Goal: Task Accomplishment & Management: Use online tool/utility

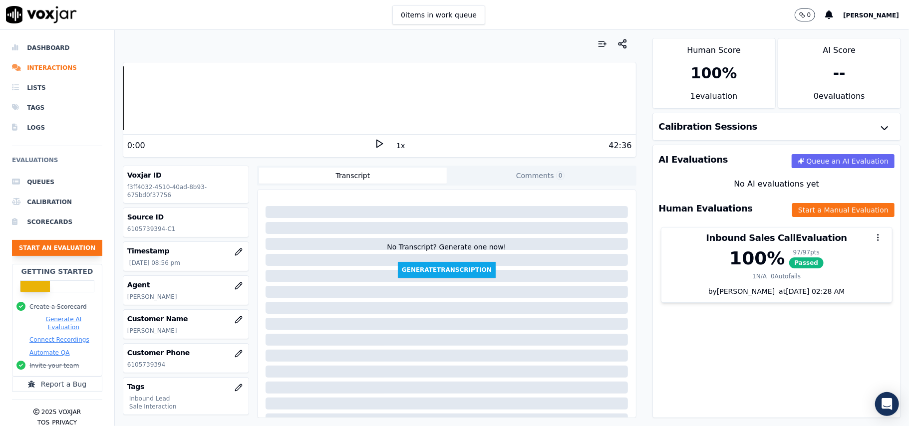
click at [68, 242] on button "Start an Evaluation" at bounding box center [57, 248] width 90 height 16
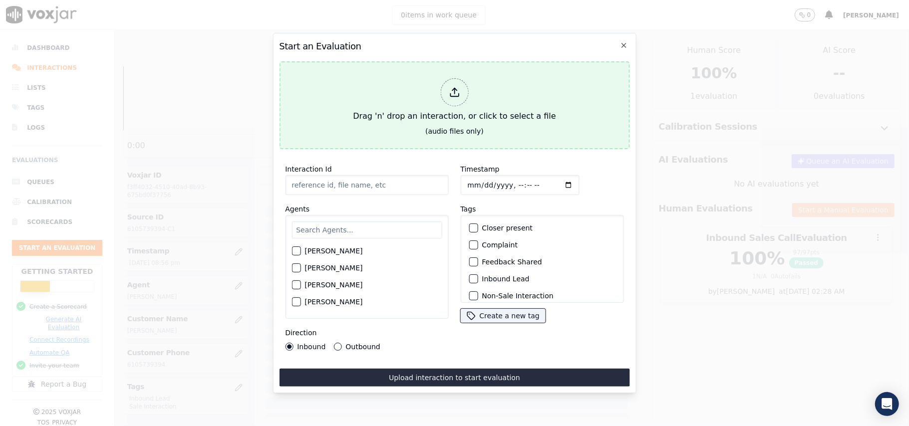
click at [448, 78] on div at bounding box center [454, 92] width 28 height 28
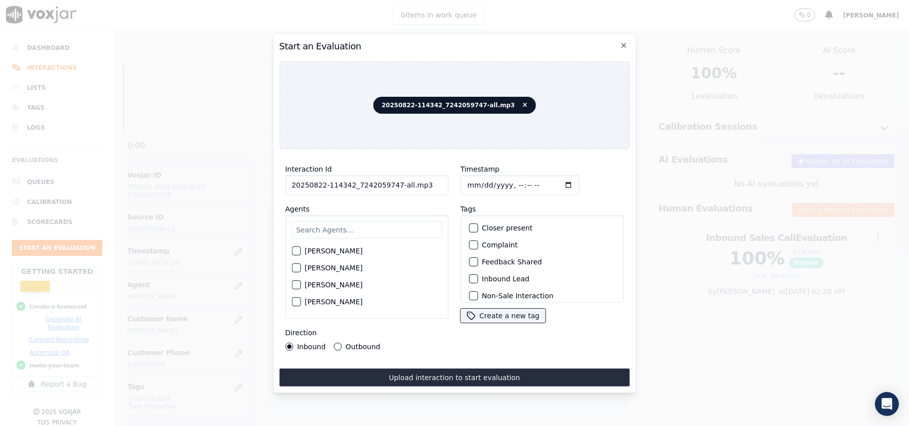
drag, startPoint x: 420, startPoint y: 182, endPoint x: 390, endPoint y: 184, distance: 30.1
click at [390, 184] on input "20250822-114342_7242059747-all.mp3" at bounding box center [366, 185] width 163 height 20
type input "20250822-114342_7242059747-C1"
click at [476, 182] on input "Timestamp" at bounding box center [519, 185] width 119 height 20
type input "[DATE]T21:43"
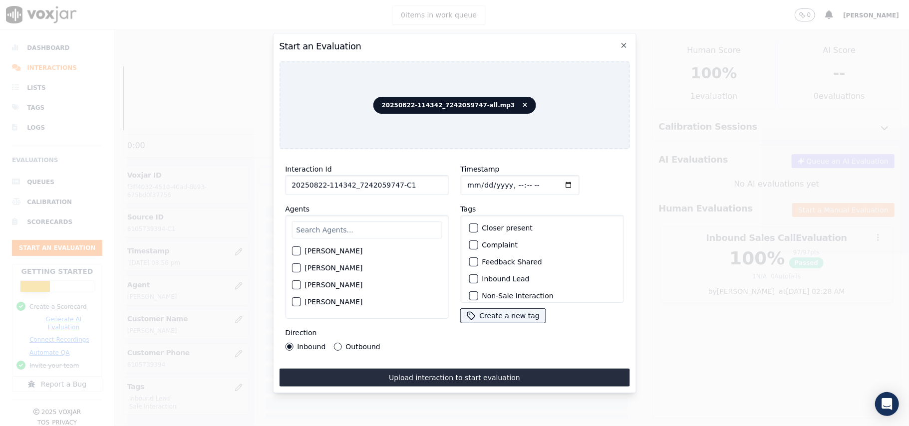
click at [410, 230] on input "text" at bounding box center [367, 230] width 150 height 17
type input "Ca"
click at [299, 266] on div "button" at bounding box center [295, 269] width 7 height 7
click at [346, 344] on label "Outbound" at bounding box center [363, 347] width 34 height 7
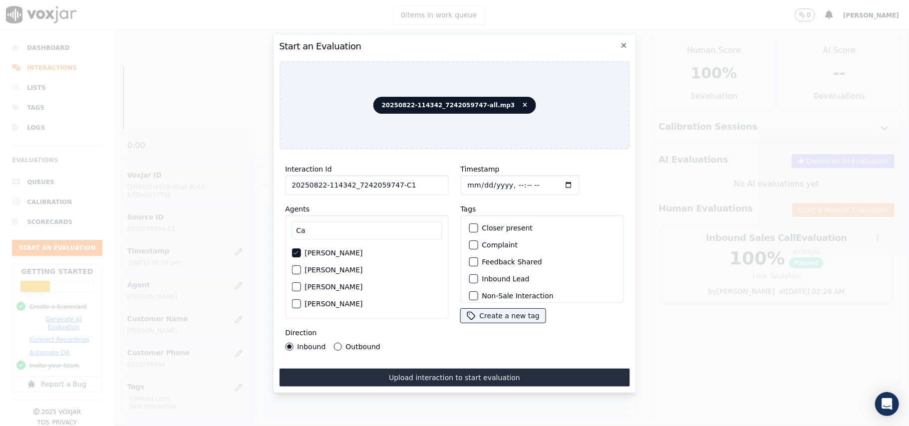
click at [342, 343] on button "Outbound" at bounding box center [338, 347] width 8 height 8
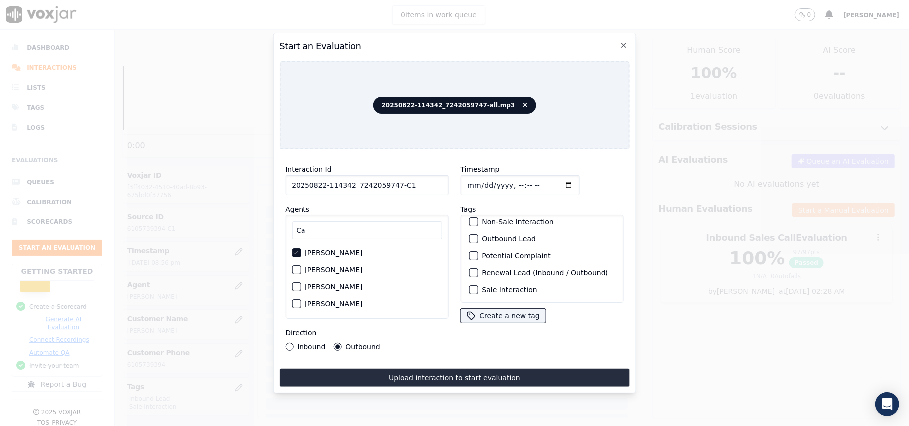
scroll to position [87, 0]
click at [470, 236] on div "button" at bounding box center [472, 239] width 7 height 7
click at [472, 274] on button "Non-Sale Interaction" at bounding box center [473, 275] width 9 height 9
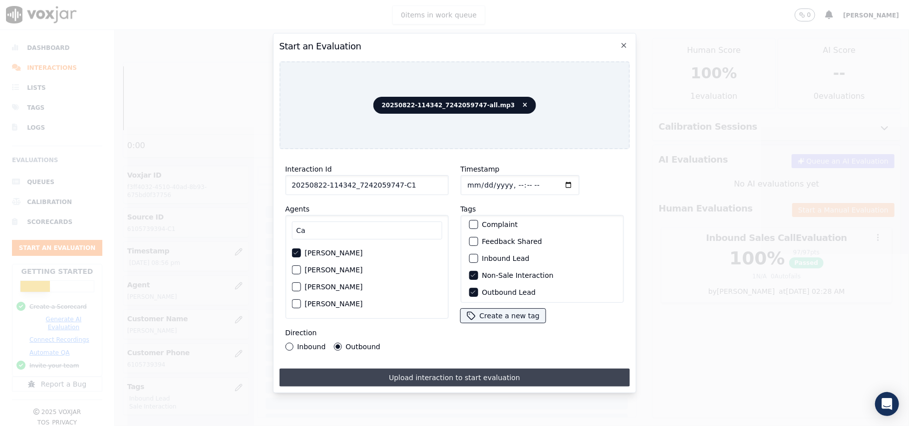
click at [423, 371] on button "Upload interaction to start evaluation" at bounding box center [454, 378] width 350 height 18
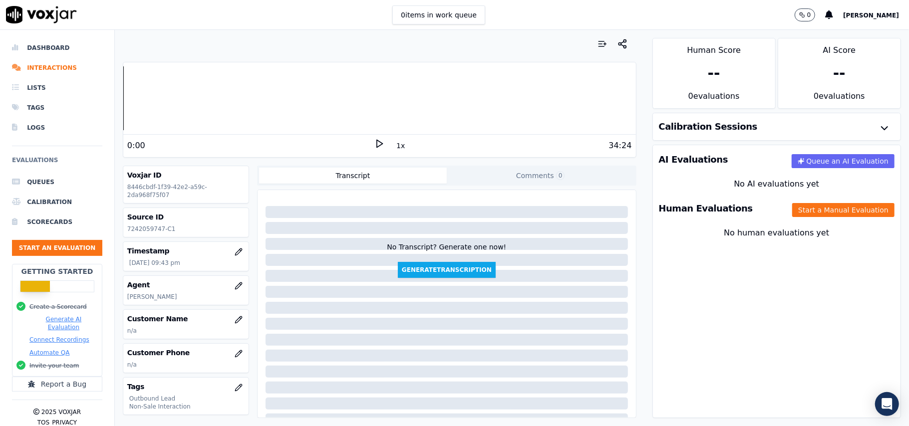
click at [209, 324] on h3 "Customer Name" at bounding box center [185, 319] width 117 height 10
click at [214, 322] on h3 "Customer Name" at bounding box center [185, 319] width 117 height 10
click at [235, 323] on icon "button" at bounding box center [239, 320] width 8 height 8
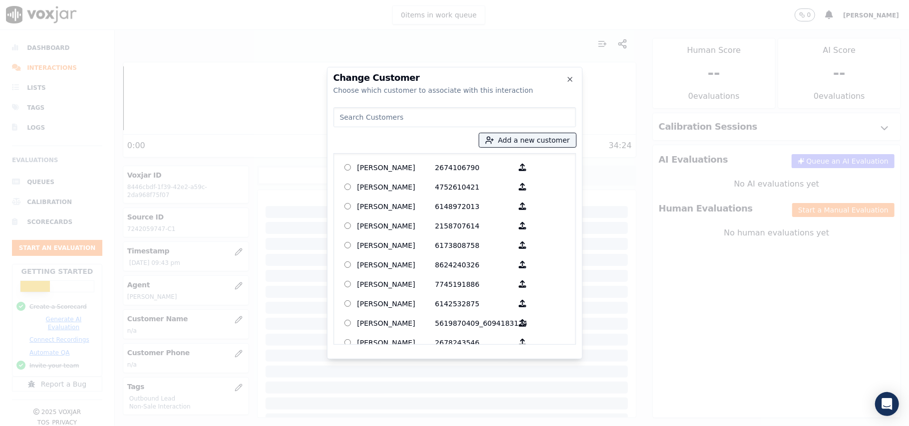
paste input "[PERSON_NAME]"
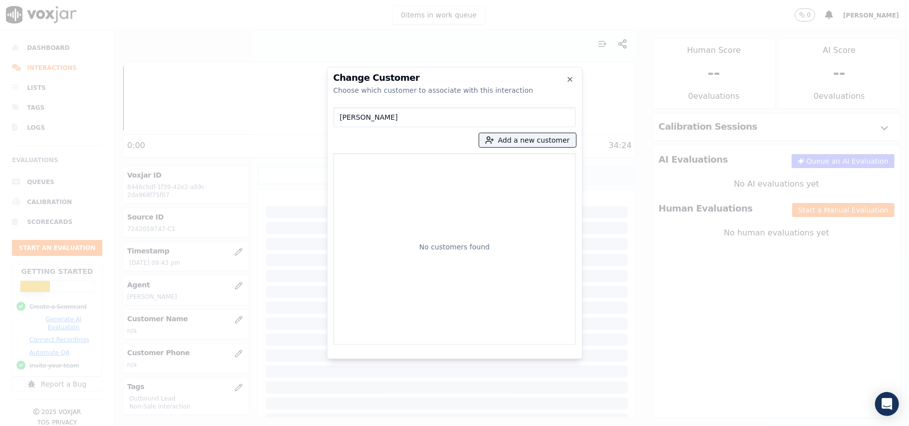
type input "[PERSON_NAME]"
click at [400, 168] on div "No customers found" at bounding box center [455, 249] width 234 height 183
click at [504, 143] on button "Add a new customer" at bounding box center [527, 140] width 97 height 14
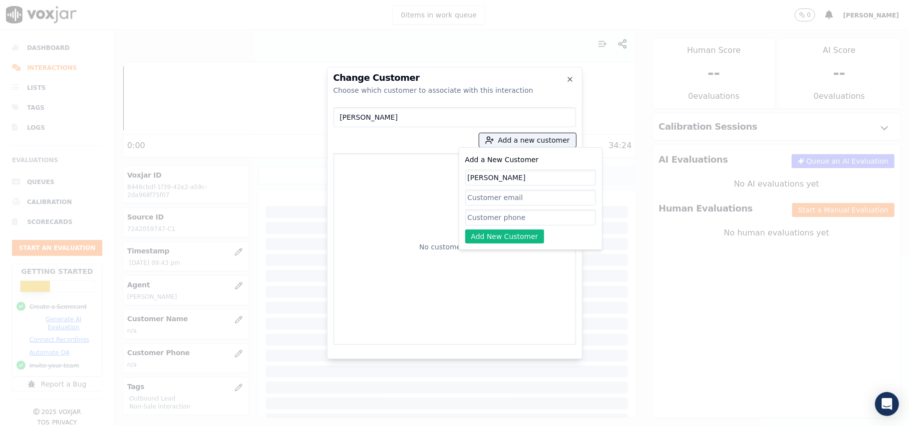
type input "[PERSON_NAME]"
click at [486, 223] on input "Add a New Customer" at bounding box center [530, 218] width 131 height 16
paste input "7242059747 7242059747"
click at [514, 215] on input "7242059747 7242059747" at bounding box center [530, 218] width 131 height 16
type input "7242059747_7242059747"
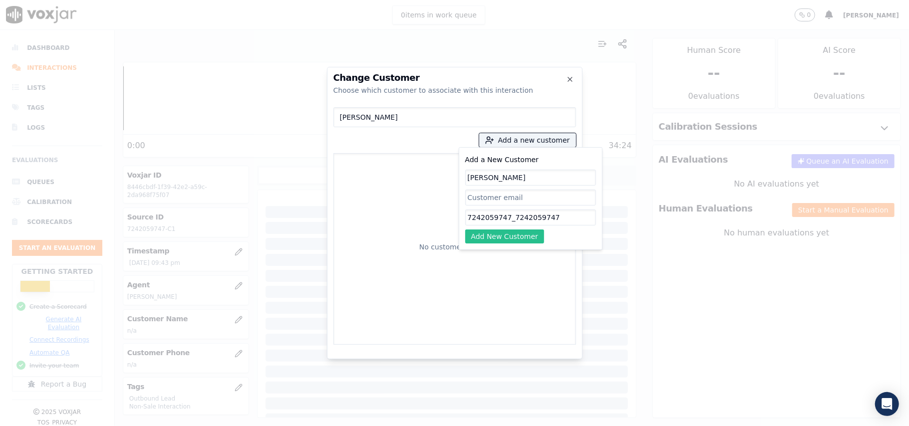
click at [510, 240] on button "Add New Customer" at bounding box center [504, 237] width 79 height 14
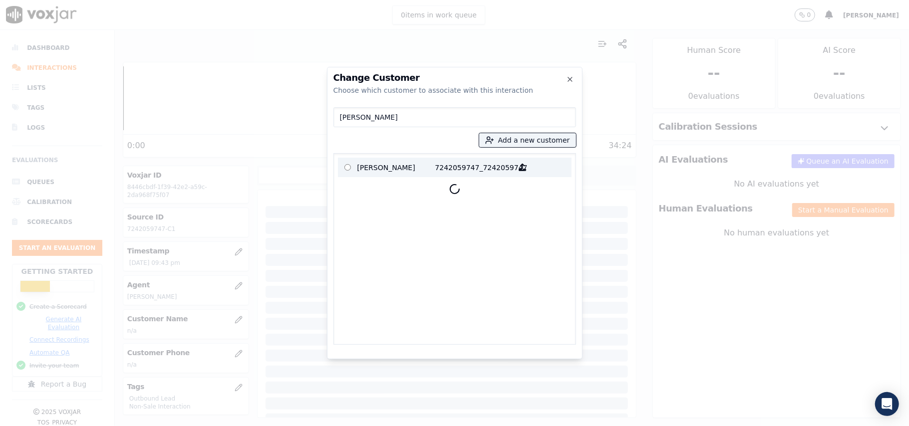
drag, startPoint x: 364, startPoint y: 164, endPoint x: 380, endPoint y: 176, distance: 19.3
click at [365, 164] on p "[PERSON_NAME]" at bounding box center [396, 167] width 78 height 15
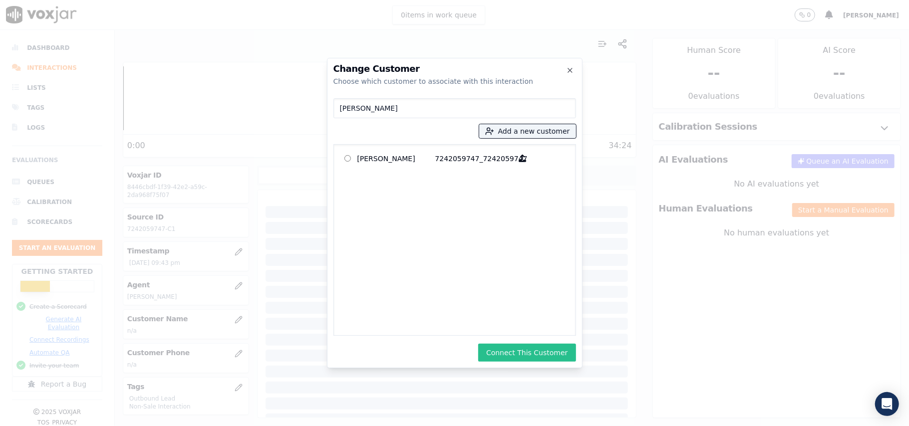
click at [530, 349] on button "Connect This Customer" at bounding box center [526, 353] width 97 height 18
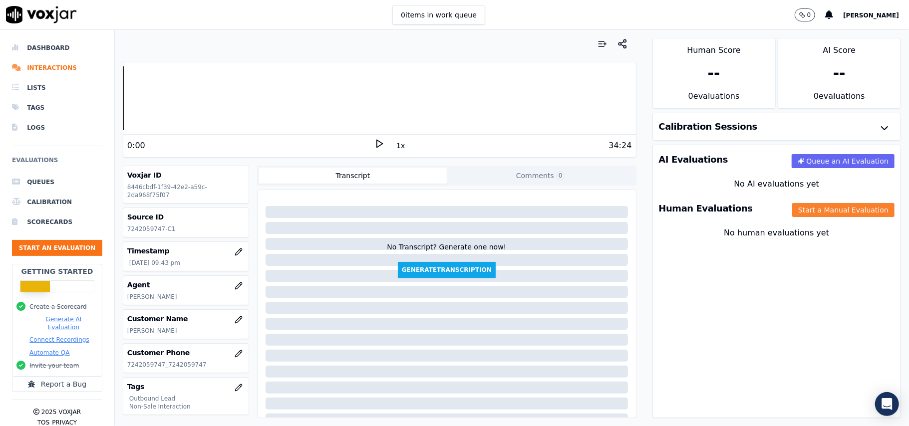
click at [815, 210] on button "Start a Manual Evaluation" at bounding box center [843, 210] width 102 height 14
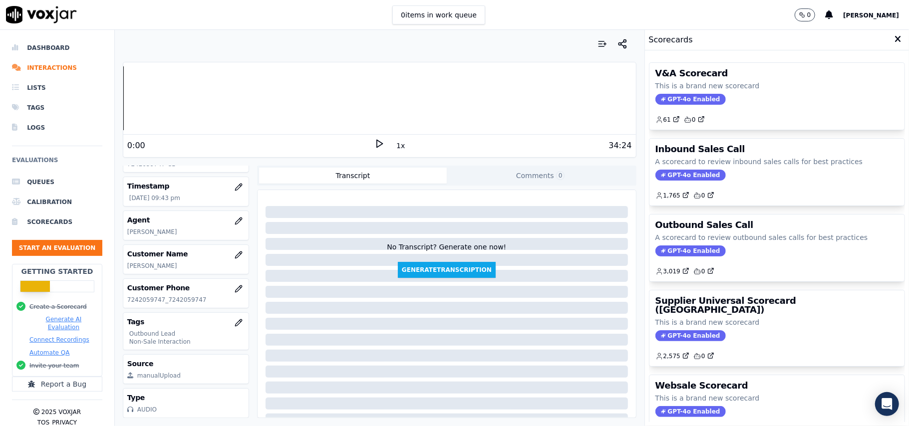
scroll to position [98, 0]
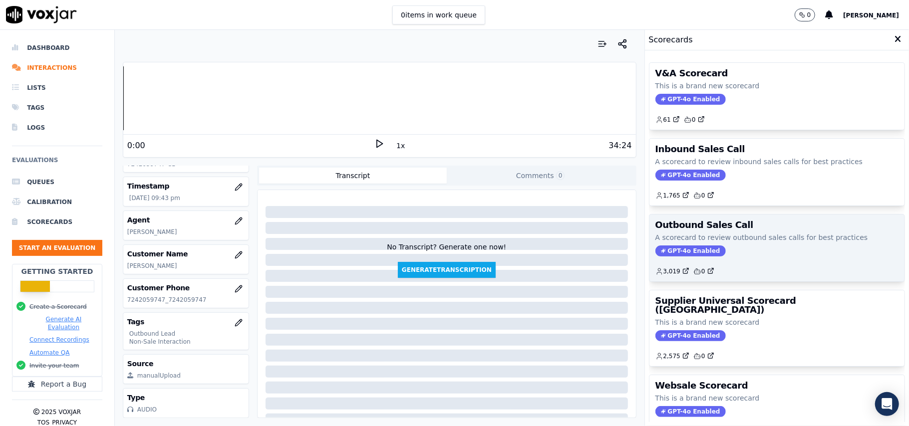
click at [670, 252] on span "GPT-4o Enabled" at bounding box center [691, 251] width 70 height 11
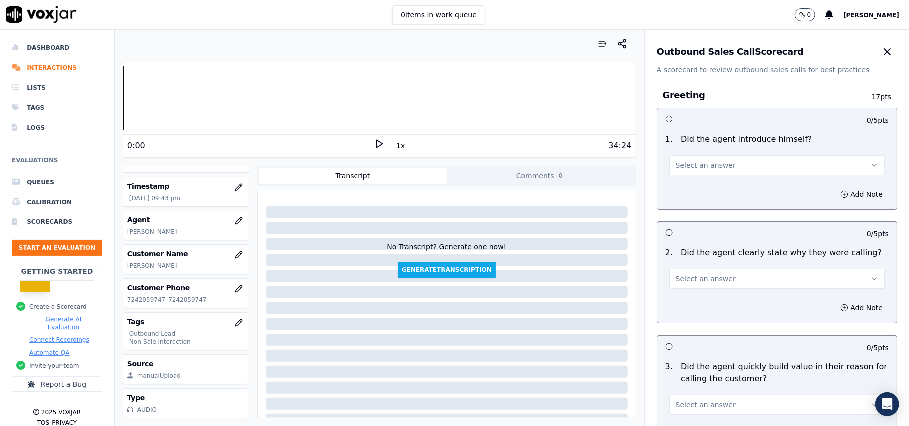
click at [682, 161] on span "Select an answer" at bounding box center [706, 165] width 60 height 10
drag, startPoint x: 681, startPoint y: 174, endPoint x: 781, endPoint y: 150, distance: 103.2
click at [682, 183] on div "Yes" at bounding box center [755, 188] width 193 height 16
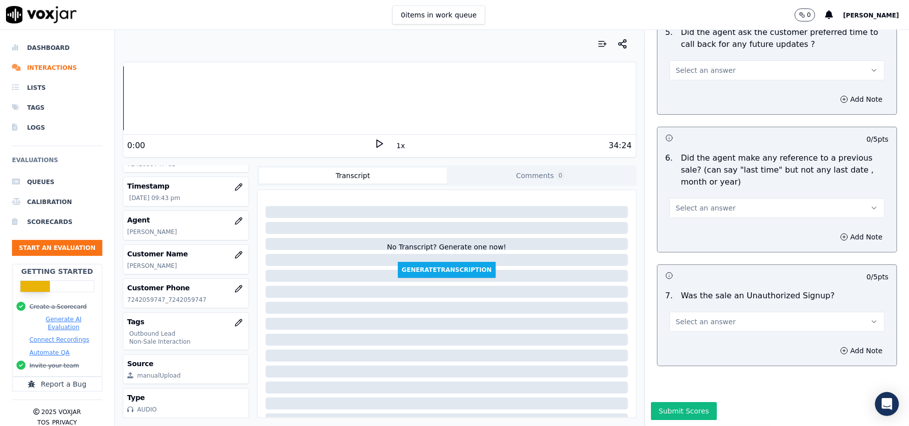
drag, startPoint x: 744, startPoint y: 291, endPoint x: 737, endPoint y: 299, distance: 10.3
click at [744, 312] on button "Select an answer" at bounding box center [777, 322] width 215 height 20
click at [704, 328] on div "No" at bounding box center [755, 331] width 193 height 16
drag, startPoint x: 709, startPoint y: 291, endPoint x: 710, endPoint y: 300, distance: 9.0
click at [710, 312] on button "No" at bounding box center [777, 322] width 215 height 20
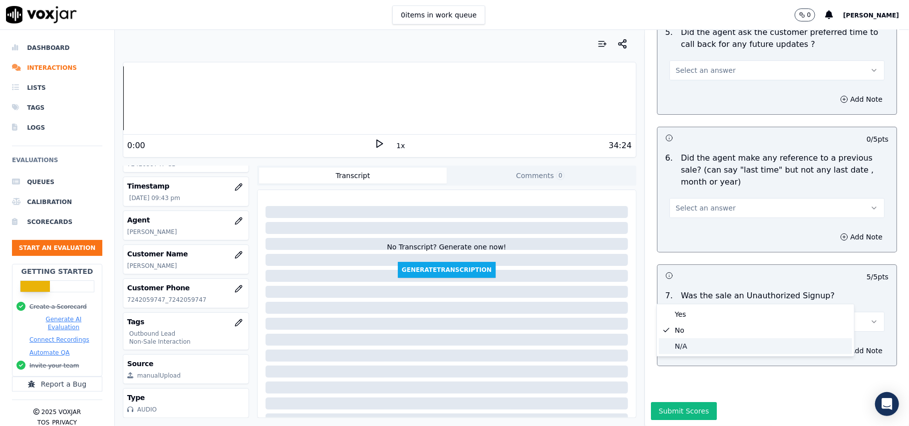
click at [684, 342] on div "N/A" at bounding box center [755, 347] width 193 height 16
click at [706, 203] on span "Select an answer" at bounding box center [706, 208] width 60 height 10
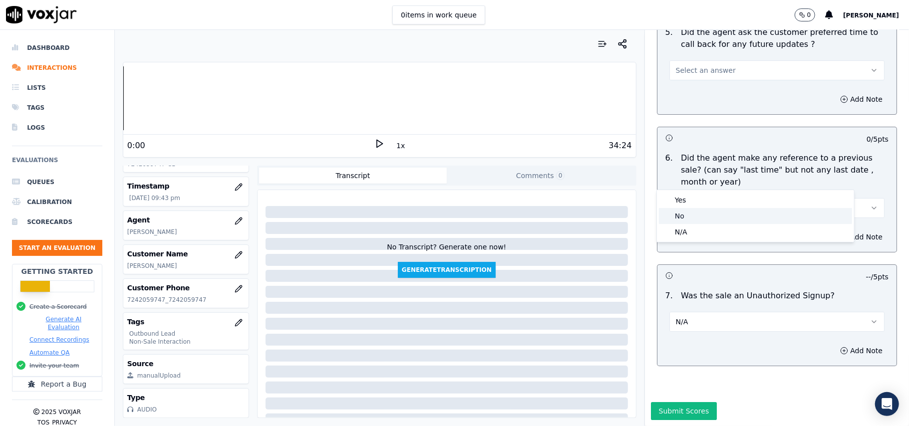
click at [692, 218] on div "No" at bounding box center [755, 216] width 193 height 16
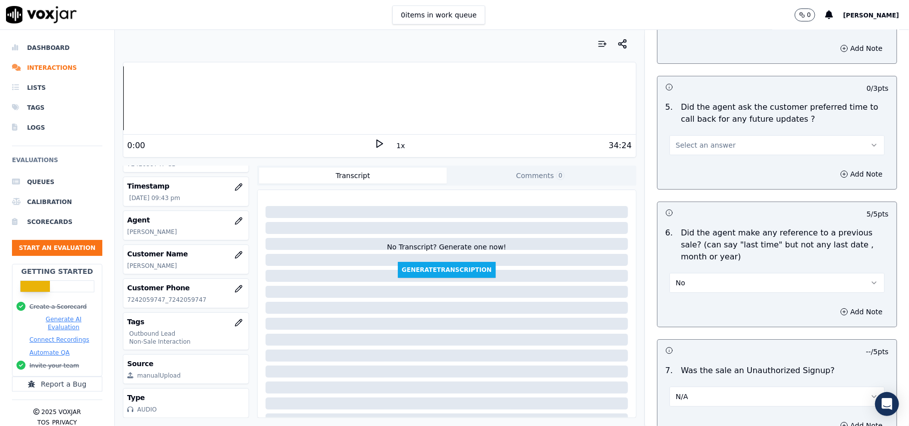
scroll to position [2291, 0]
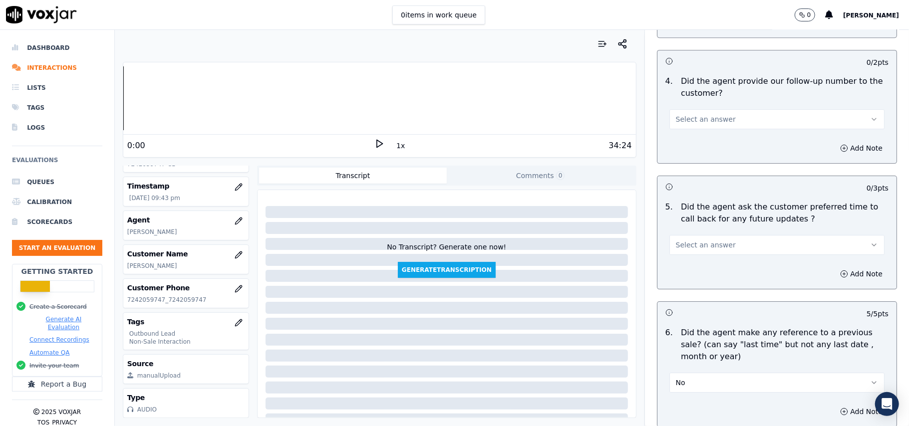
click at [701, 240] on span "Select an answer" at bounding box center [706, 245] width 60 height 10
click at [680, 293] on div "N/A" at bounding box center [755, 294] width 193 height 16
click at [687, 114] on span "Select an answer" at bounding box center [706, 119] width 60 height 10
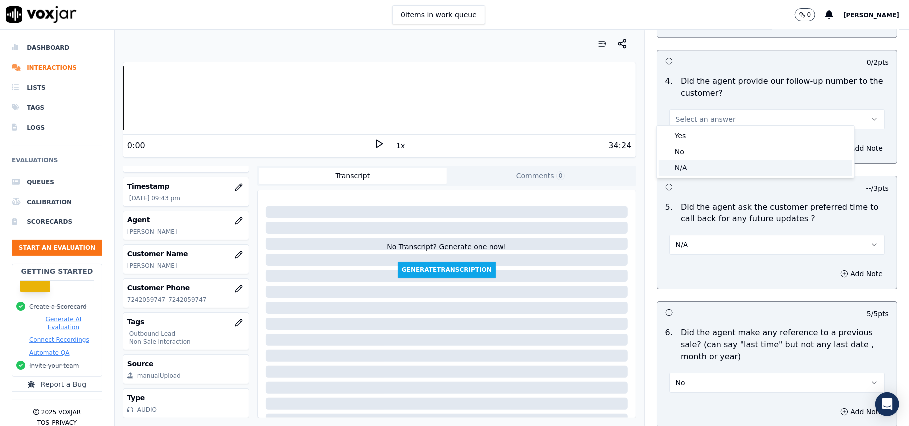
click at [680, 160] on div "N/A" at bounding box center [755, 168] width 193 height 16
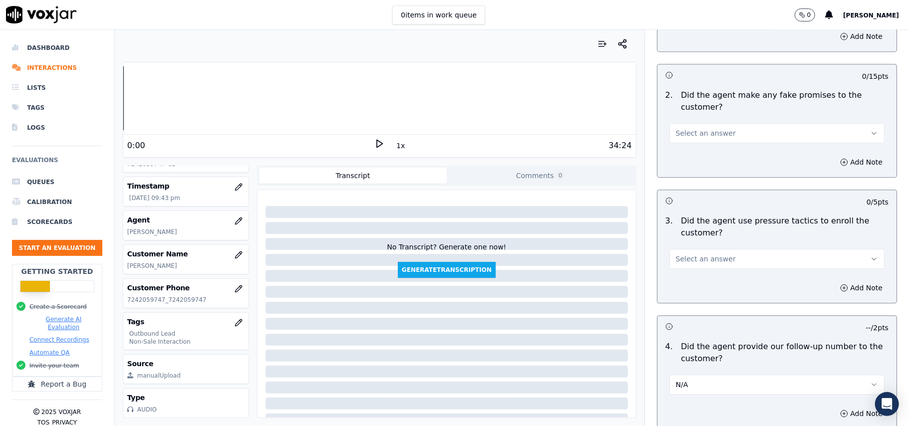
scroll to position [2024, 0]
click at [686, 255] on span "Select an answer" at bounding box center [706, 260] width 60 height 10
click at [672, 285] on div "No" at bounding box center [755, 292] width 193 height 16
click at [713, 124] on button "Select an answer" at bounding box center [777, 134] width 215 height 20
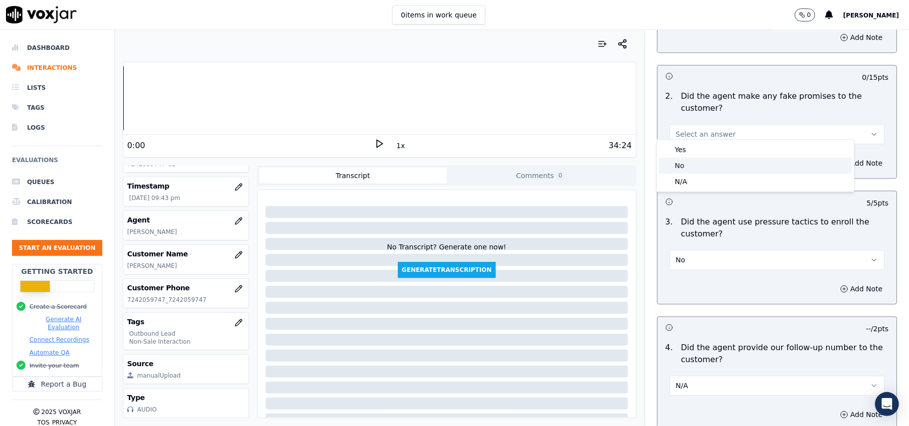
click at [695, 160] on div "No" at bounding box center [755, 166] width 193 height 16
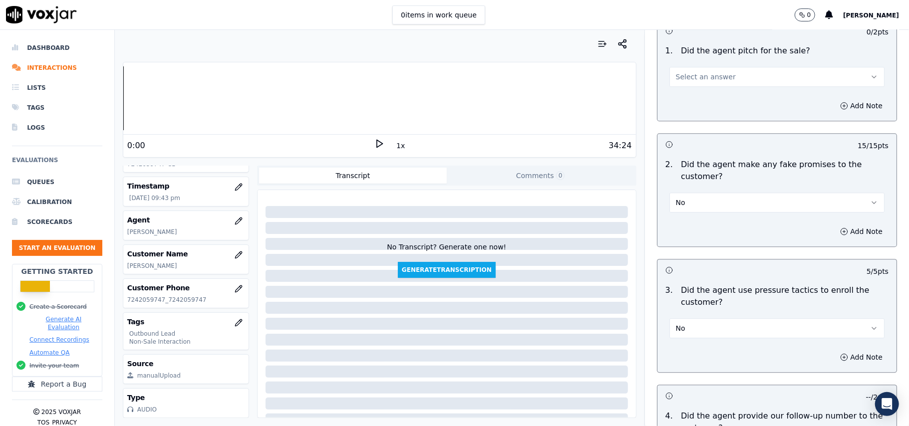
scroll to position [1891, 0]
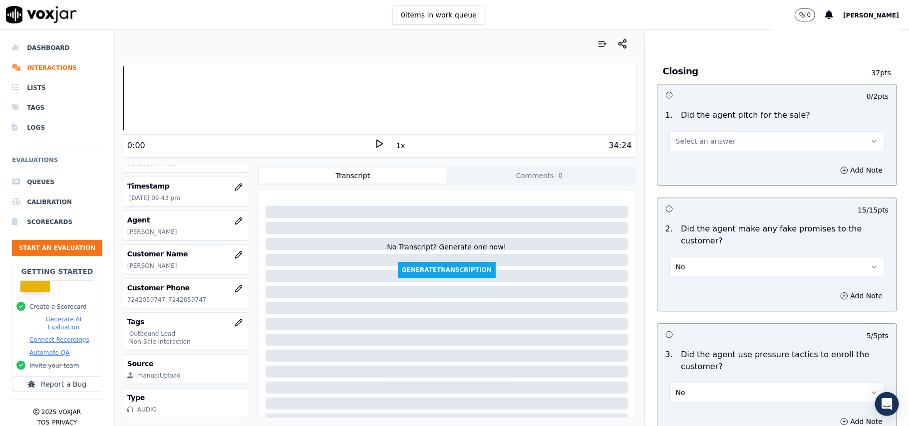
click at [705, 136] on span "Select an answer" at bounding box center [706, 141] width 60 height 10
click at [684, 168] on div "No" at bounding box center [755, 173] width 193 height 16
click at [692, 134] on button "No" at bounding box center [777, 141] width 215 height 20
click at [678, 158] on div "Yes" at bounding box center [755, 157] width 193 height 16
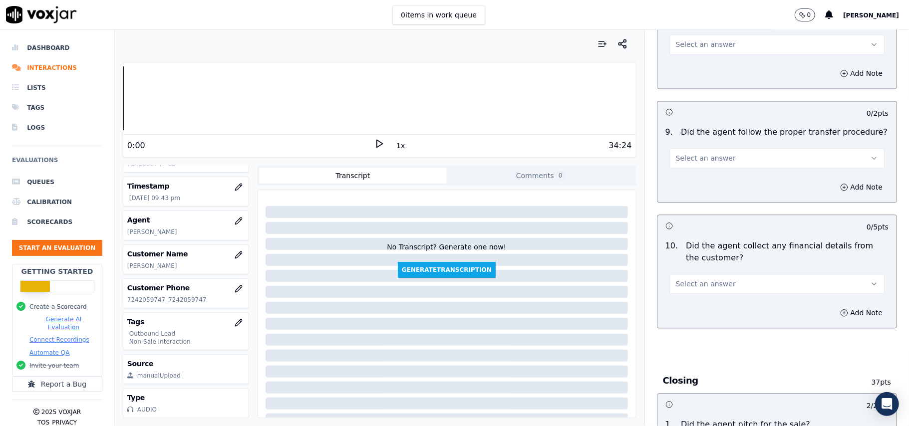
scroll to position [1558, 0]
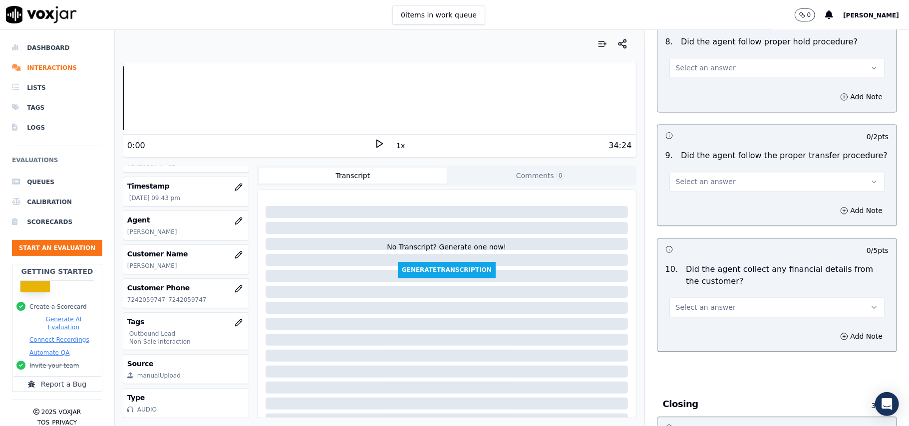
click at [720, 298] on button "Select an answer" at bounding box center [777, 308] width 215 height 20
click at [699, 332] on div "No" at bounding box center [755, 339] width 193 height 16
click at [705, 177] on span "Select an answer" at bounding box center [706, 182] width 60 height 10
click at [683, 212] on div "No" at bounding box center [755, 212] width 193 height 16
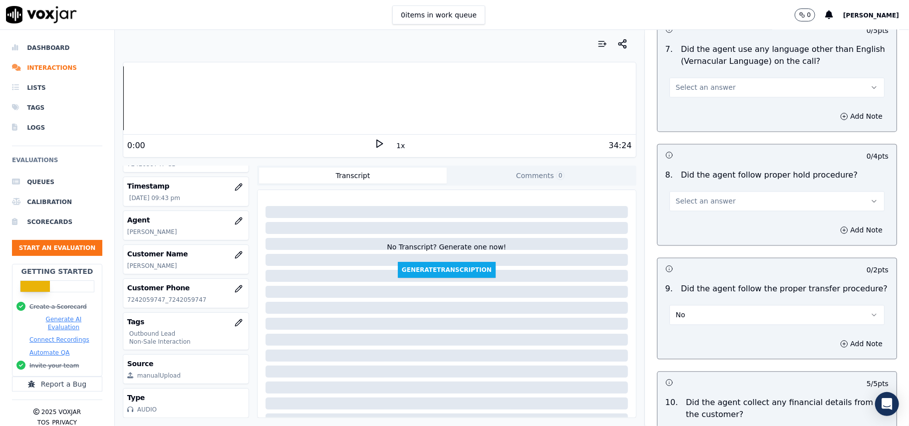
click at [702, 191] on button "Select an answer" at bounding box center [777, 201] width 215 height 20
click at [684, 217] on div "Yes" at bounding box center [755, 215] width 193 height 16
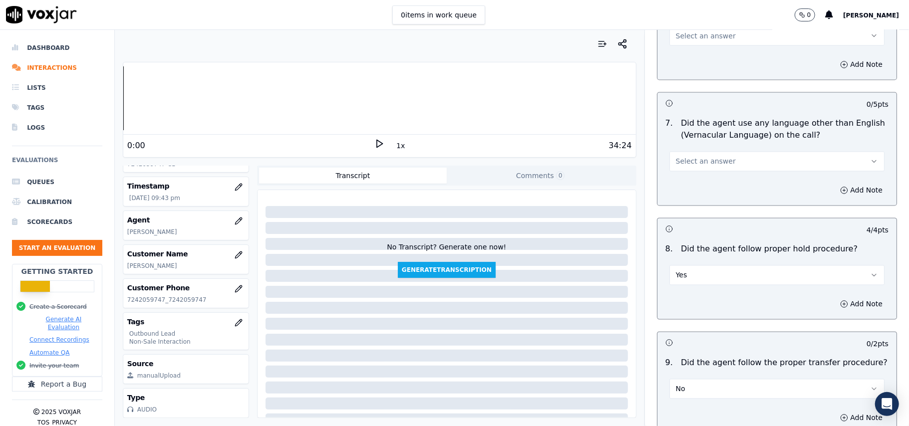
scroll to position [1292, 0]
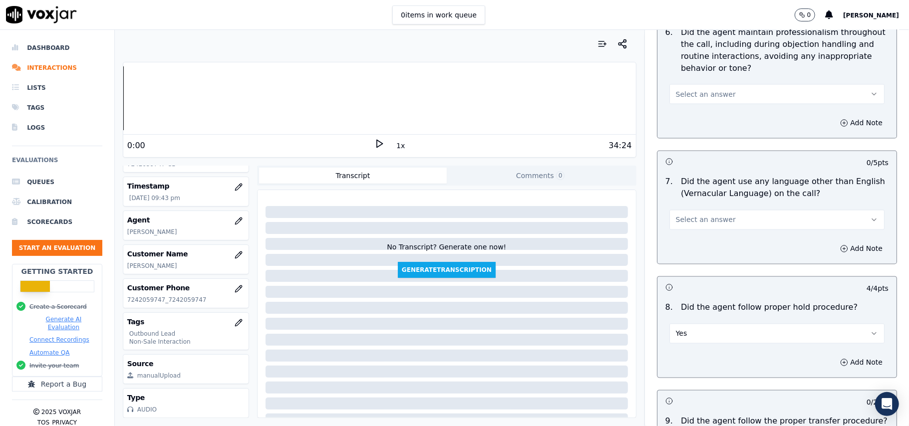
click at [683, 217] on button "Select an answer" at bounding box center [777, 220] width 215 height 20
click at [681, 246] on div "No" at bounding box center [755, 250] width 193 height 16
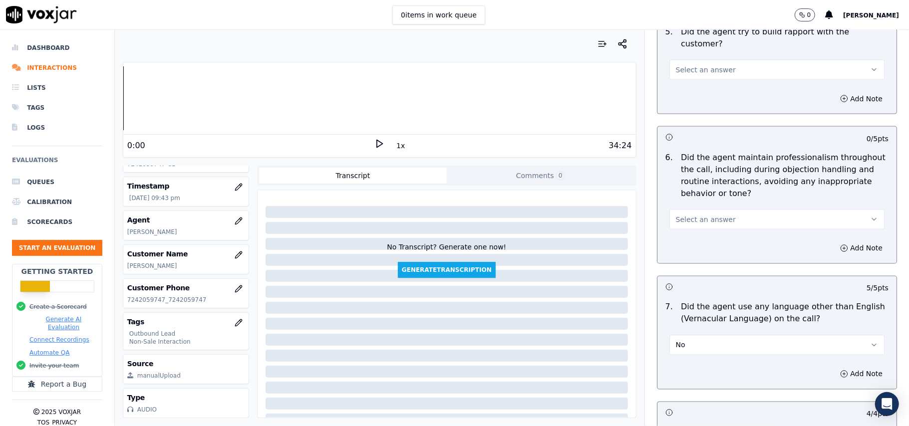
scroll to position [1159, 0]
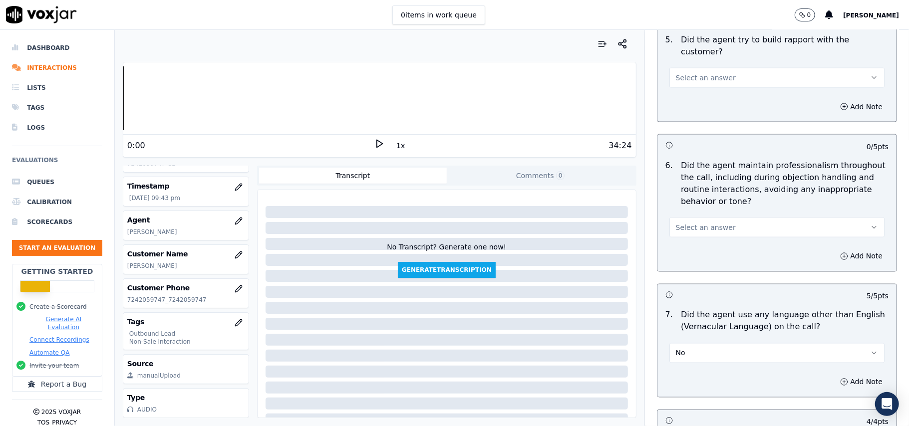
click at [702, 223] on span "Select an answer" at bounding box center [706, 228] width 60 height 10
click at [687, 238] on div "Yes" at bounding box center [755, 241] width 193 height 16
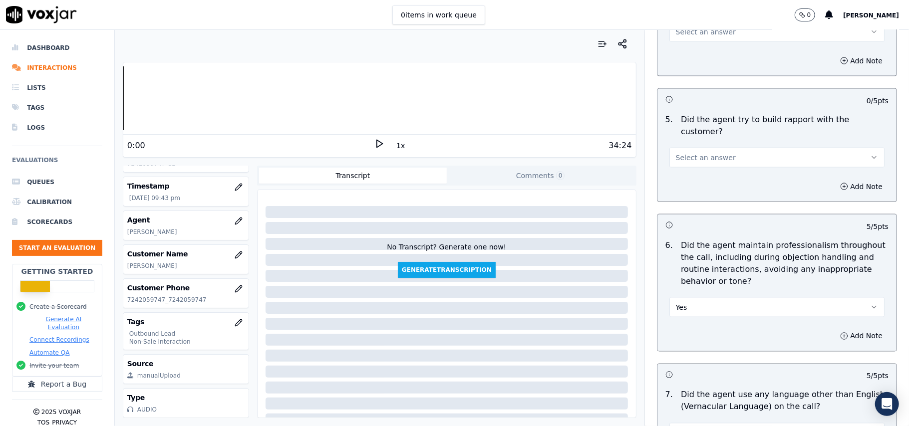
scroll to position [959, 0]
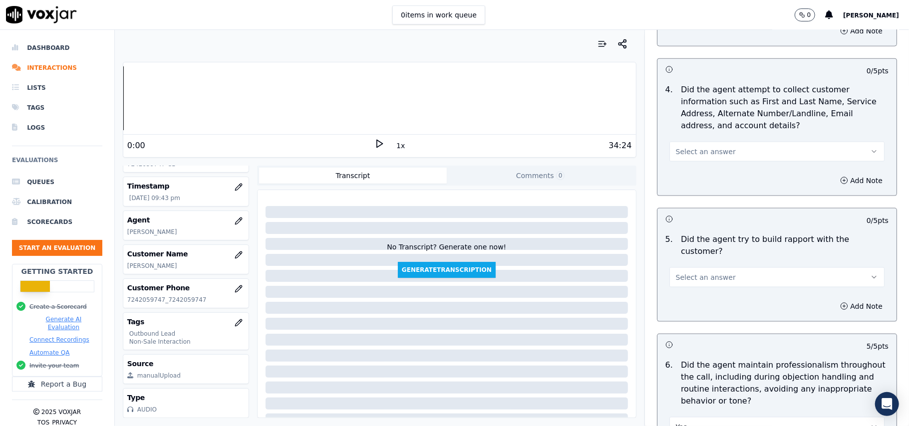
click at [690, 273] on span "Select an answer" at bounding box center [706, 278] width 60 height 10
drag, startPoint x: 682, startPoint y: 291, endPoint x: 682, endPoint y: 278, distance: 12.5
click at [682, 292] on div "Yes" at bounding box center [755, 291] width 193 height 16
click at [675, 148] on button "Select an answer" at bounding box center [777, 152] width 215 height 20
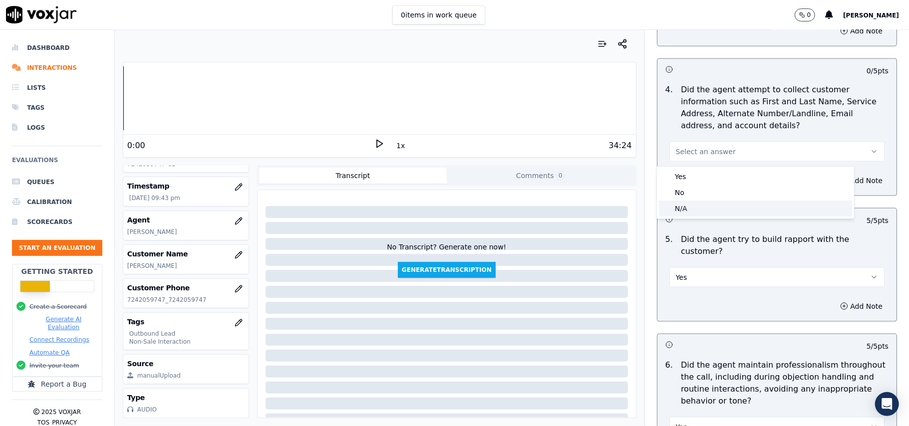
click at [668, 209] on span at bounding box center [666, 208] width 7 height 7
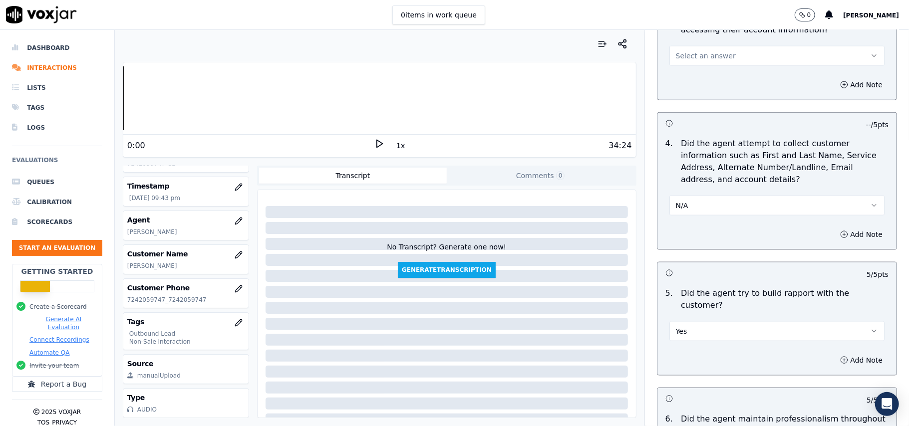
scroll to position [826, 0]
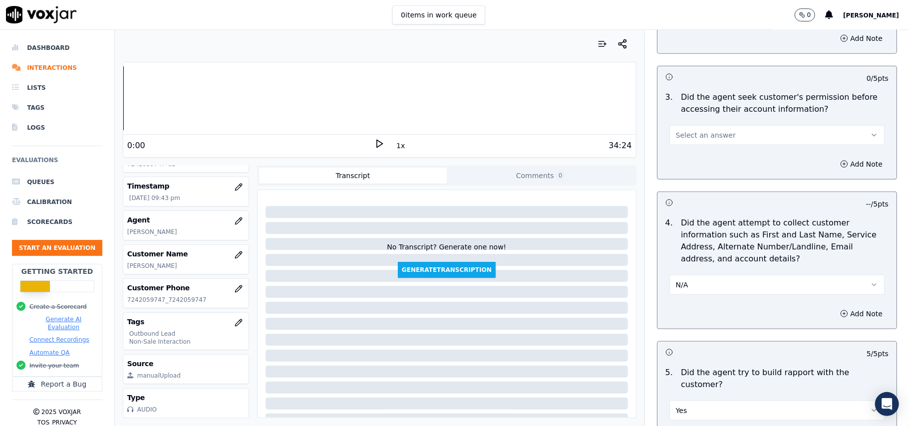
click at [698, 122] on div "Select an answer" at bounding box center [777, 130] width 231 height 30
click at [698, 138] on span "Select an answer" at bounding box center [706, 135] width 60 height 10
click at [684, 163] on div "Yes" at bounding box center [755, 160] width 193 height 16
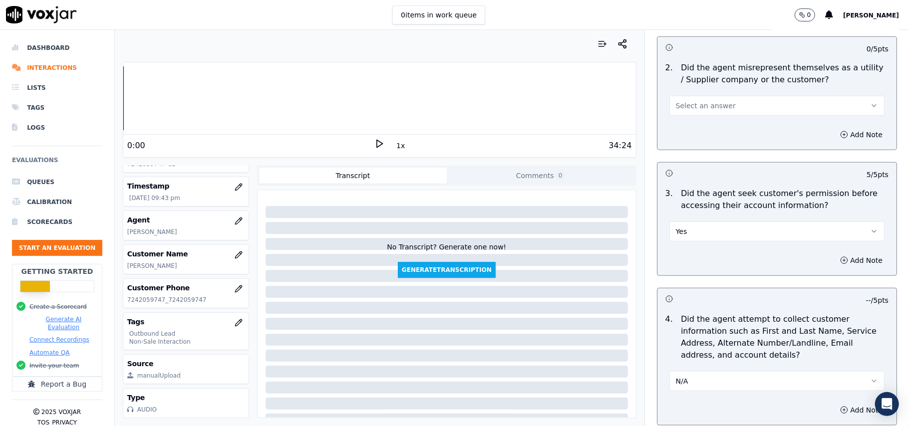
scroll to position [626, 0]
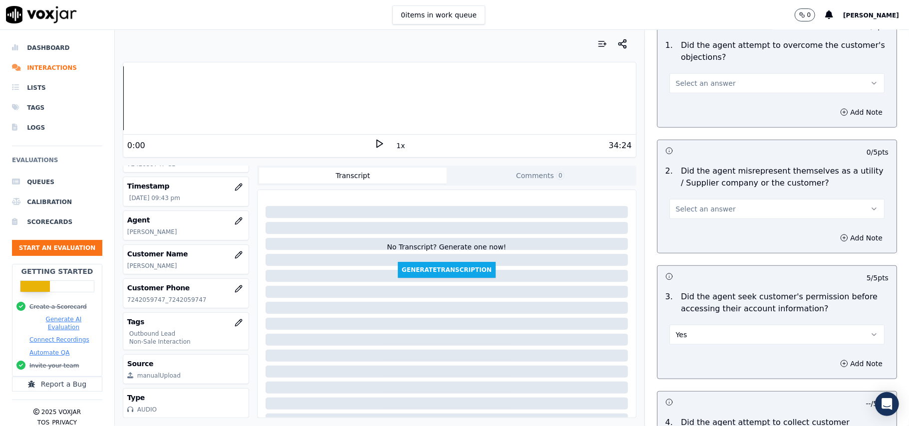
click at [688, 206] on span "Select an answer" at bounding box center [706, 209] width 60 height 10
click at [675, 250] on div "No" at bounding box center [755, 249] width 193 height 16
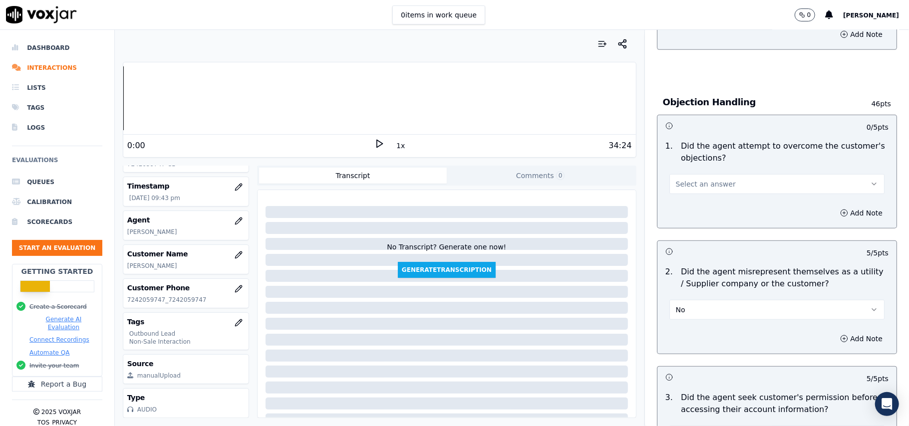
scroll to position [426, 0]
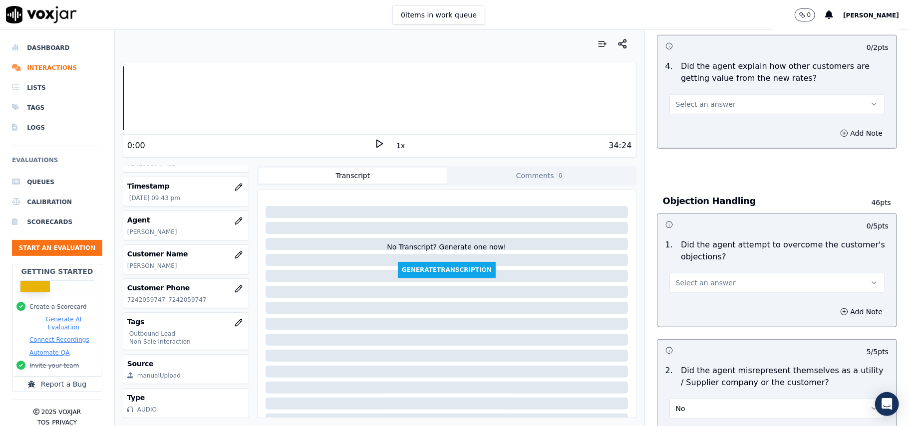
click at [684, 279] on span "Select an answer" at bounding box center [706, 283] width 60 height 10
click at [688, 310] on div "Yes" at bounding box center [755, 307] width 193 height 16
click at [694, 109] on span "Select an answer" at bounding box center [706, 104] width 60 height 10
click at [692, 126] on div "Yes" at bounding box center [755, 128] width 193 height 16
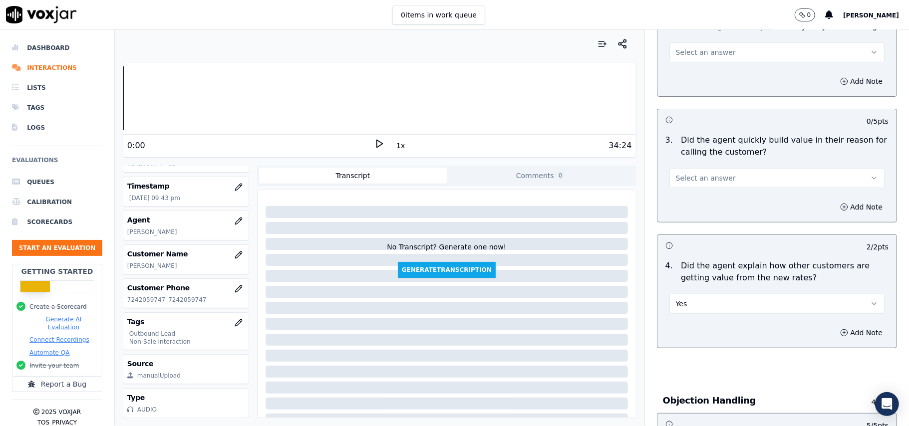
click at [692, 175] on span "Select an answer" at bounding box center [706, 178] width 60 height 10
click at [682, 202] on div "Yes" at bounding box center [755, 201] width 193 height 16
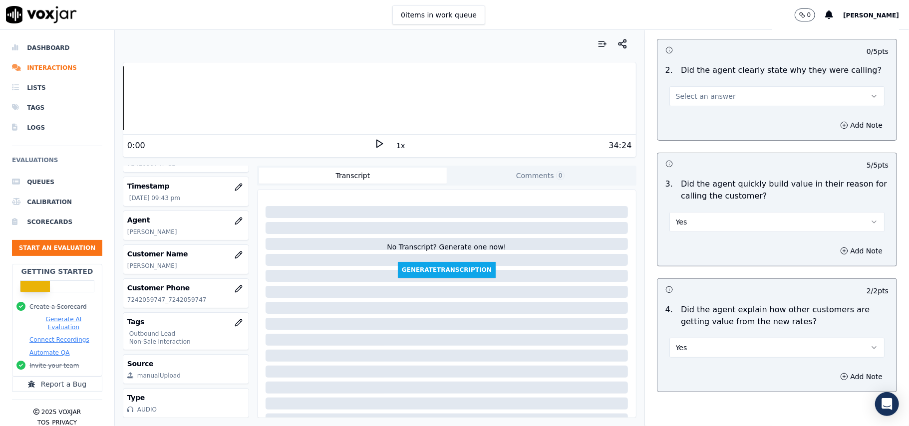
scroll to position [27, 0]
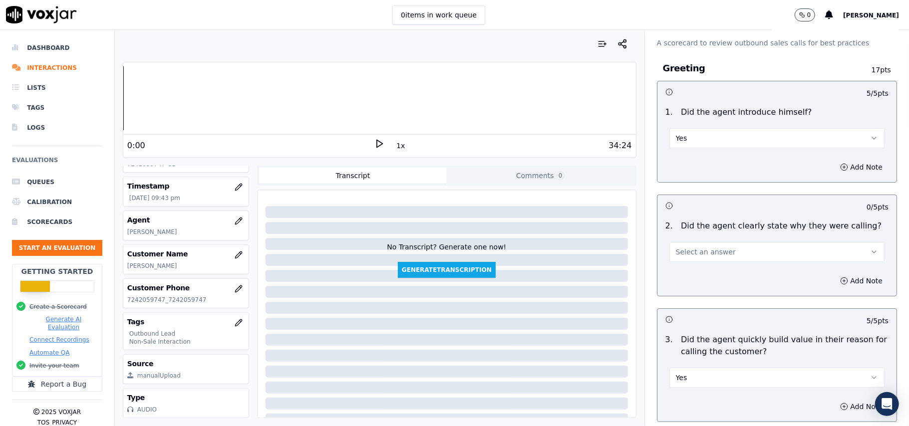
click at [682, 256] on span "Select an answer" at bounding box center [706, 252] width 60 height 10
drag, startPoint x: 682, startPoint y: 261, endPoint x: 682, endPoint y: 268, distance: 7.0
click at [682, 268] on div "Yes" at bounding box center [755, 275] width 193 height 16
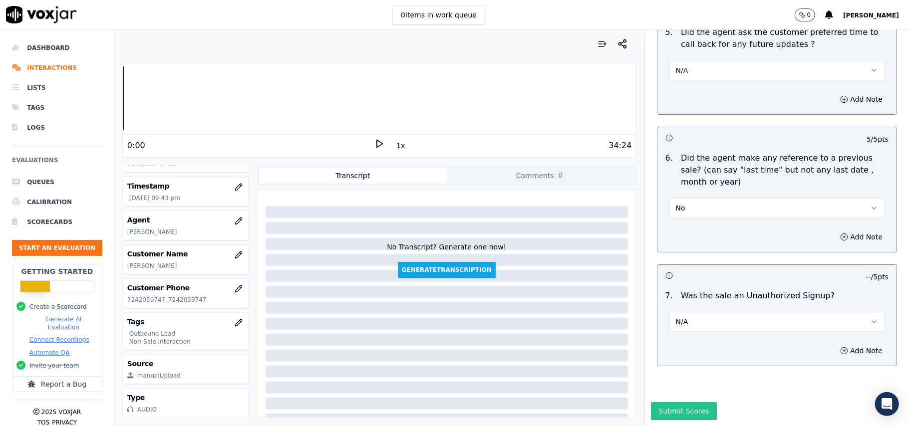
click at [691, 402] on button "Submit Scores" at bounding box center [684, 411] width 66 height 18
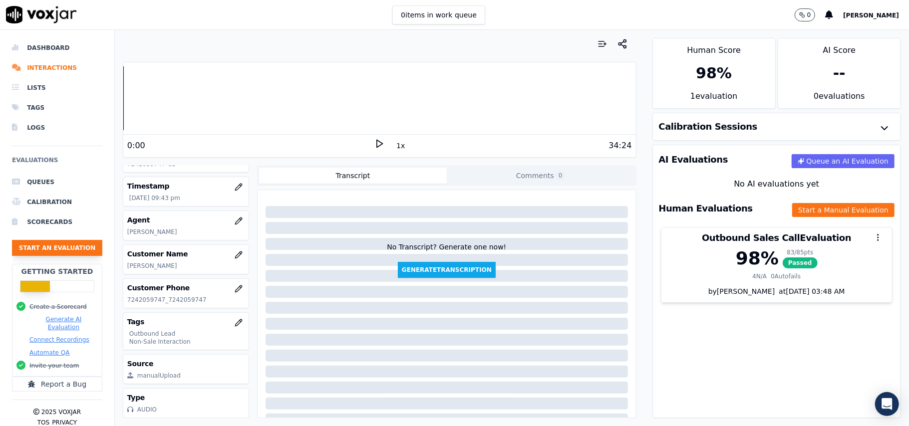
click at [18, 247] on button "Start an Evaluation" at bounding box center [57, 248] width 90 height 16
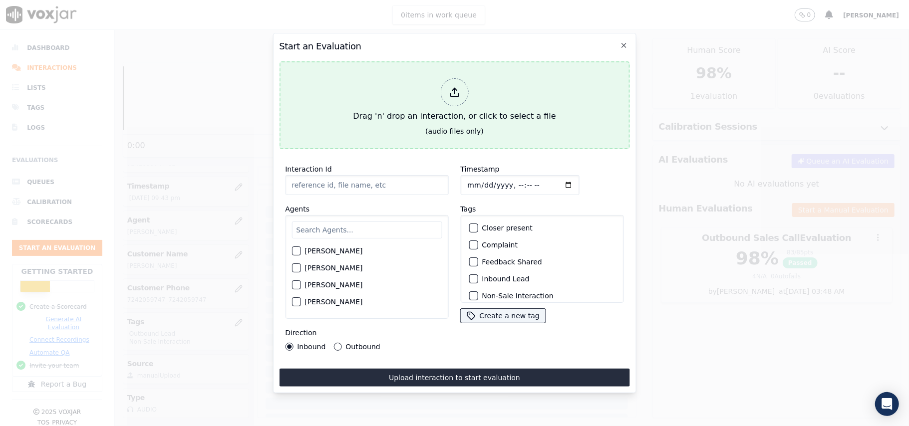
click at [448, 84] on div at bounding box center [454, 92] width 28 height 28
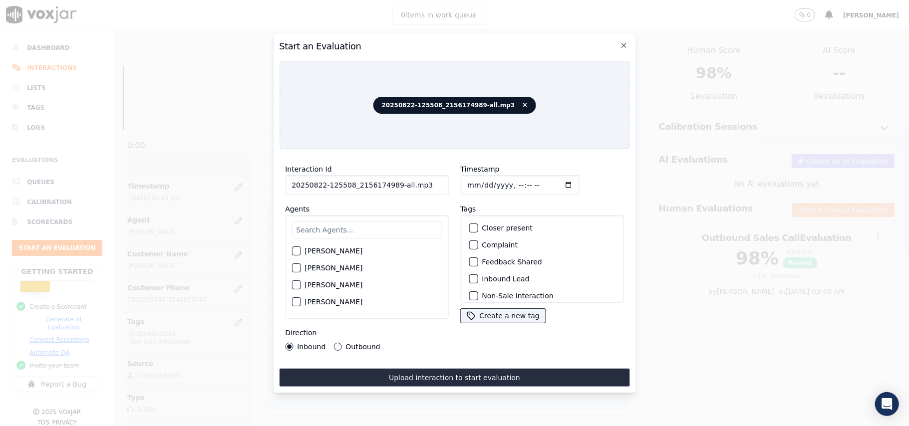
drag, startPoint x: 406, startPoint y: 182, endPoint x: 393, endPoint y: 186, distance: 13.1
click at [393, 186] on input "20250822-125508_2156174989-all.mp3" at bounding box center [366, 185] width 163 height 20
type input "20250822-125508_2156174989-C1"
click at [478, 181] on input "Timestamp" at bounding box center [519, 185] width 119 height 20
type input "[DATE]T22:18"
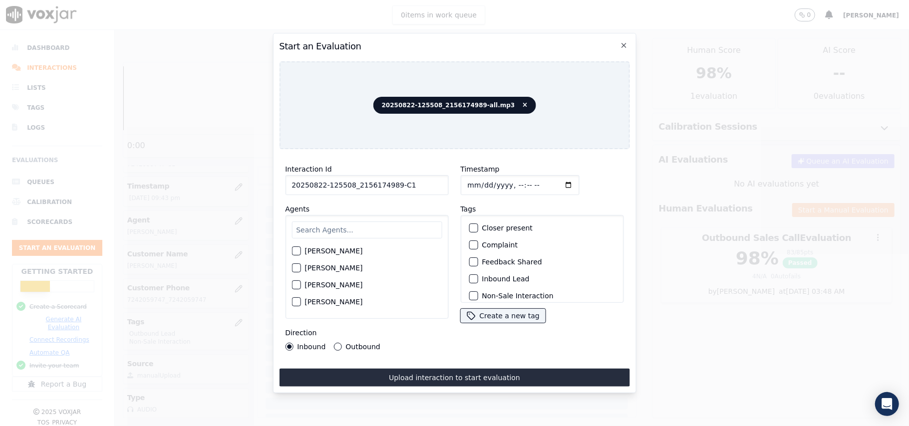
click at [395, 224] on input "text" at bounding box center [367, 230] width 150 height 17
type input "Ric"
click at [299, 268] on div "button" at bounding box center [295, 271] width 7 height 7
click at [470, 277] on div "button" at bounding box center [472, 279] width 7 height 7
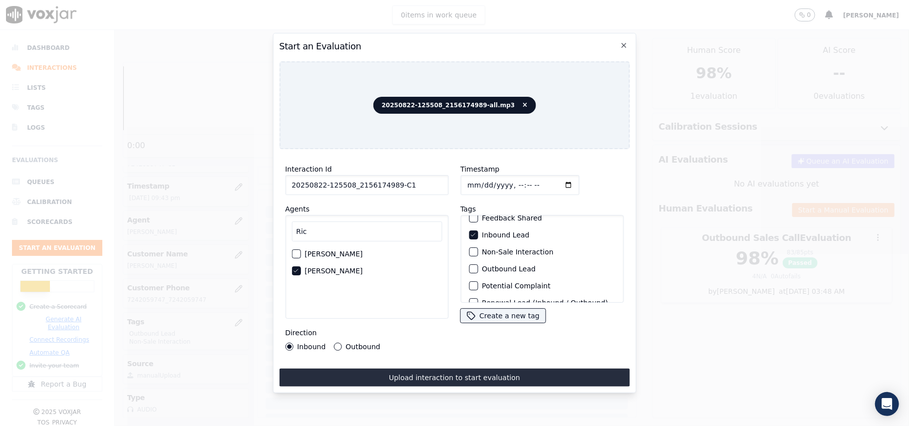
scroll to position [20, 0]
drag, startPoint x: 469, startPoint y: 270, endPoint x: 372, endPoint y: 328, distance: 112.6
click at [469, 272] on div "button" at bounding box center [472, 275] width 7 height 7
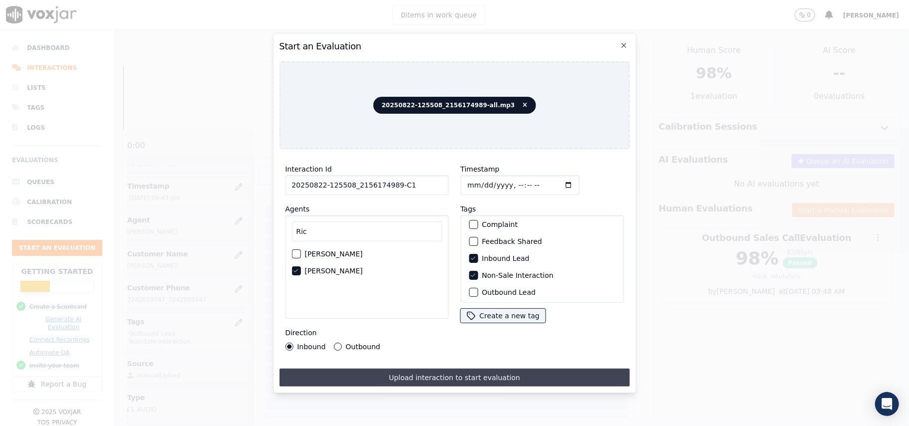
click at [344, 369] on button "Upload interaction to start evaluation" at bounding box center [454, 378] width 350 height 18
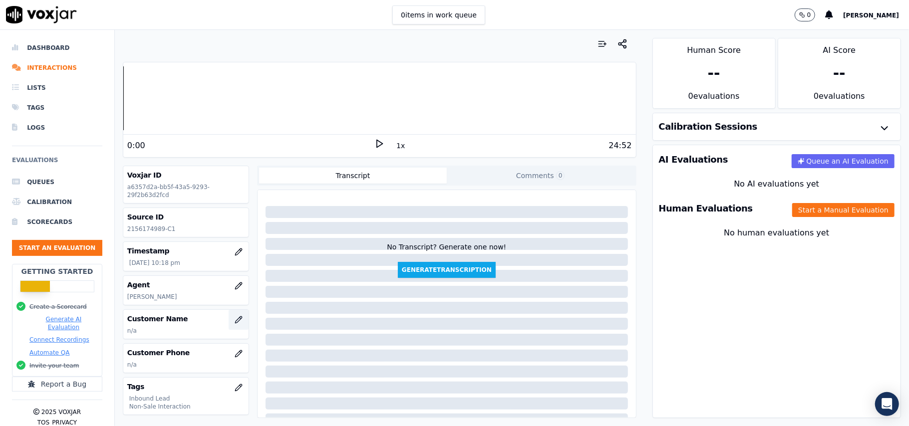
click at [235, 321] on icon "button" at bounding box center [239, 320] width 8 height 8
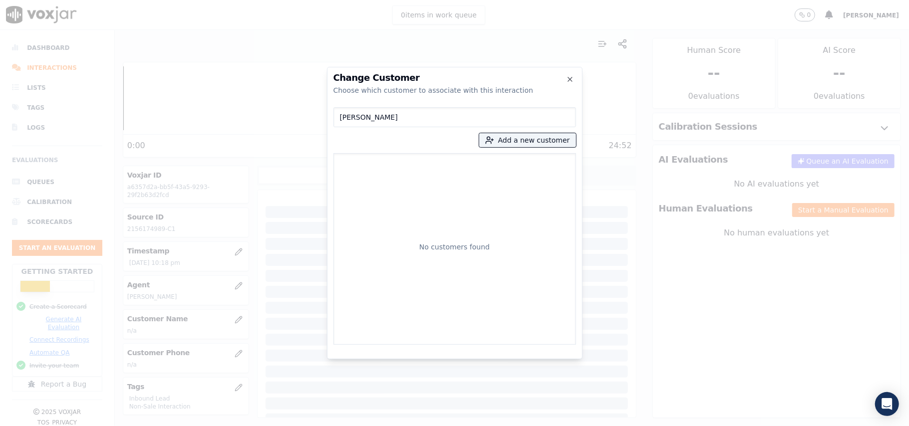
click at [342, 117] on input "[PERSON_NAME]" at bounding box center [455, 117] width 243 height 20
type input "[PERSON_NAME]"
click at [516, 136] on button "Add a new customer" at bounding box center [527, 140] width 97 height 14
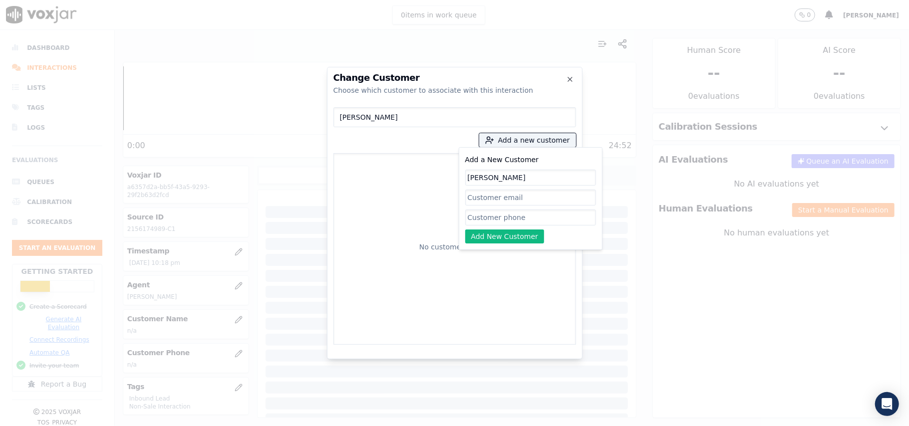
click at [470, 178] on input "[PERSON_NAME]" at bounding box center [530, 178] width 131 height 16
type input "[PERSON_NAME]"
click at [485, 220] on input "Add a New Customer" at bounding box center [530, 218] width 131 height 16
paste input "2156174989"
type input "2156174989"
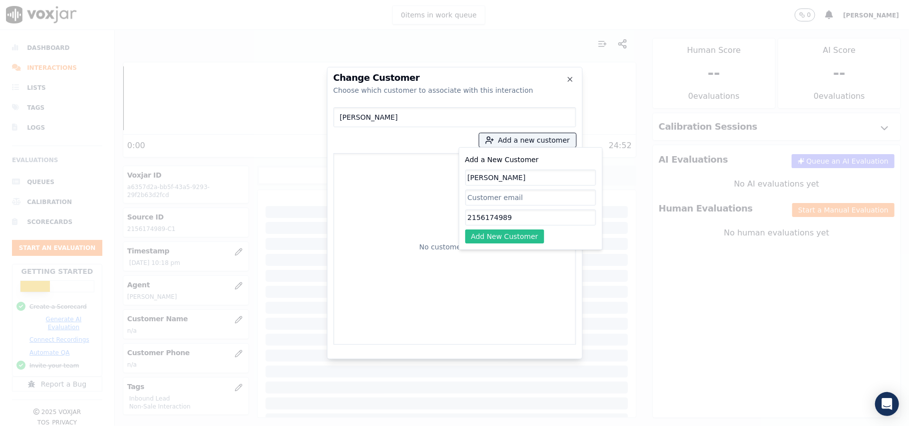
click at [472, 231] on button "Add New Customer" at bounding box center [504, 237] width 79 height 14
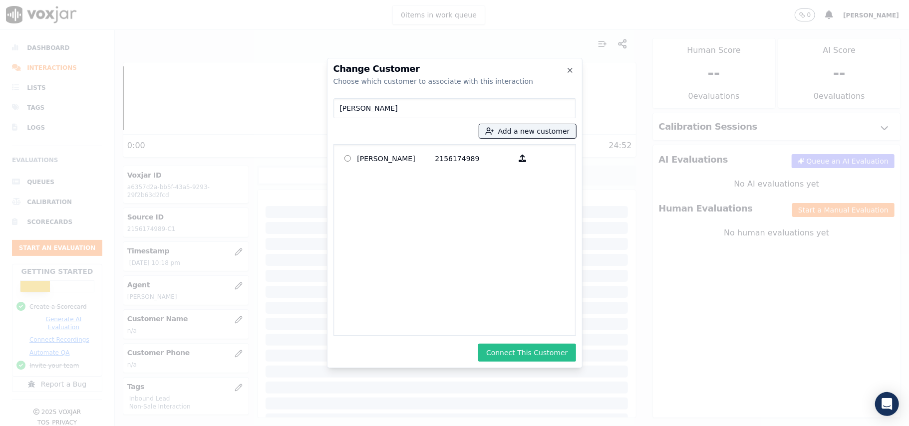
click at [535, 350] on button "Connect This Customer" at bounding box center [526, 353] width 97 height 18
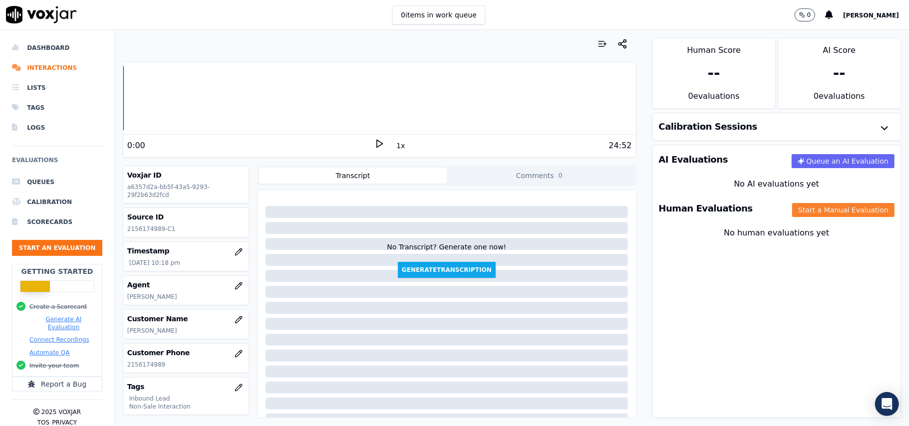
click at [816, 212] on button "Start a Manual Evaluation" at bounding box center [843, 210] width 102 height 14
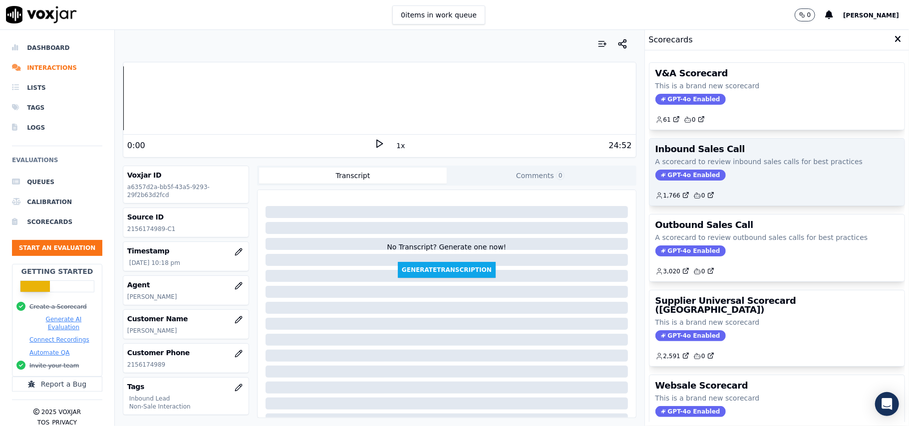
click at [691, 175] on span "GPT-4o Enabled" at bounding box center [691, 175] width 70 height 11
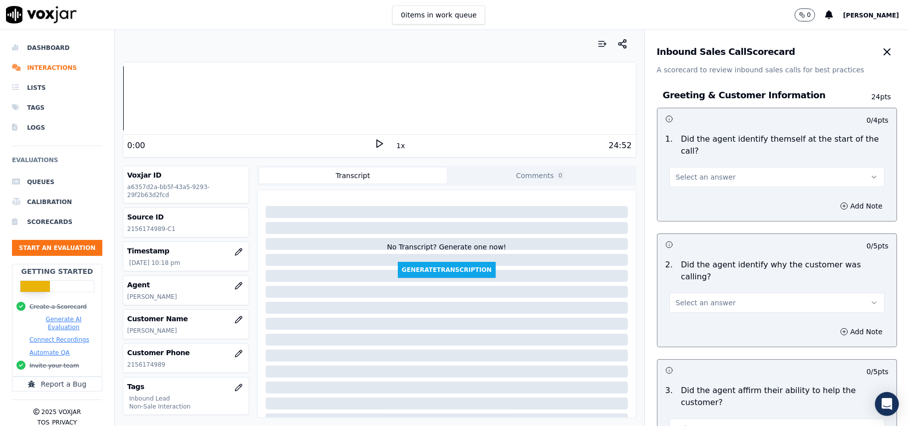
click at [703, 172] on span "Select an answer" at bounding box center [706, 177] width 60 height 10
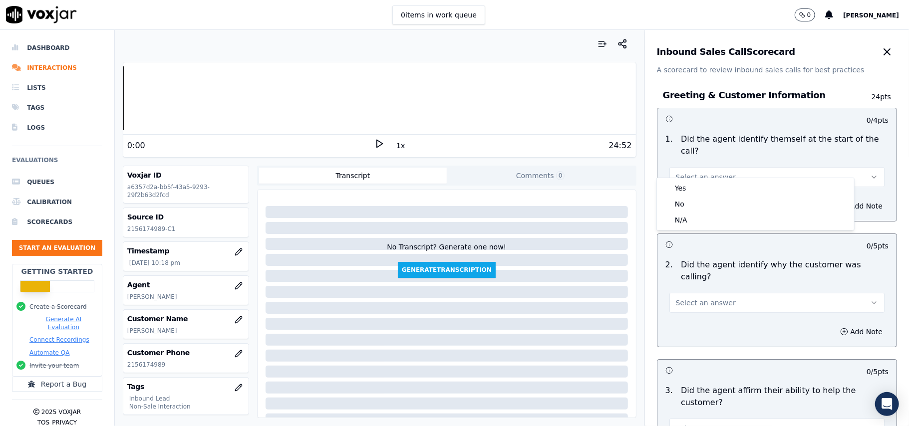
click at [715, 179] on div "Yes No N/A" at bounding box center [755, 204] width 197 height 52
click at [715, 182] on div "Yes" at bounding box center [755, 188] width 193 height 16
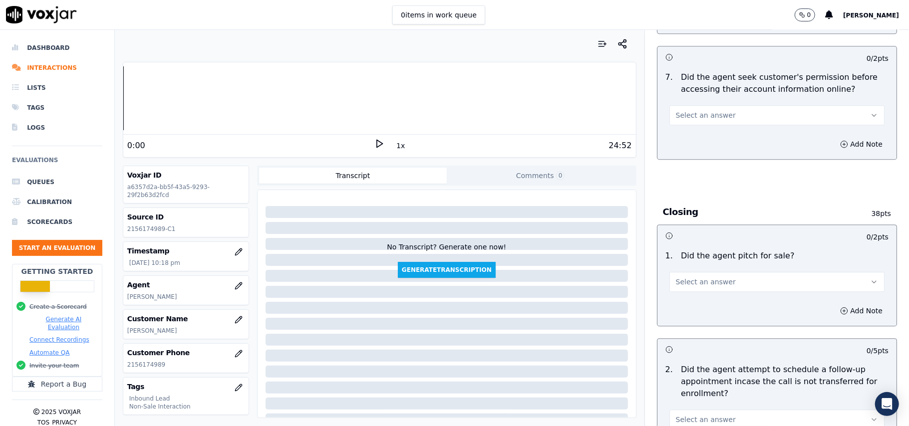
scroll to position [2795, 0]
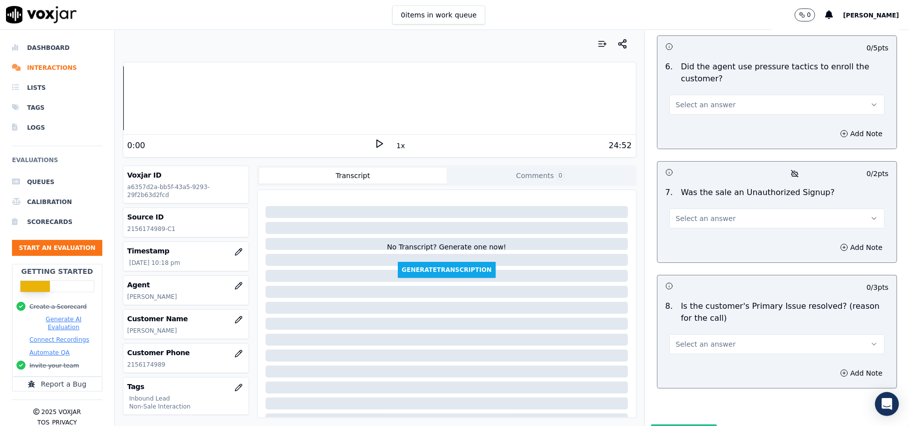
click at [775, 335] on button "Select an answer" at bounding box center [777, 345] width 215 height 20
click at [719, 314] on div "Yes" at bounding box center [755, 315] width 193 height 16
click at [686, 214] on span "Select an answer" at bounding box center [706, 219] width 60 height 10
click at [670, 198] on div "No" at bounding box center [755, 204] width 193 height 16
click at [679, 209] on button "No" at bounding box center [777, 219] width 215 height 20
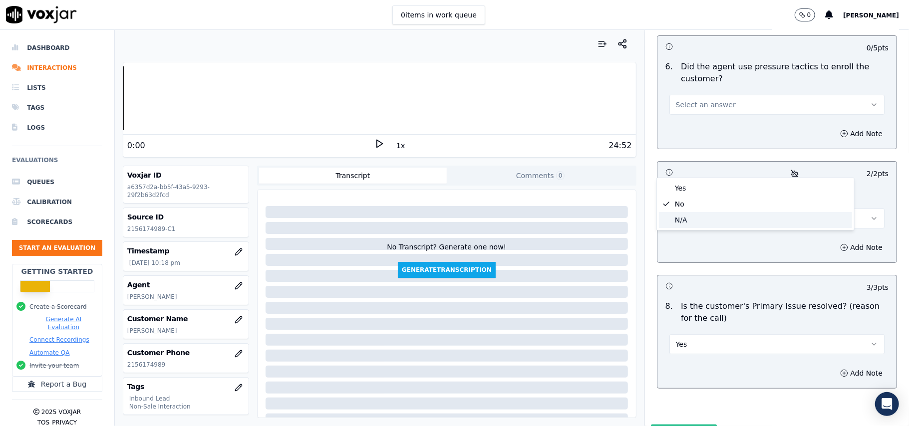
drag, startPoint x: 680, startPoint y: 219, endPoint x: 694, endPoint y: 236, distance: 22.0
click at [681, 219] on div "N/A" at bounding box center [755, 220] width 193 height 16
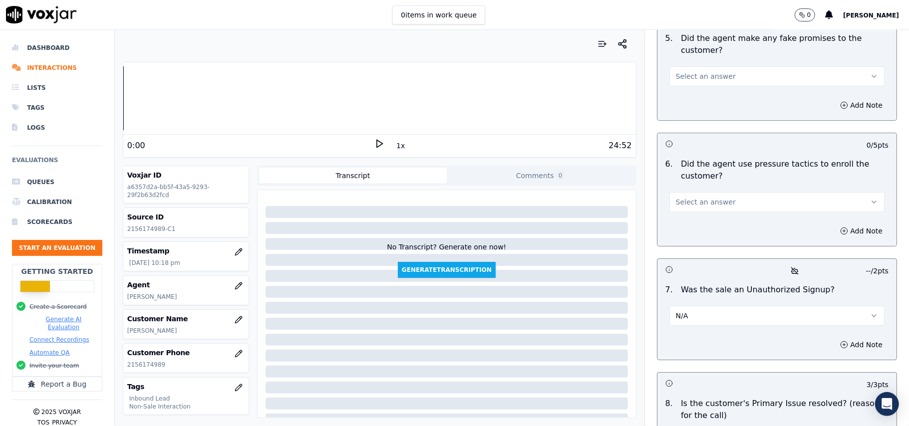
scroll to position [2595, 0]
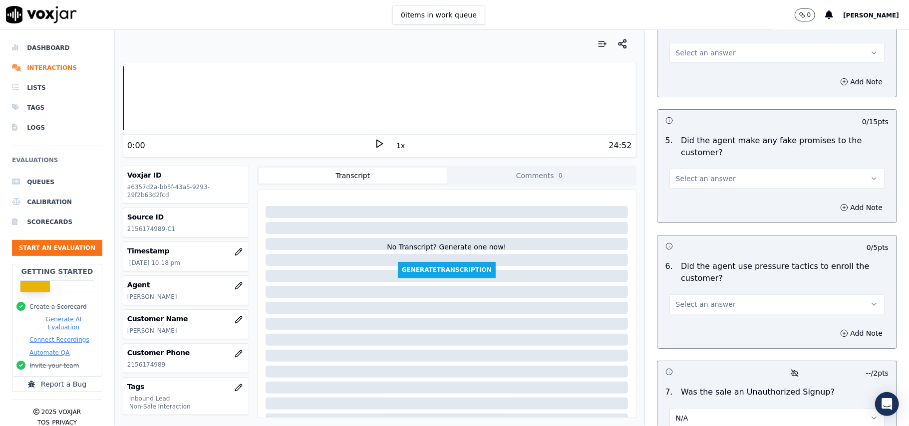
click at [711, 300] on span "Select an answer" at bounding box center [706, 305] width 60 height 10
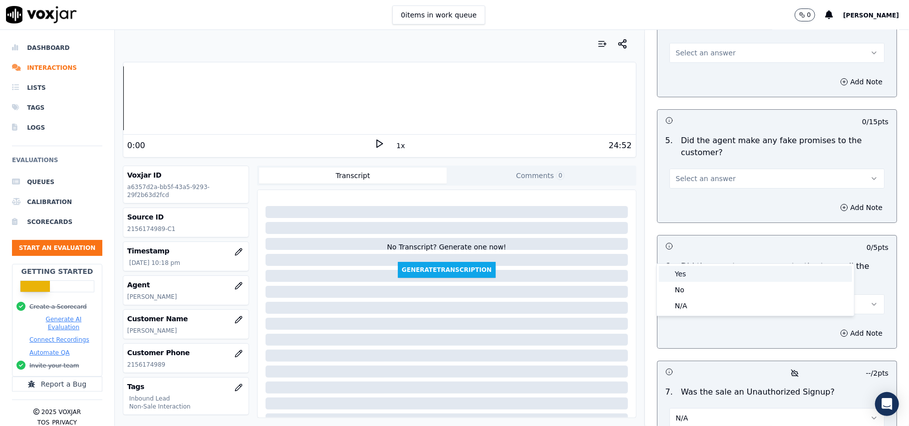
click at [701, 271] on div "Yes" at bounding box center [755, 274] width 193 height 16
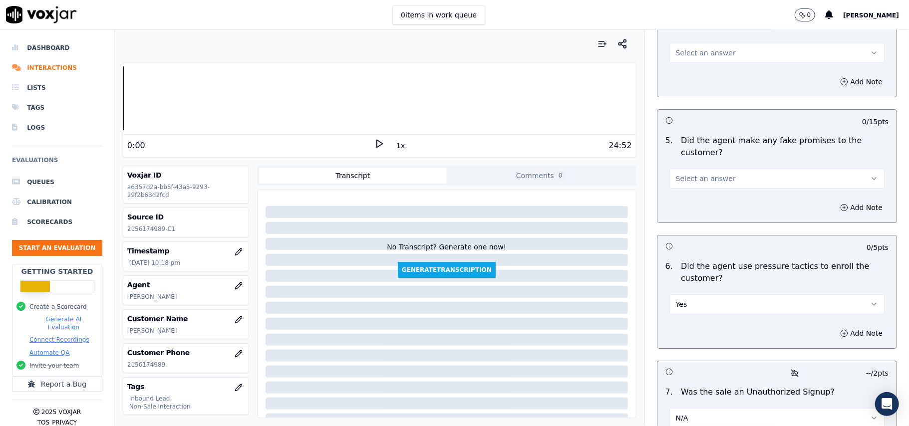
click at [698, 295] on button "Yes" at bounding box center [777, 305] width 215 height 20
click at [692, 295] on div "No" at bounding box center [755, 290] width 193 height 16
click at [694, 174] on span "Select an answer" at bounding box center [706, 179] width 60 height 10
click at [693, 165] on div "No" at bounding box center [755, 164] width 193 height 16
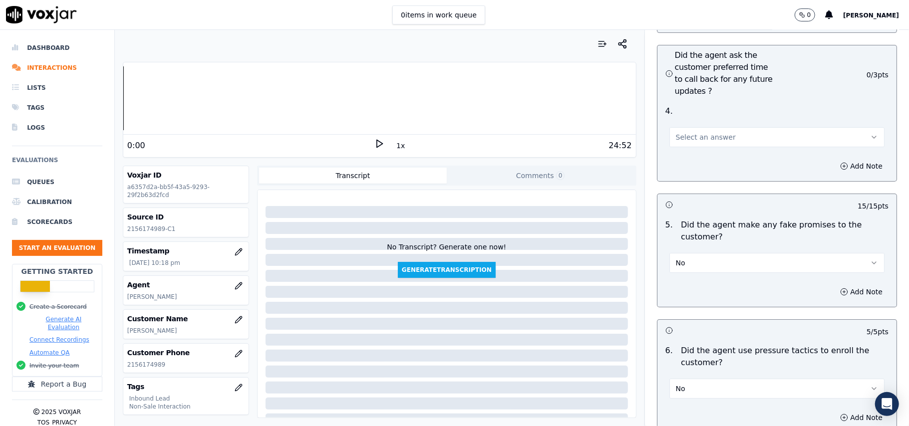
scroll to position [2461, 0]
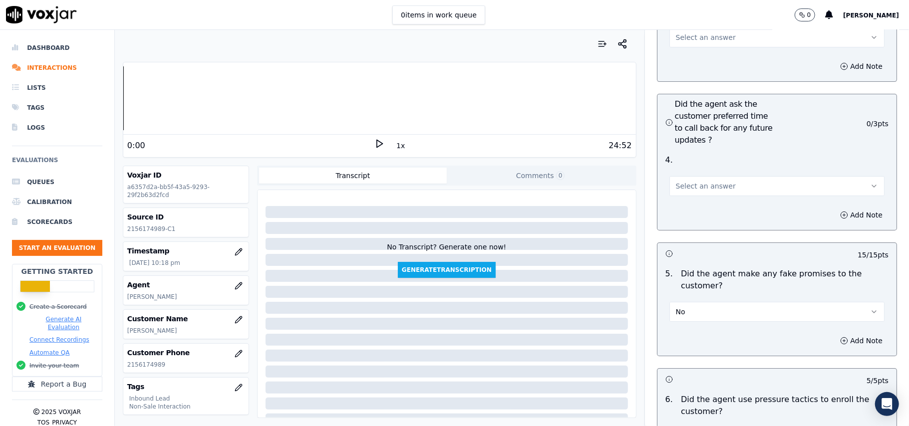
click at [702, 166] on div "Select an answer" at bounding box center [777, 181] width 231 height 30
click at [698, 176] on button "Select an answer" at bounding box center [777, 186] width 215 height 20
click at [697, 152] on div "Yes" at bounding box center [755, 155] width 193 height 16
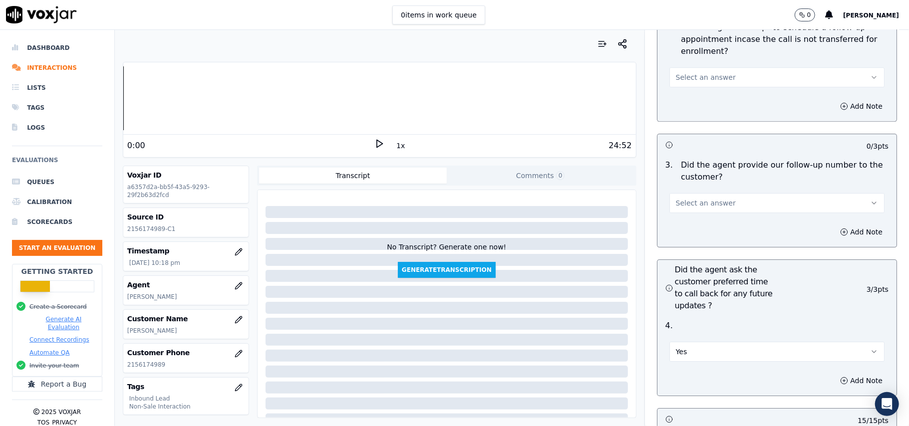
scroll to position [2329, 0]
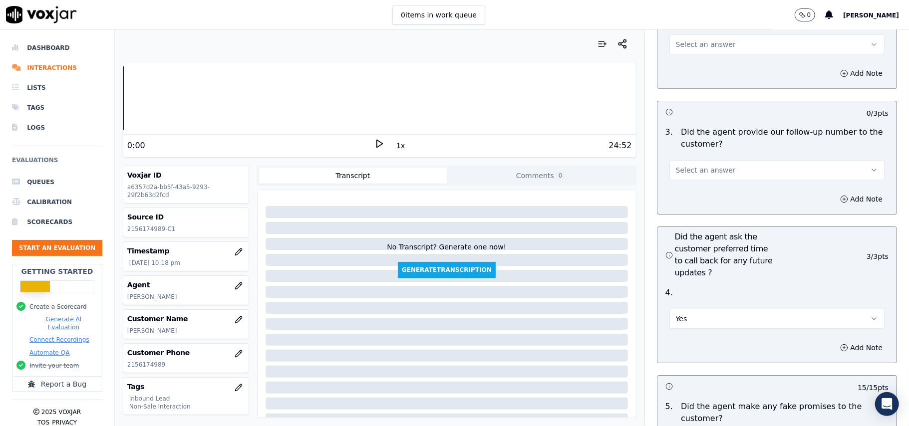
drag, startPoint x: 700, startPoint y: 266, endPoint x: 700, endPoint y: 274, distance: 8.0
click at [700, 309] on button "Yes" at bounding box center [777, 319] width 215 height 20
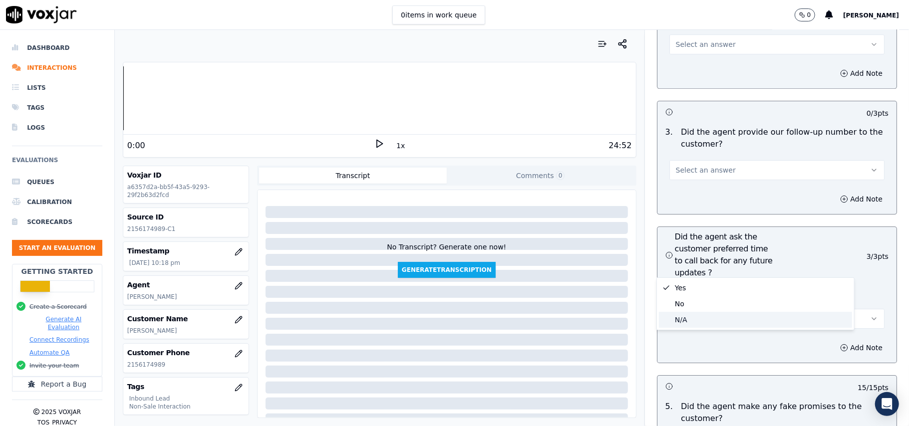
click at [700, 319] on div "N/A" at bounding box center [755, 320] width 193 height 16
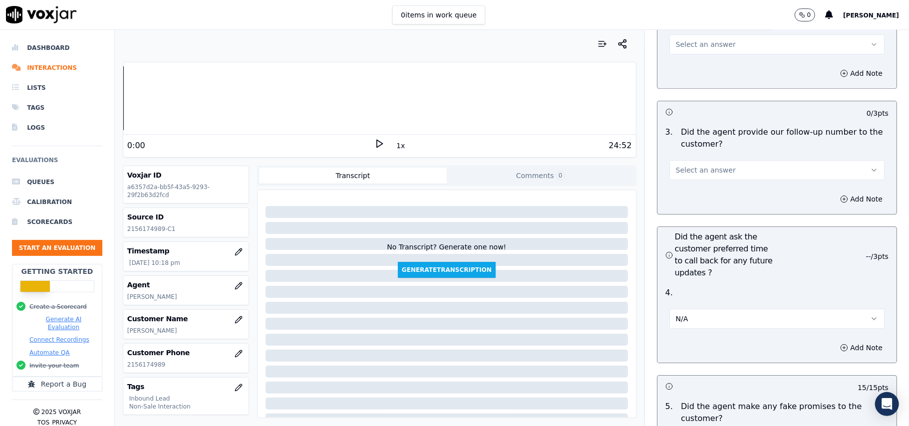
click at [698, 309] on button "N/A" at bounding box center [777, 319] width 215 height 20
click at [679, 302] on div "No" at bounding box center [755, 304] width 193 height 16
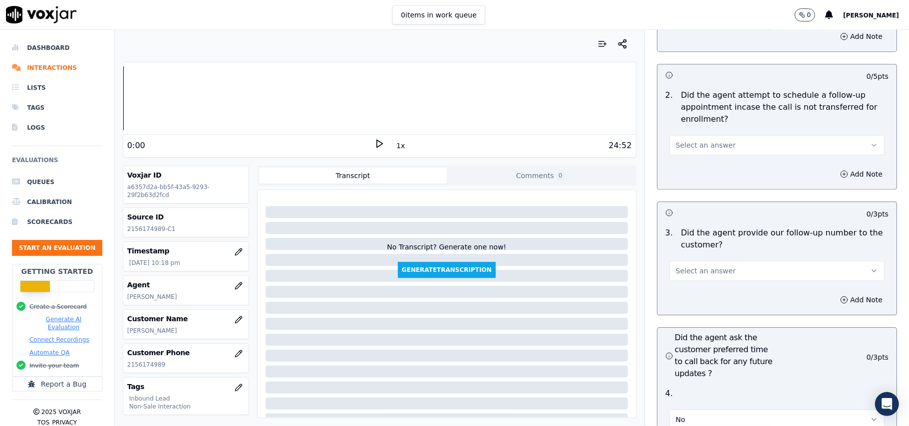
scroll to position [2129, 0]
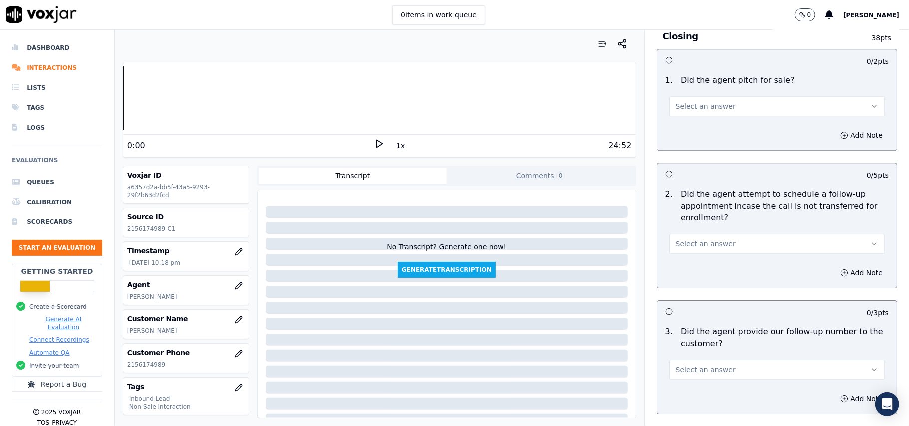
click at [690, 365] on span "Select an answer" at bounding box center [706, 370] width 60 height 10
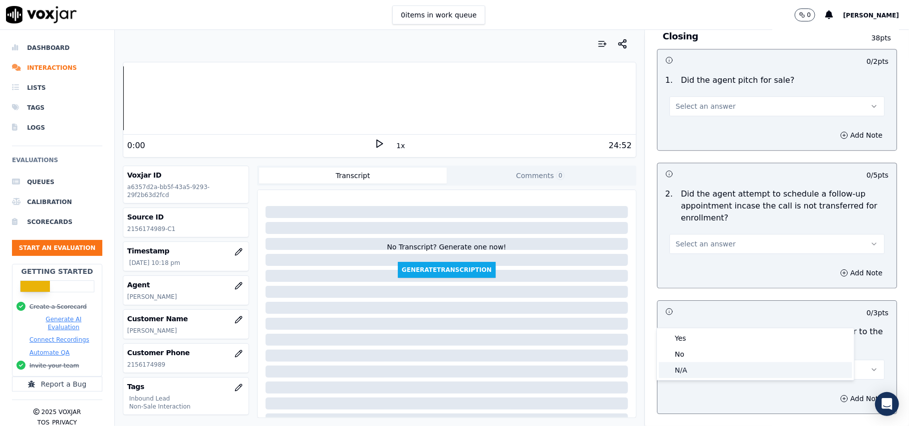
drag, startPoint x: 688, startPoint y: 366, endPoint x: 683, endPoint y: 316, distance: 50.7
click at [688, 366] on div "N/A" at bounding box center [755, 370] width 193 height 16
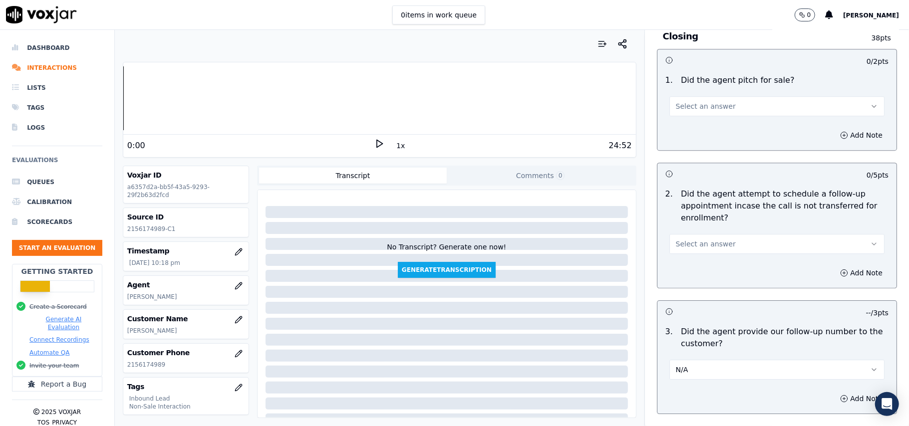
click at [676, 365] on span "N/A" at bounding box center [682, 370] width 12 height 10
click at [670, 355] on div "No" at bounding box center [755, 355] width 193 height 16
click at [682, 239] on span "Select an answer" at bounding box center [706, 244] width 60 height 10
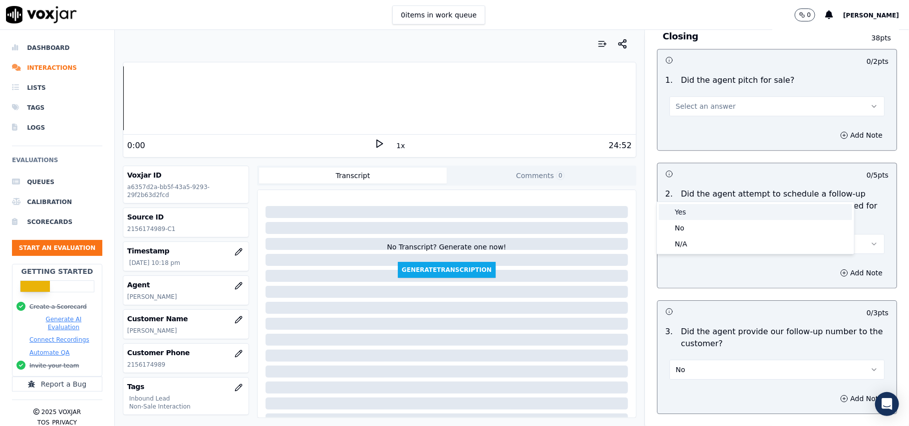
click at [685, 217] on div "Yes" at bounding box center [755, 212] width 193 height 16
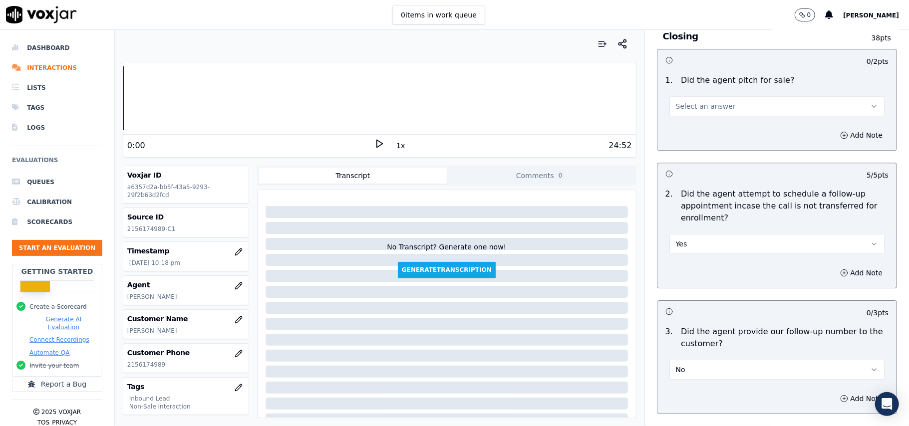
scroll to position [1996, 0]
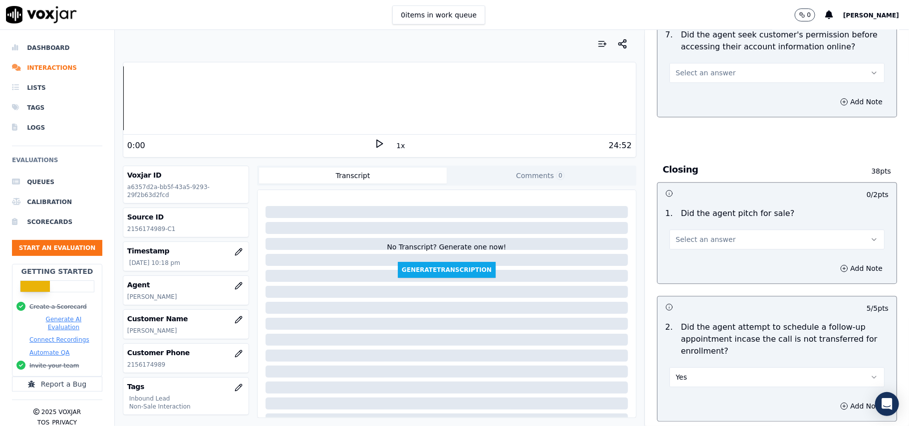
click at [698, 230] on button "Select an answer" at bounding box center [777, 240] width 215 height 20
drag, startPoint x: 698, startPoint y: 192, endPoint x: 705, endPoint y: 211, distance: 20.6
click at [696, 210] on div "Yes" at bounding box center [755, 207] width 193 height 16
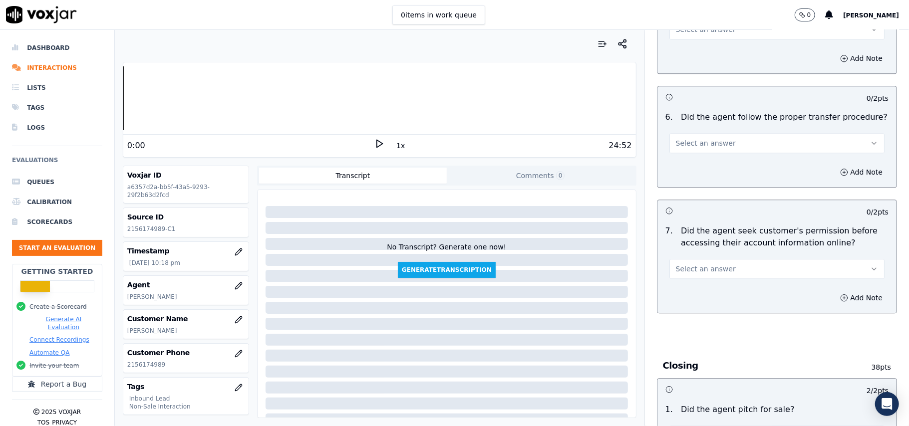
scroll to position [1796, 0]
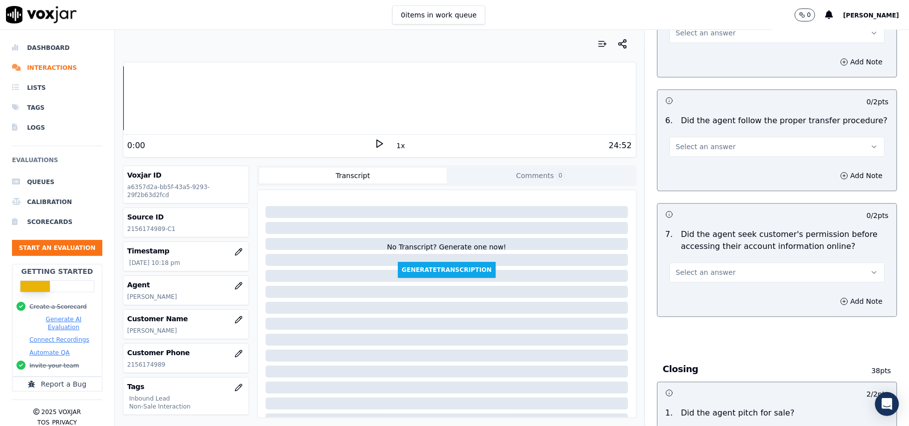
drag, startPoint x: 723, startPoint y: 214, endPoint x: 717, endPoint y: 225, distance: 12.5
click at [722, 263] on button "Select an answer" at bounding box center [777, 273] width 215 height 20
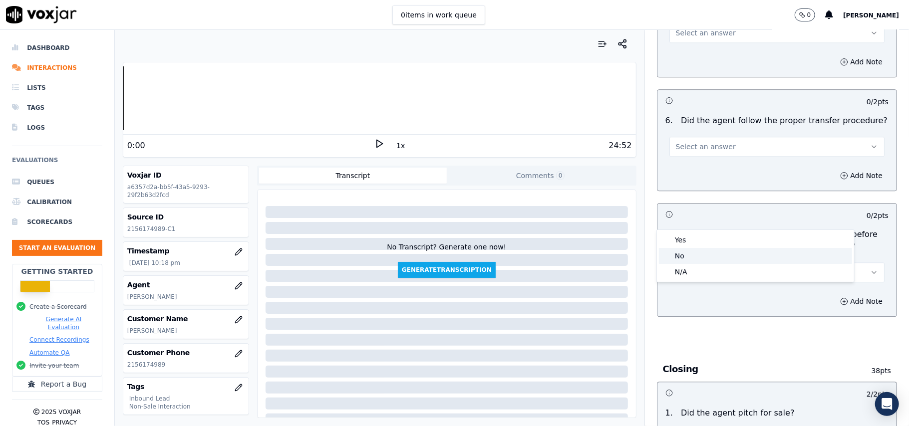
click at [705, 253] on div "No" at bounding box center [755, 256] width 193 height 16
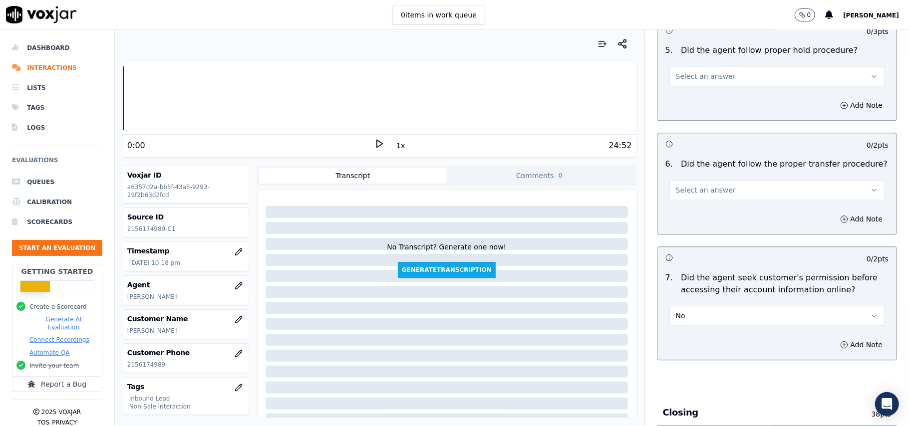
scroll to position [1730, 0]
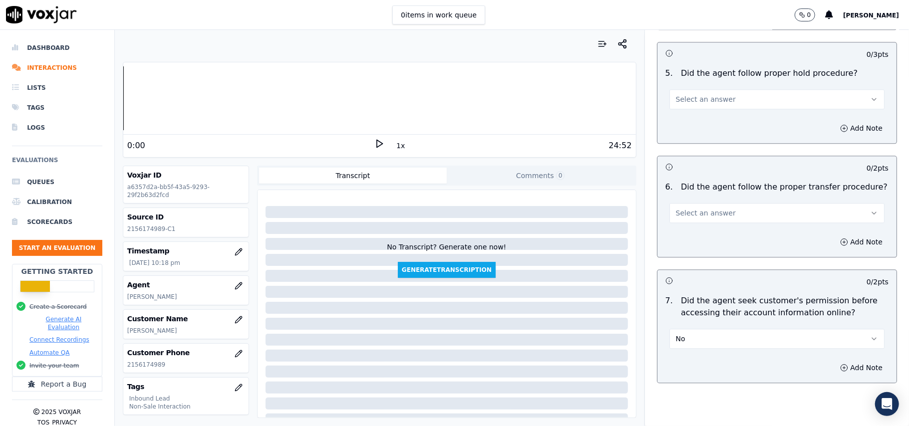
click at [729, 329] on button "No" at bounding box center [777, 339] width 215 height 20
click at [729, 298] on div "Yes No N/A" at bounding box center [755, 323] width 197 height 52
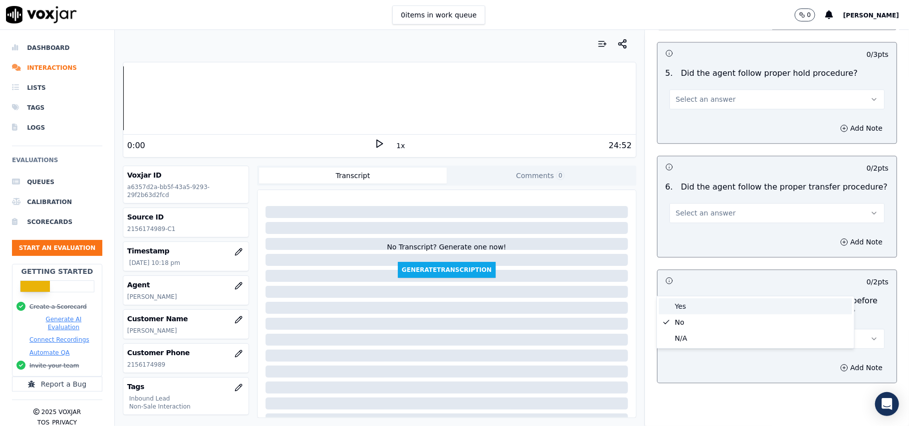
click at [675, 302] on div "Yes" at bounding box center [755, 307] width 193 height 16
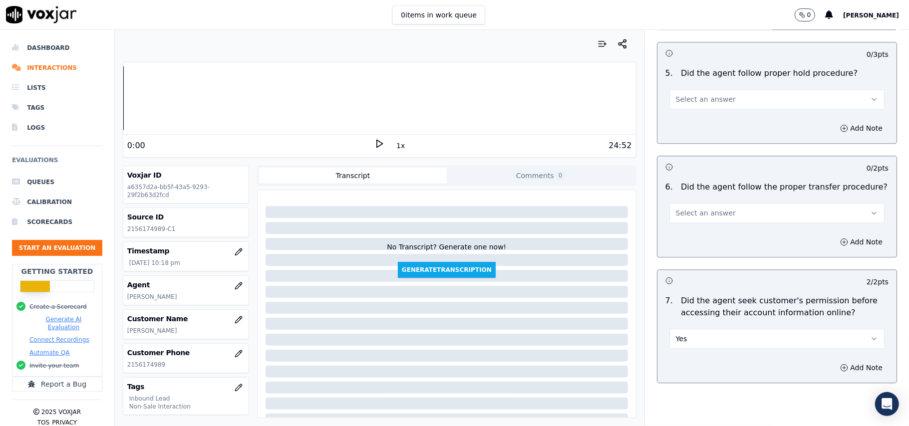
click at [691, 208] on span "Select an answer" at bounding box center [706, 213] width 60 height 10
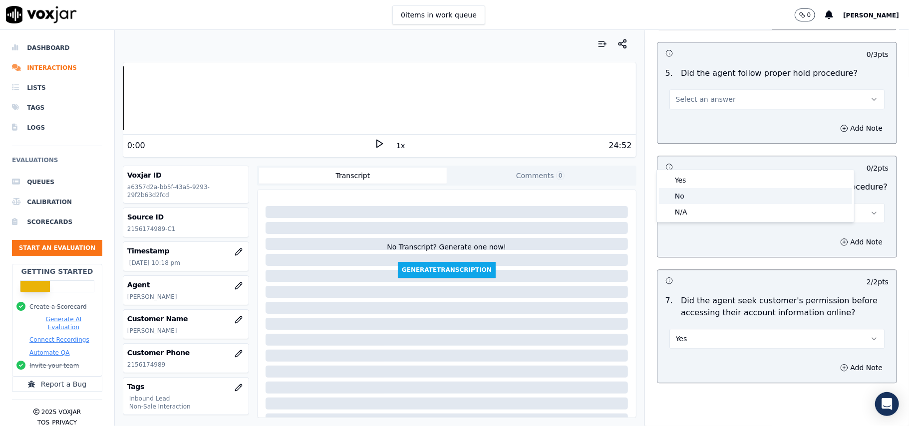
click at [684, 183] on div "Yes" at bounding box center [755, 180] width 193 height 16
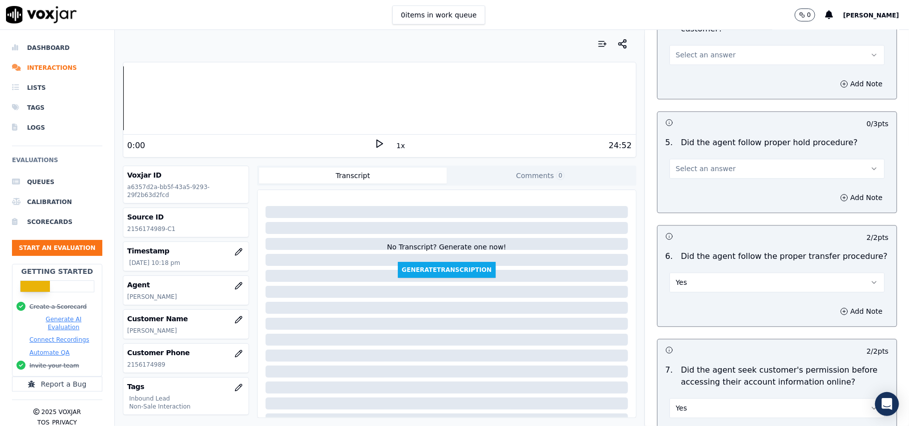
scroll to position [1596, 0]
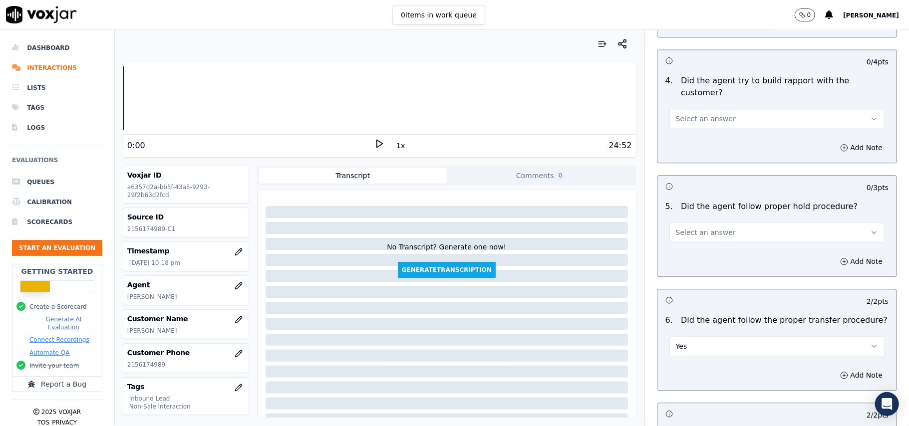
click at [723, 223] on button "Select an answer" at bounding box center [777, 233] width 215 height 20
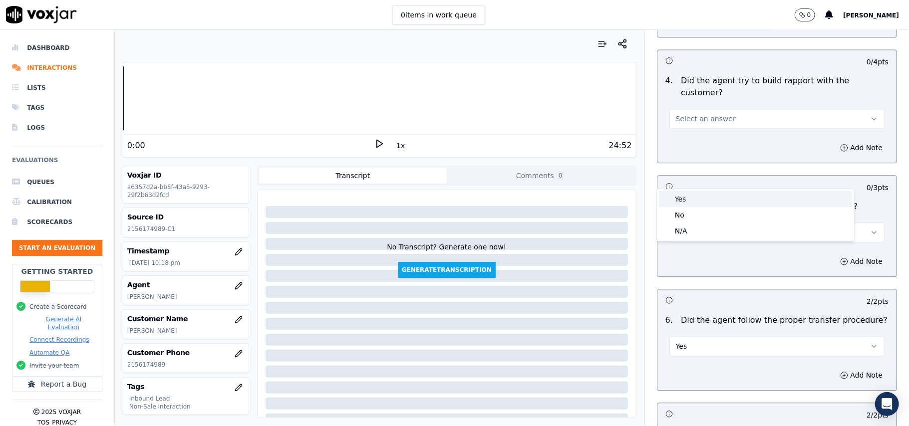
click at [724, 200] on div "Yes" at bounding box center [755, 199] width 193 height 16
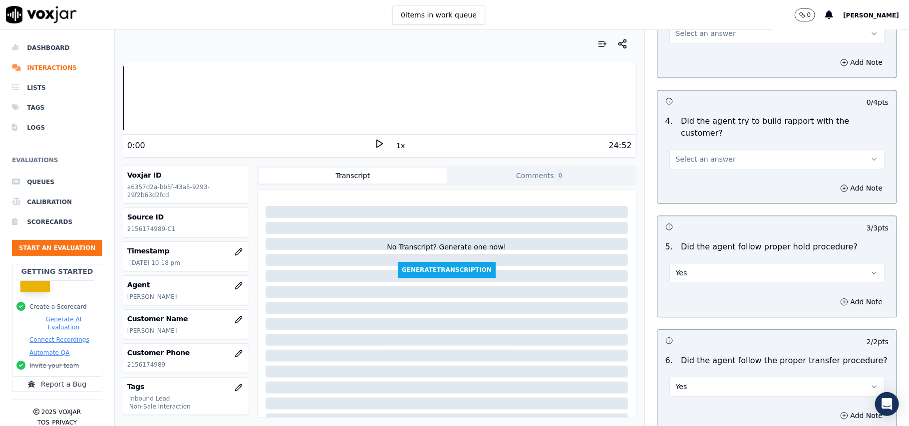
scroll to position [1397, 0]
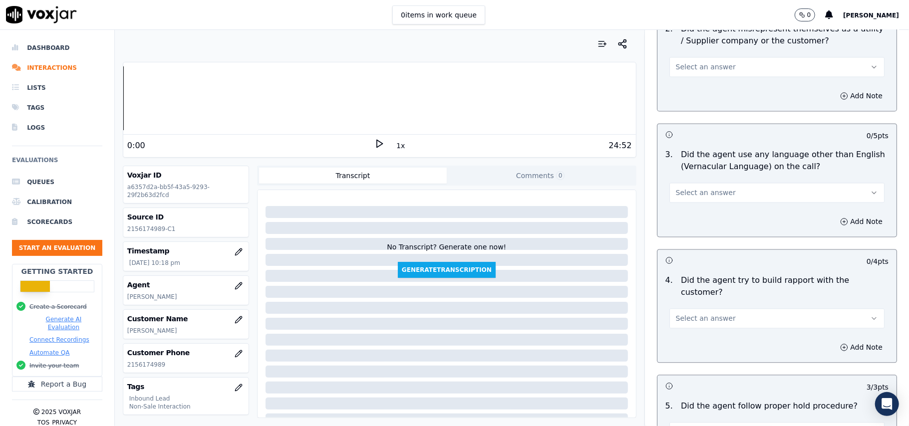
click at [688, 314] on span "Select an answer" at bounding box center [706, 319] width 60 height 10
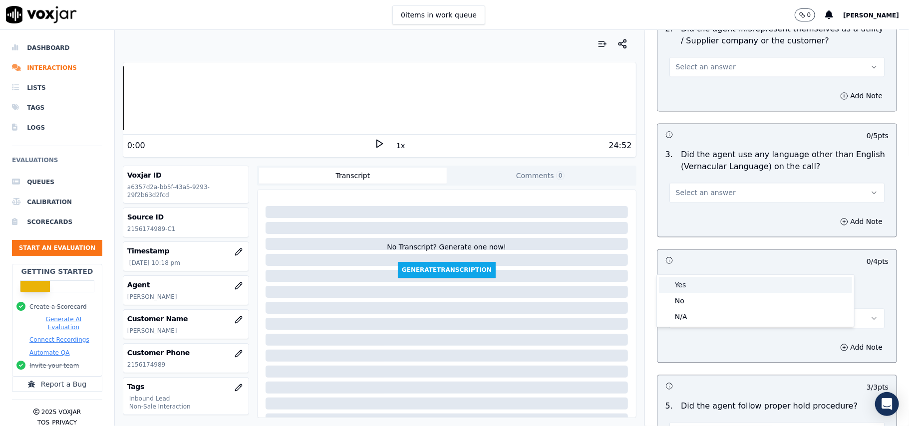
click at [677, 290] on div "Yes" at bounding box center [755, 285] width 193 height 16
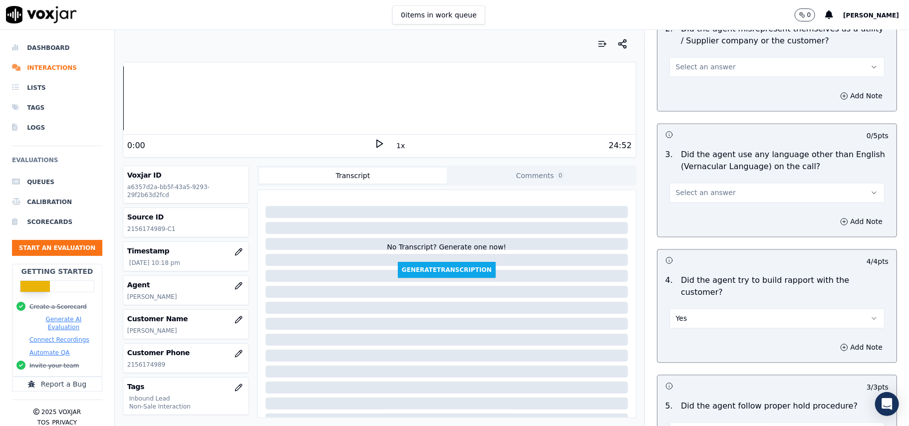
click at [694, 188] on span "Select an answer" at bounding box center [706, 193] width 60 height 10
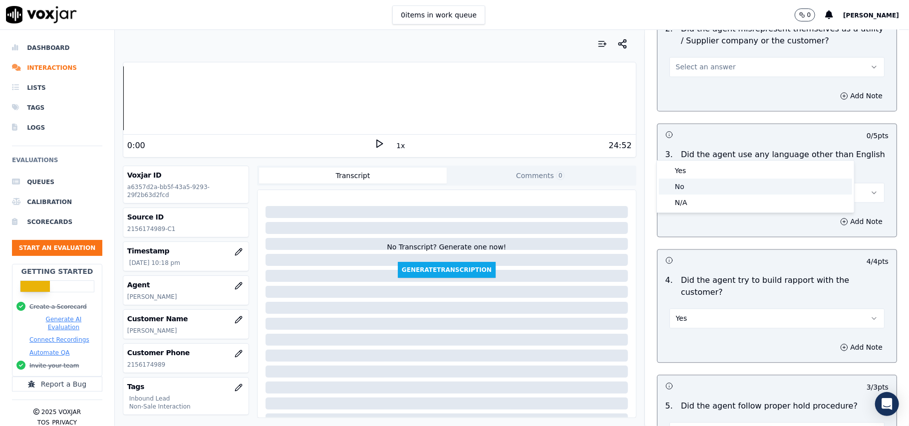
click at [690, 187] on div "No" at bounding box center [755, 187] width 193 height 16
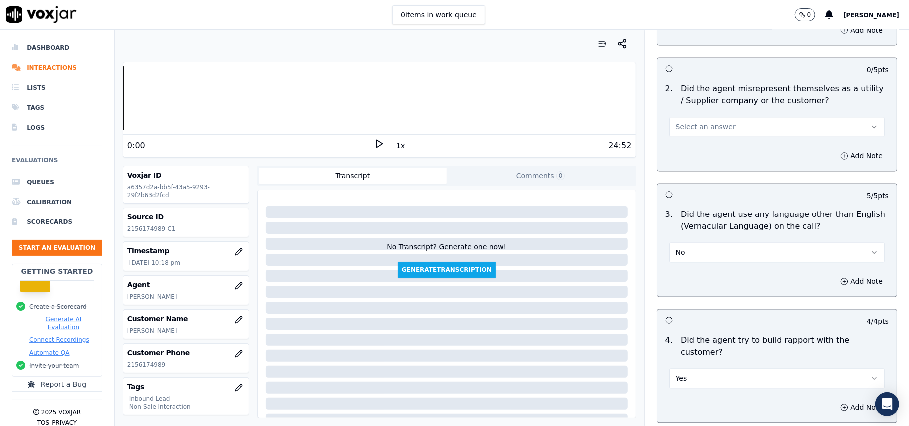
scroll to position [1197, 0]
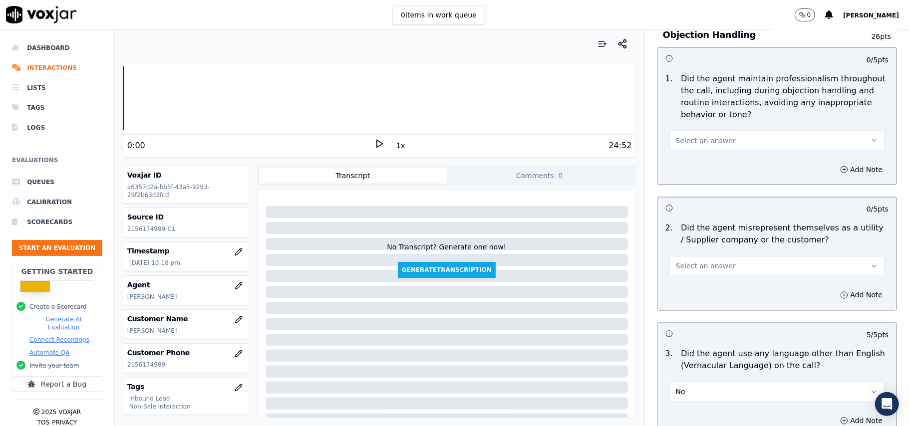
click at [705, 262] on span "Select an answer" at bounding box center [706, 267] width 60 height 10
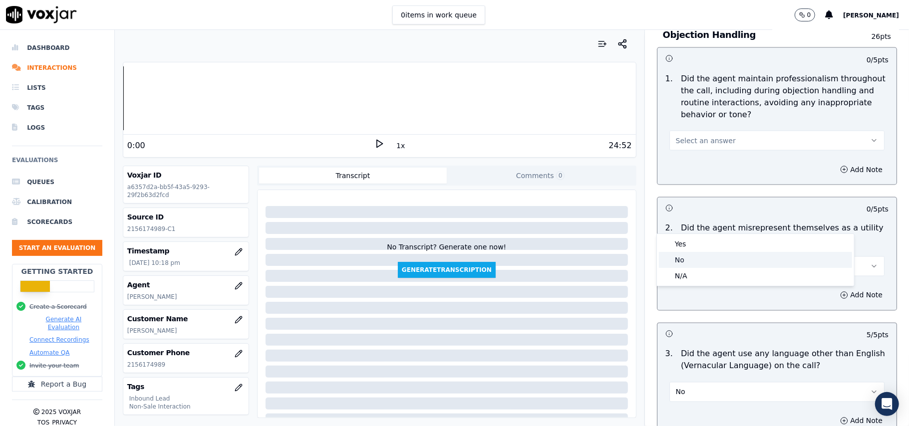
click at [688, 259] on div "No" at bounding box center [755, 260] width 193 height 16
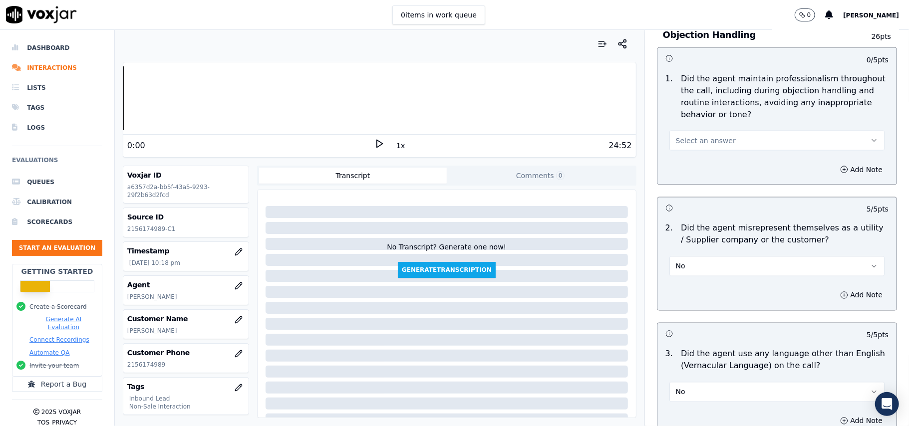
scroll to position [1063, 0]
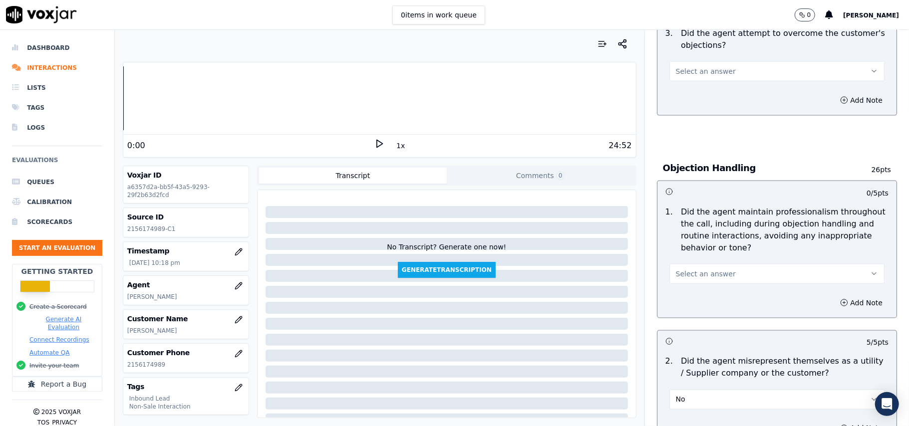
click at [707, 269] on span "Select an answer" at bounding box center [706, 274] width 60 height 10
click at [704, 252] on div "Yes" at bounding box center [755, 251] width 193 height 16
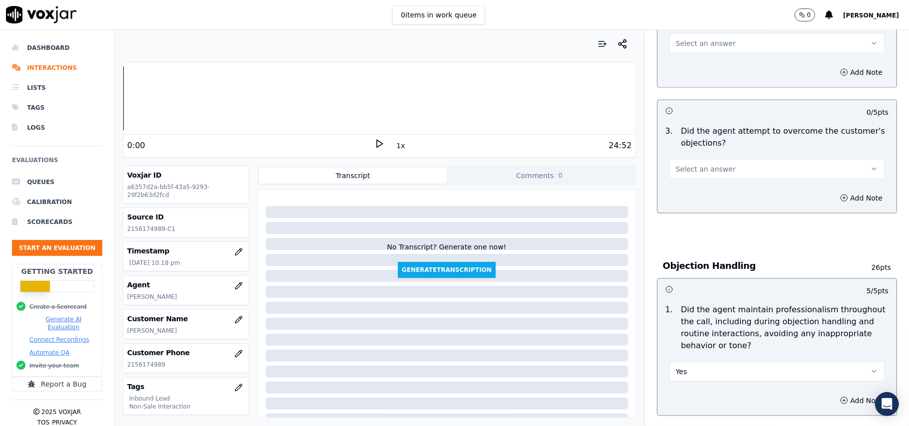
scroll to position [864, 0]
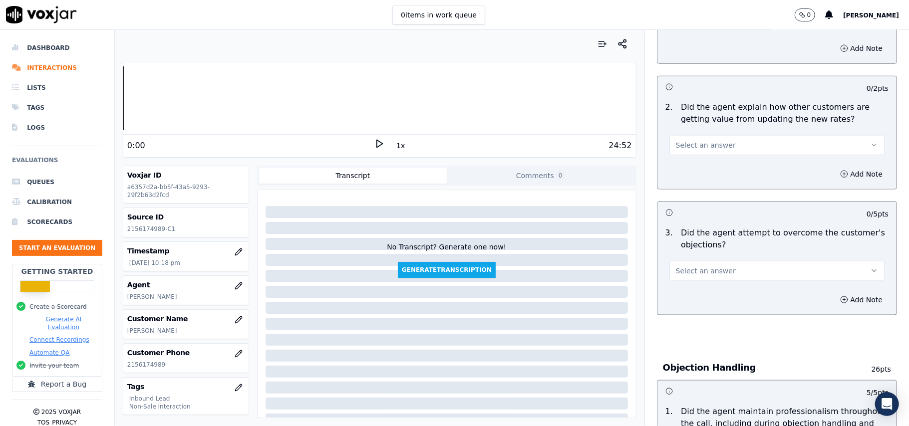
click at [715, 261] on button "Select an answer" at bounding box center [777, 271] width 215 height 20
click at [701, 248] on div "Yes" at bounding box center [755, 248] width 193 height 16
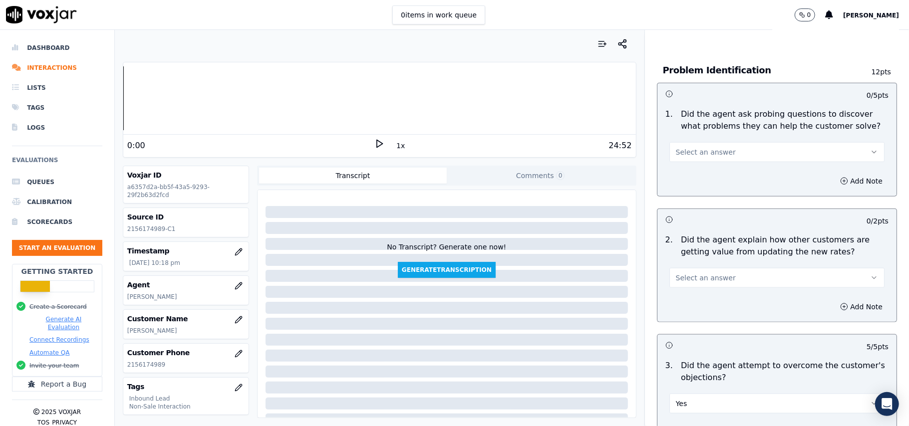
click at [710, 273] on span "Select an answer" at bounding box center [706, 278] width 60 height 10
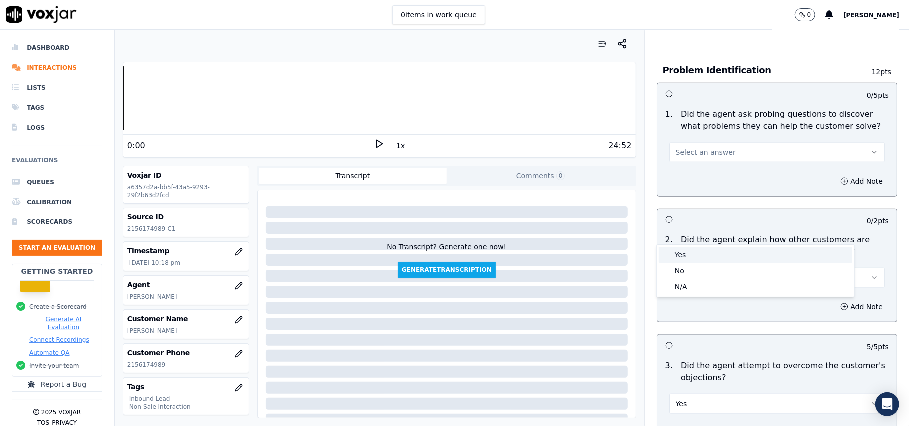
click at [707, 257] on div "Yes" at bounding box center [755, 255] width 193 height 16
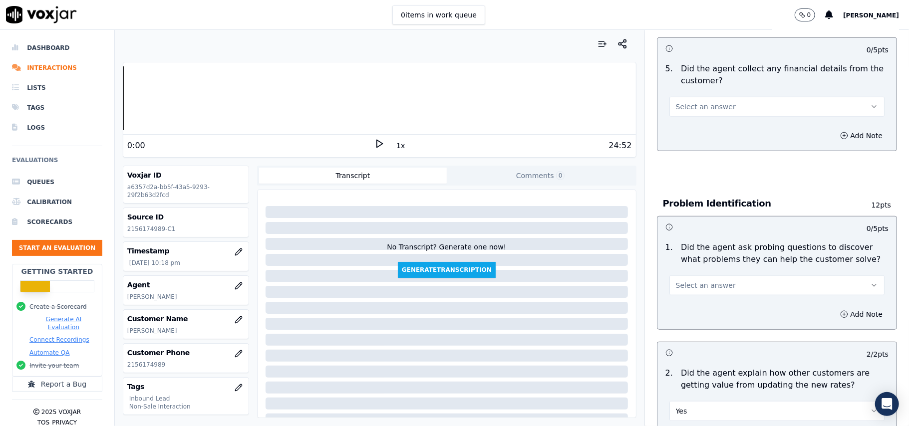
click at [703, 281] on span "Select an answer" at bounding box center [706, 286] width 60 height 10
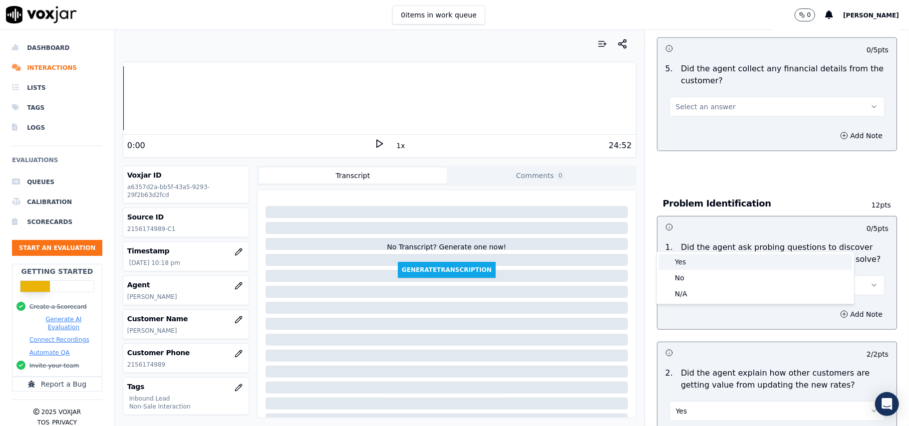
click at [706, 258] on div "Yes" at bounding box center [755, 262] width 193 height 16
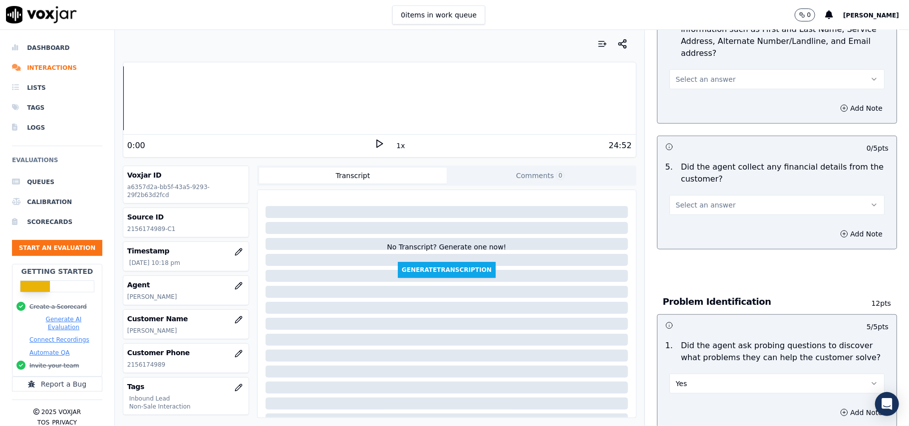
scroll to position [398, 0]
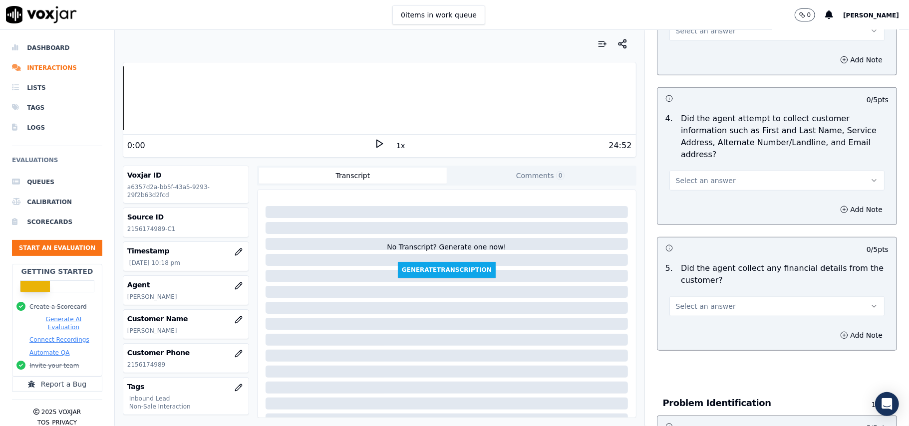
click at [691, 302] on span "Select an answer" at bounding box center [706, 307] width 60 height 10
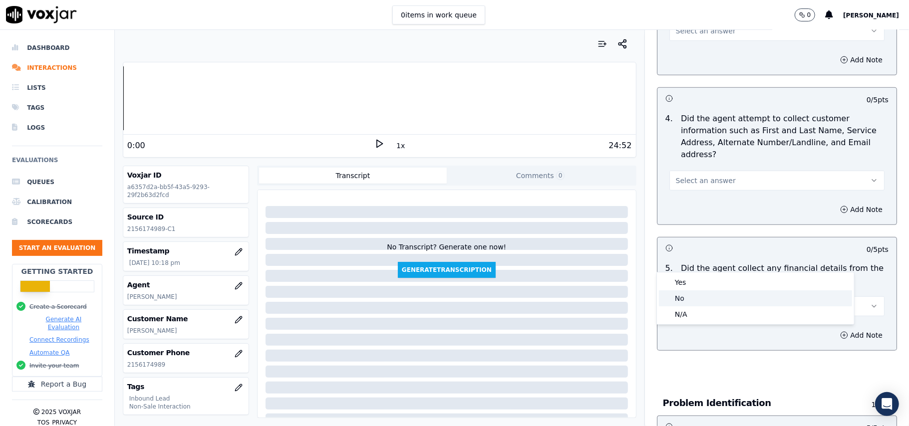
click at [690, 296] on div "No" at bounding box center [755, 299] width 193 height 16
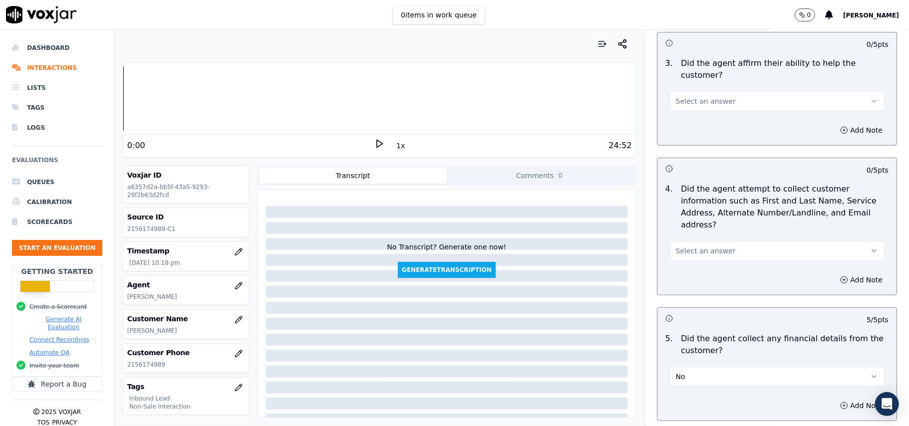
scroll to position [265, 0]
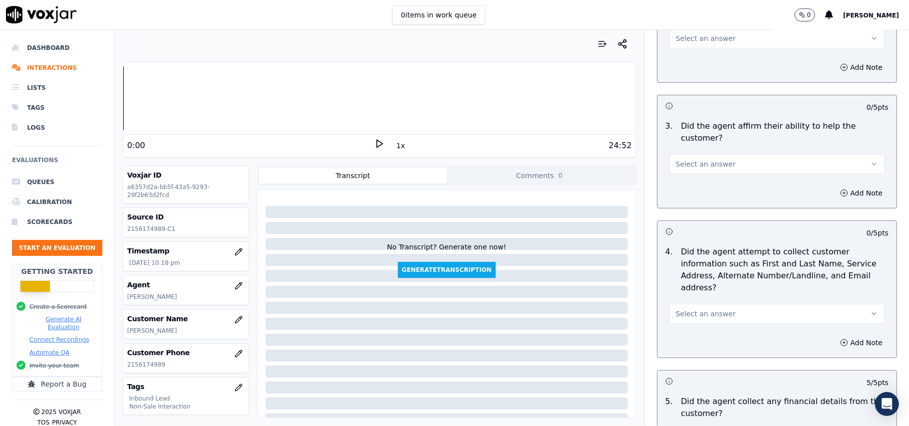
click at [716, 304] on button "Select an answer" at bounding box center [777, 314] width 215 height 20
click at [705, 289] on div "Yes" at bounding box center [755, 290] width 193 height 16
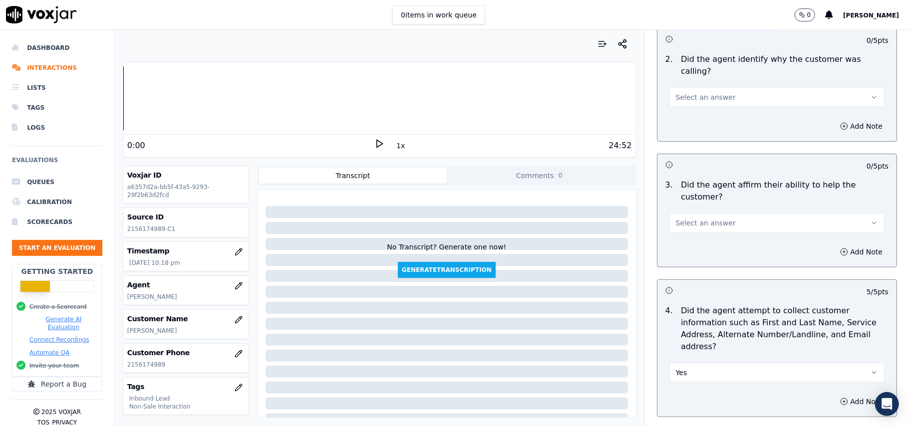
scroll to position [132, 0]
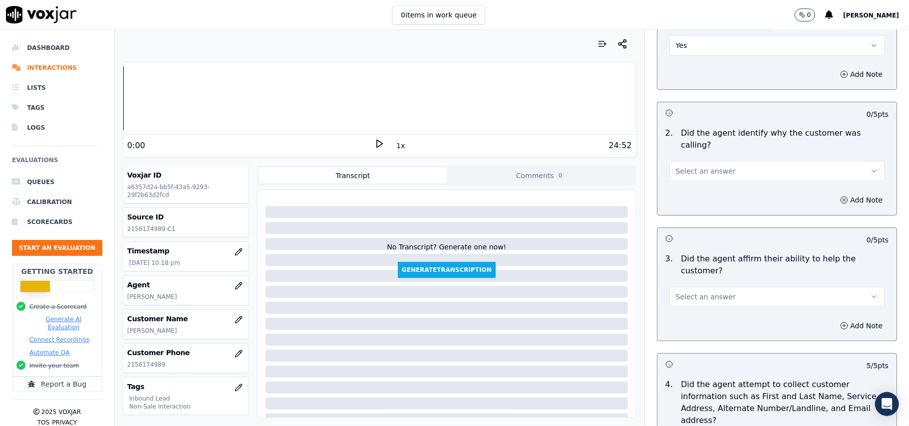
click at [714, 287] on button "Select an answer" at bounding box center [777, 297] width 215 height 20
click at [713, 289] on div "Yes" at bounding box center [755, 285] width 193 height 16
click at [700, 161] on button "Select an answer" at bounding box center [777, 171] width 215 height 20
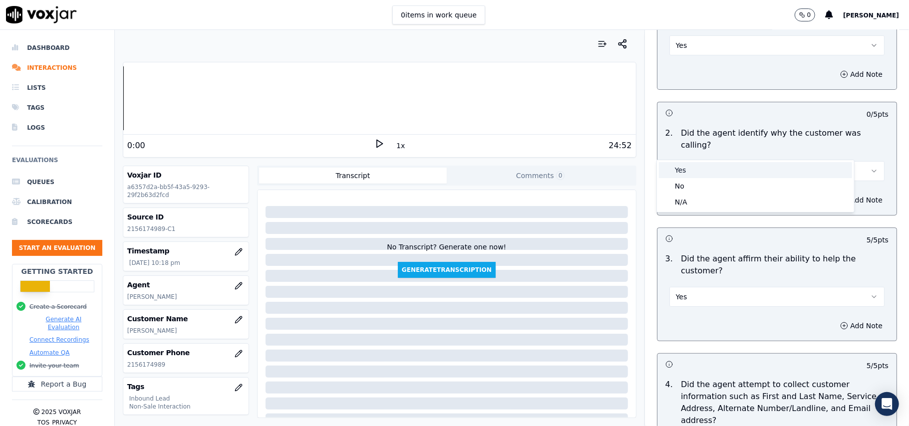
click at [697, 169] on div "Yes" at bounding box center [755, 170] width 193 height 16
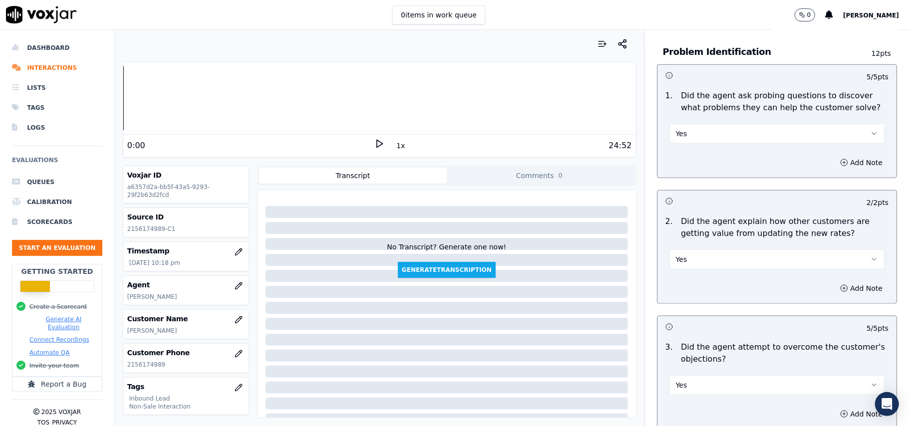
scroll to position [2795, 0]
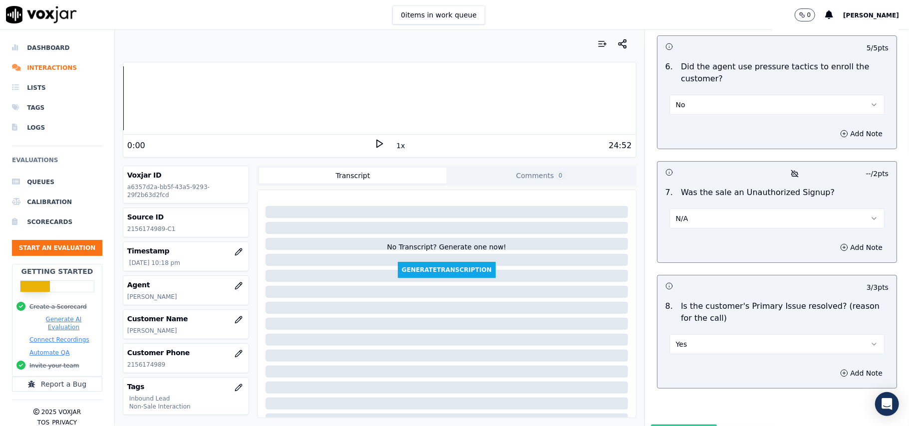
click at [655, 425] on button "Submit Scores" at bounding box center [684, 434] width 66 height 18
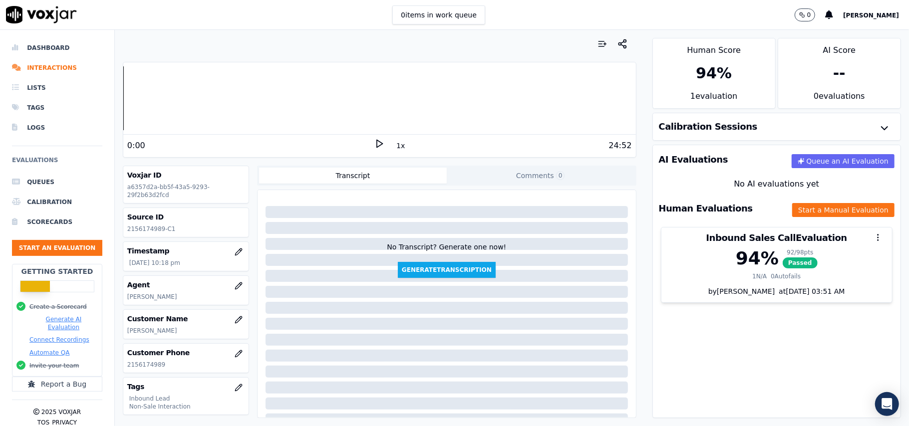
click at [35, 240] on ul "Queues Calibration Scorecards Start an Evaluation" at bounding box center [57, 218] width 90 height 92
click at [70, 248] on button "Start an Evaluation" at bounding box center [57, 248] width 90 height 16
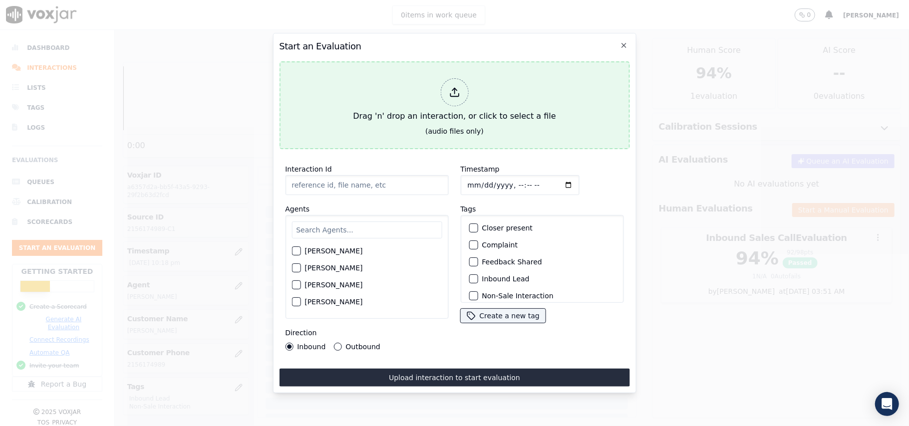
click at [452, 94] on icon at bounding box center [454, 95] width 8 height 3
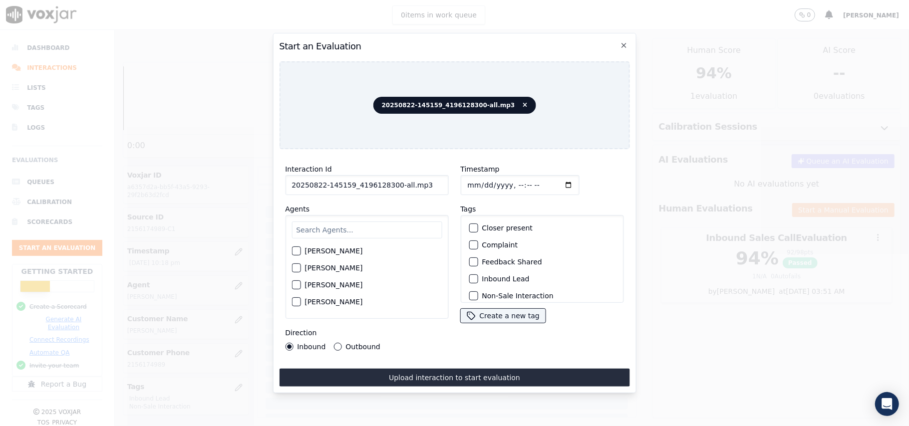
drag, startPoint x: 416, startPoint y: 180, endPoint x: 390, endPoint y: 181, distance: 25.5
click at [390, 181] on input "20250822-145159_4196128300-all.mp3" at bounding box center [366, 185] width 163 height 20
type input "20250822-145159_4196128300-C1"
click at [479, 179] on input "Timestamp" at bounding box center [519, 185] width 119 height 20
type input "[DATE]T22:21"
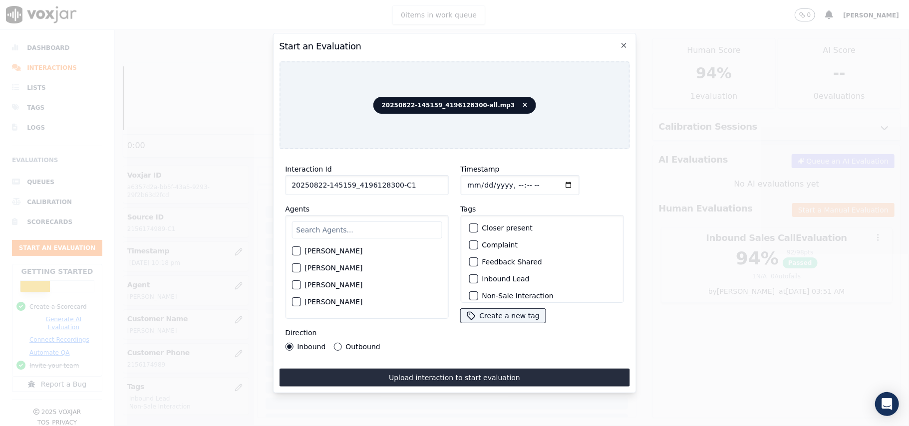
click at [376, 222] on input "text" at bounding box center [367, 230] width 150 height 17
paste input "[PERSON_NAME]"
type input "[PERSON_NAME]"
click at [299, 252] on div "button" at bounding box center [295, 254] width 7 height 7
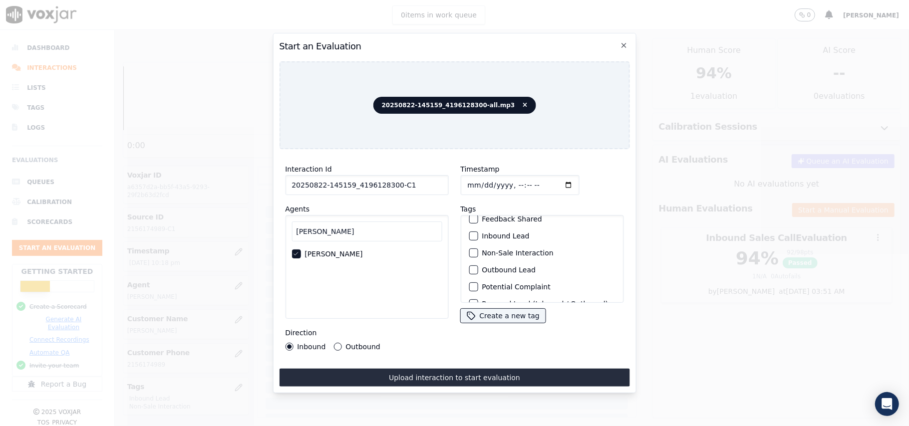
scroll to position [66, 0]
click at [472, 247] on button "Outbound Lead" at bounding box center [473, 246] width 9 height 9
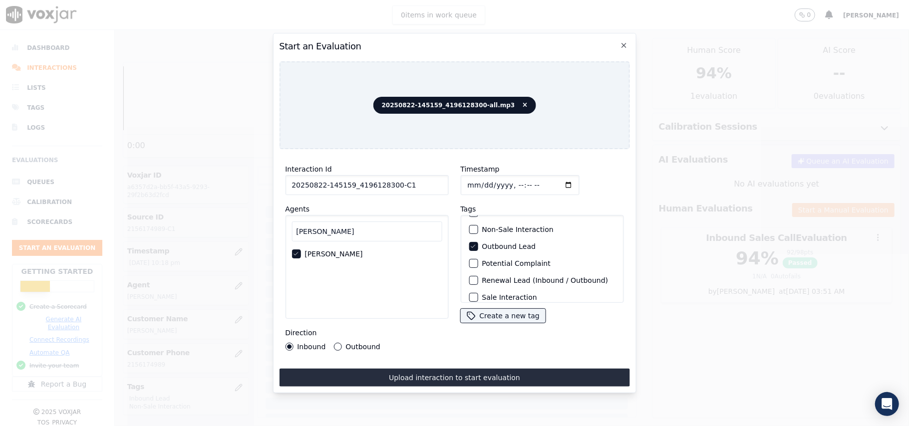
click at [469, 225] on button "Non-Sale Interaction" at bounding box center [473, 229] width 9 height 9
click at [334, 343] on button "Outbound" at bounding box center [338, 347] width 8 height 8
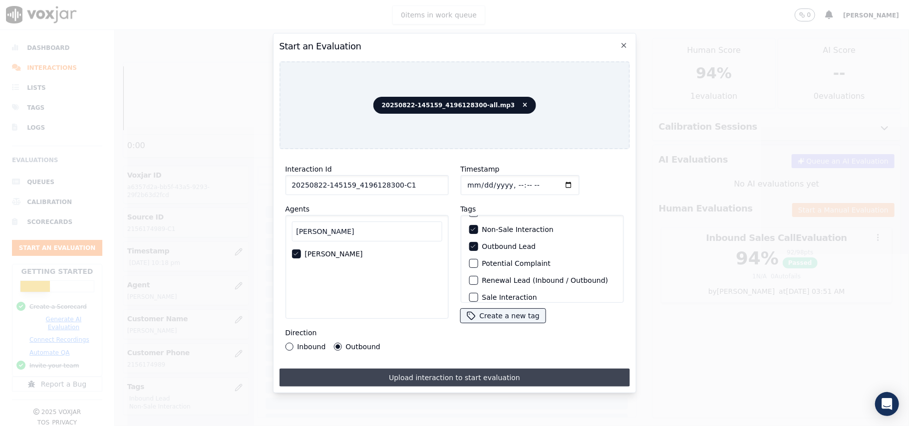
click at [458, 380] on button "Upload interaction to start evaluation" at bounding box center [454, 378] width 350 height 18
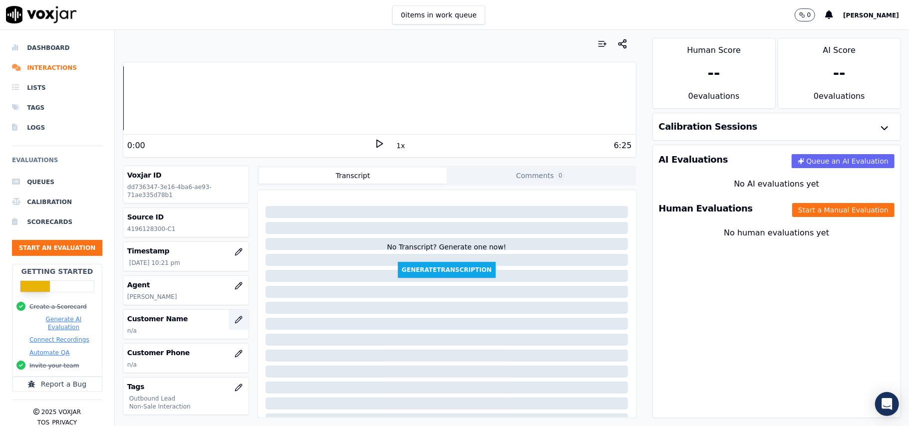
click at [235, 324] on icon "button" at bounding box center [239, 320] width 8 height 8
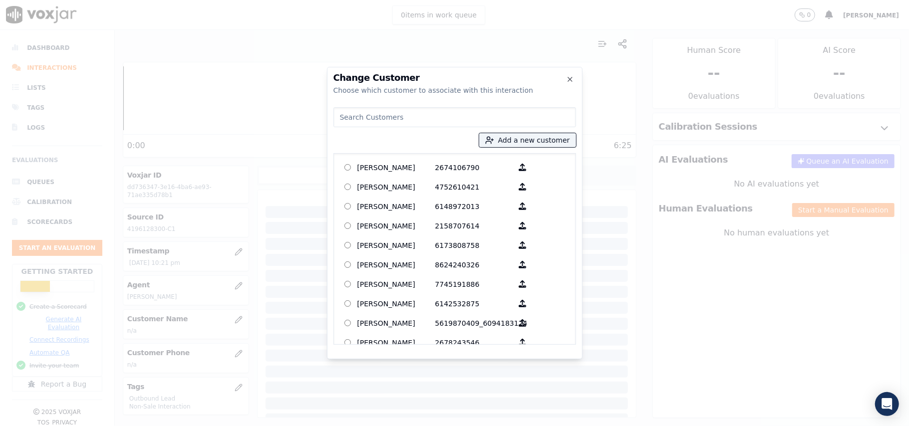
paste input "[PERSON_NAME]"
click at [343, 114] on input "[PERSON_NAME]" at bounding box center [455, 117] width 243 height 20
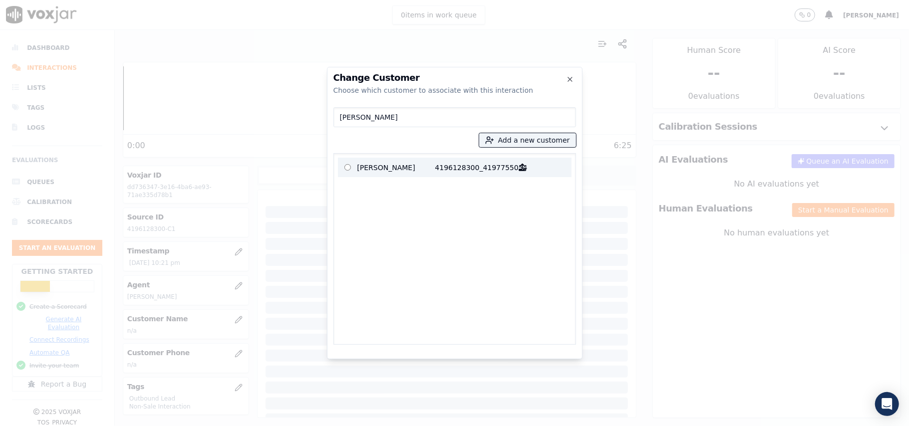
type input "[PERSON_NAME]"
click at [421, 166] on p "[PERSON_NAME]" at bounding box center [396, 167] width 78 height 15
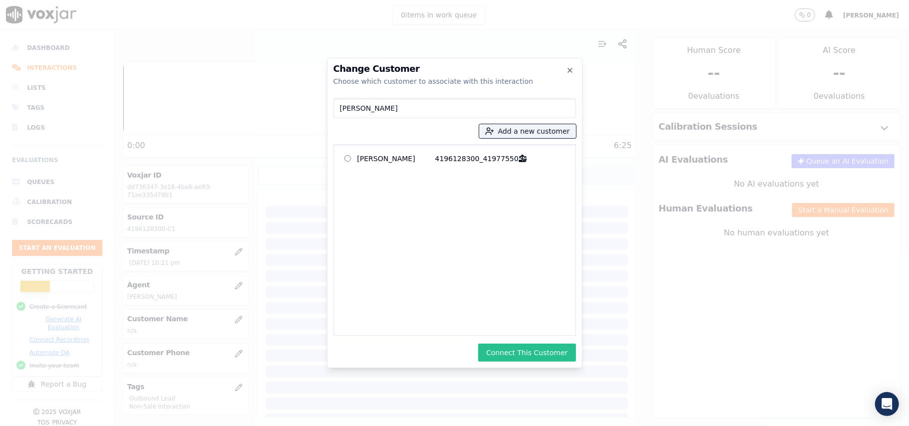
click at [510, 353] on button "Connect This Customer" at bounding box center [526, 353] width 97 height 18
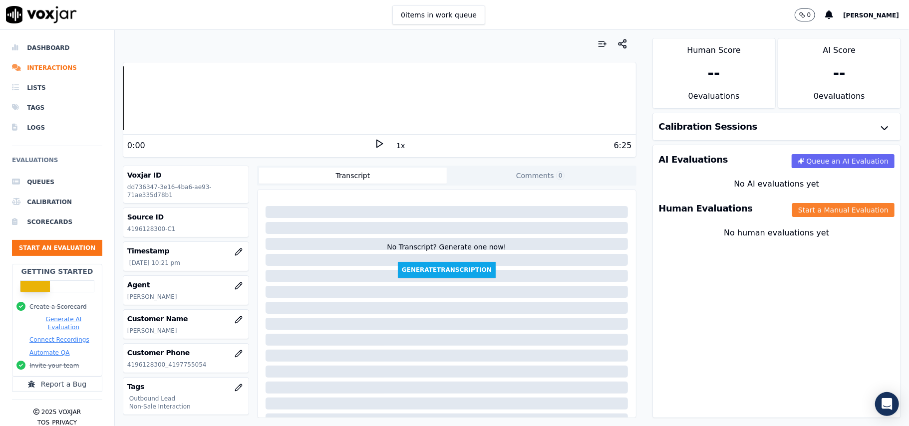
click at [807, 204] on button "Start a Manual Evaluation" at bounding box center [843, 210] width 102 height 14
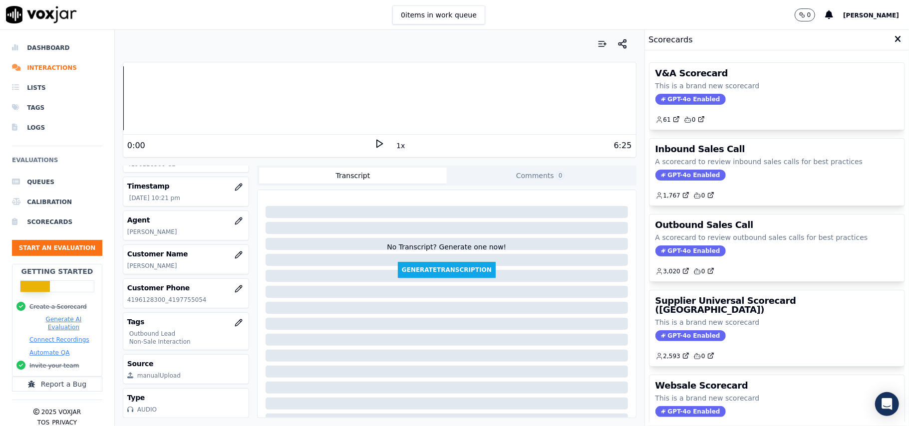
scroll to position [98, 0]
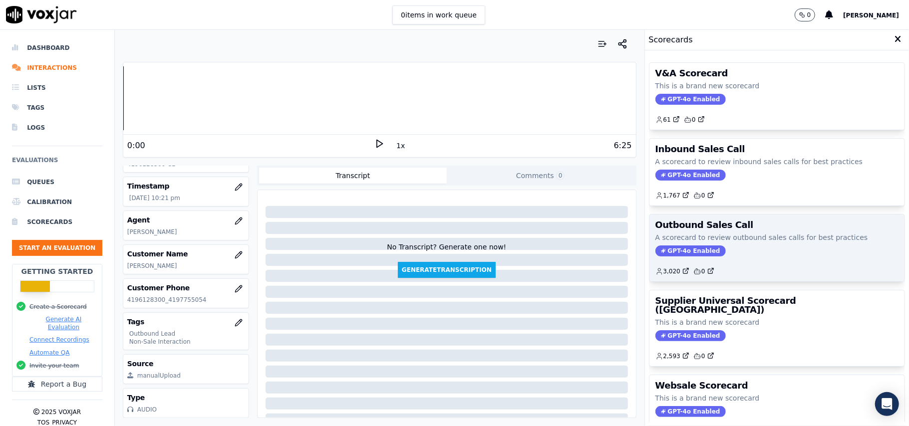
click at [667, 256] on span "GPT-4o Enabled" at bounding box center [691, 251] width 70 height 11
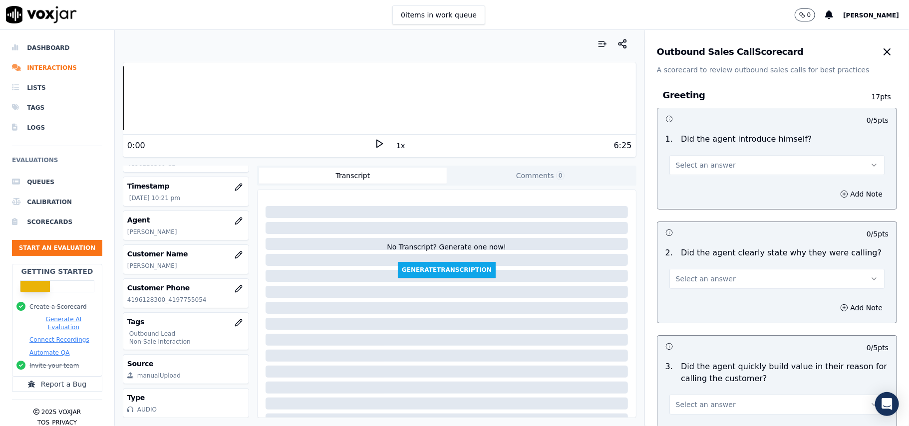
click at [747, 162] on button "Select an answer" at bounding box center [777, 165] width 215 height 20
click at [735, 191] on div "Yes" at bounding box center [755, 188] width 193 height 16
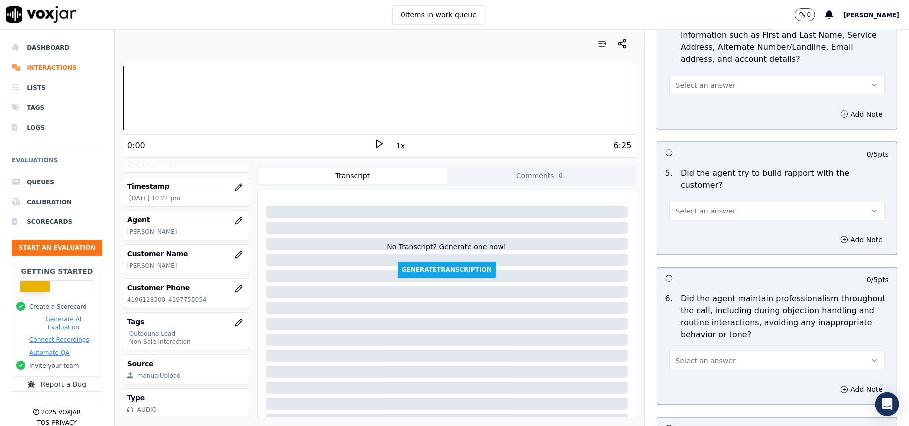
scroll to position [2490, 0]
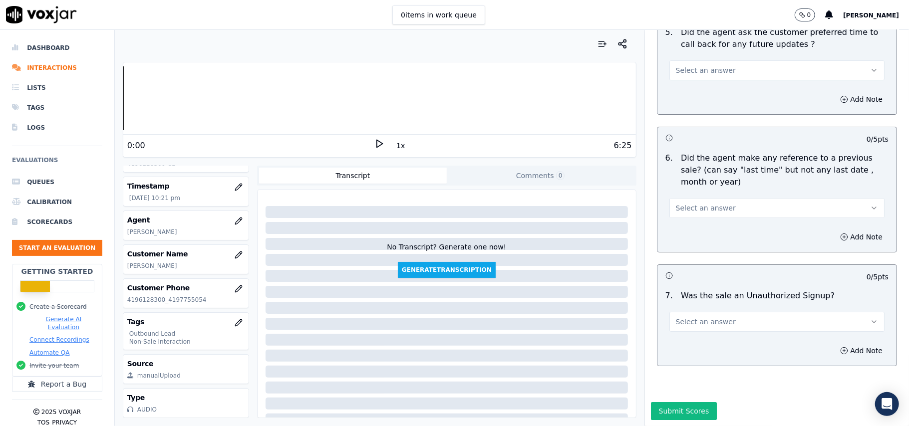
click at [731, 312] on button "Select an answer" at bounding box center [777, 322] width 215 height 20
click at [690, 338] on div "No" at bounding box center [755, 331] width 193 height 16
click at [690, 304] on div "7 . Was the sale an Unauthorized Signup? No" at bounding box center [777, 311] width 239 height 50
click at [690, 312] on button "No" at bounding box center [777, 322] width 215 height 20
click at [696, 349] on div "N/A" at bounding box center [755, 347] width 193 height 16
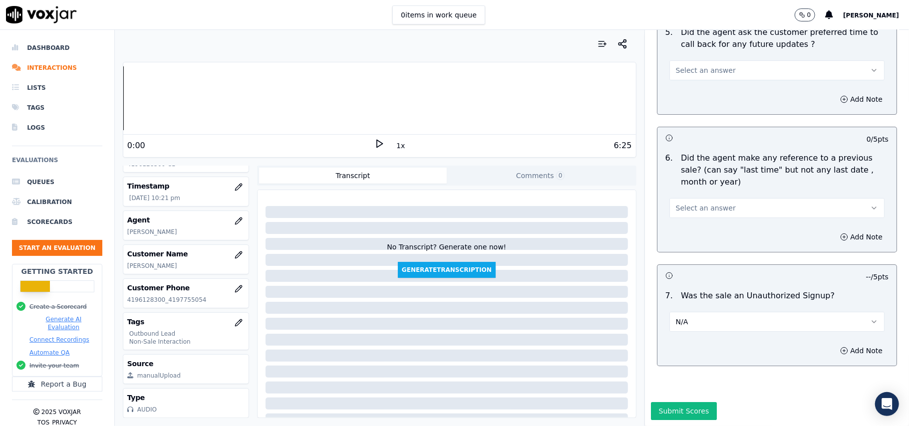
click at [685, 198] on button "Select an answer" at bounding box center [777, 208] width 215 height 20
click at [684, 216] on div "No" at bounding box center [755, 216] width 193 height 16
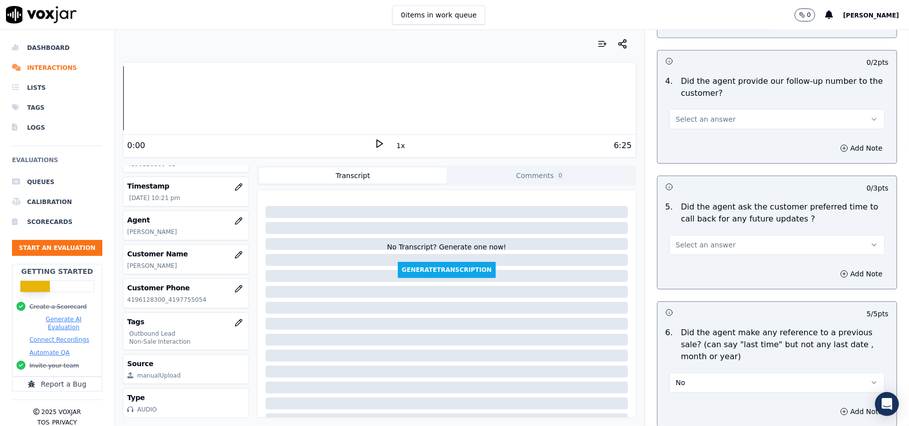
click at [711, 240] on span "Select an answer" at bounding box center [706, 245] width 60 height 10
click at [709, 274] on div "No" at bounding box center [755, 278] width 193 height 16
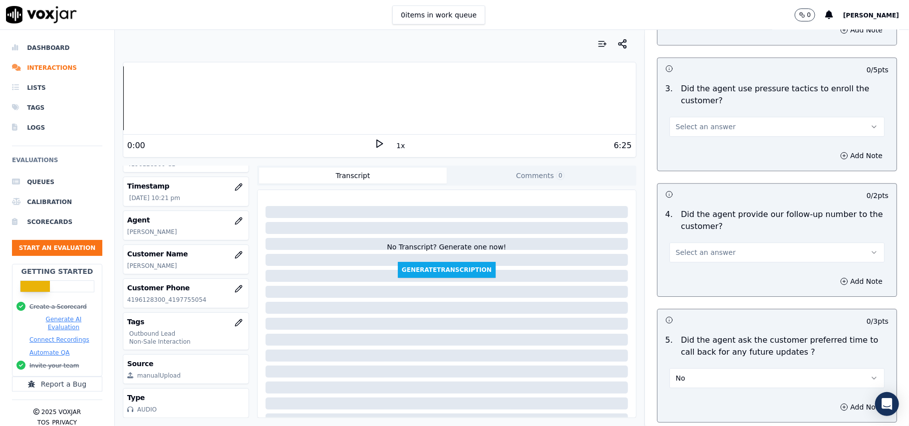
drag, startPoint x: 722, startPoint y: 230, endPoint x: 725, endPoint y: 241, distance: 10.9
click at [723, 233] on div "Select an answer" at bounding box center [777, 248] width 231 height 30
click at [722, 248] on button "Select an answer" at bounding box center [777, 253] width 215 height 20
click at [698, 274] on div "Yes" at bounding box center [755, 269] width 193 height 16
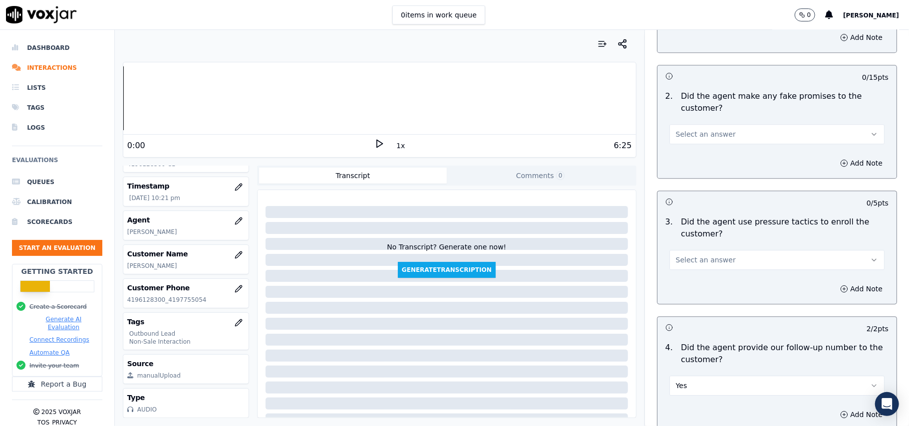
click at [705, 250] on button "Select an answer" at bounding box center [777, 260] width 215 height 20
click at [686, 290] on div "No" at bounding box center [755, 292] width 193 height 16
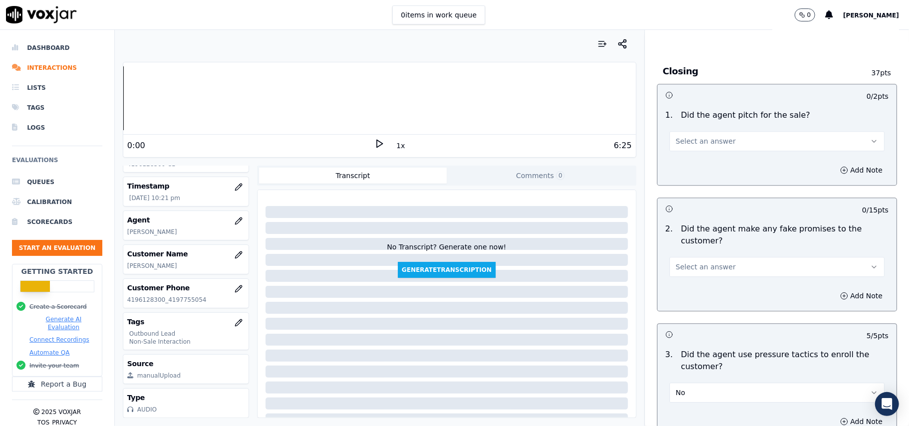
click at [699, 271] on div "2 . Did the agent make any fake promises to the customer? Select an answer" at bounding box center [777, 250] width 239 height 62
click at [699, 262] on span "Select an answer" at bounding box center [706, 267] width 60 height 10
click at [693, 288] on div "Yes" at bounding box center [755, 283] width 193 height 16
click at [693, 265] on button "Yes" at bounding box center [777, 267] width 215 height 20
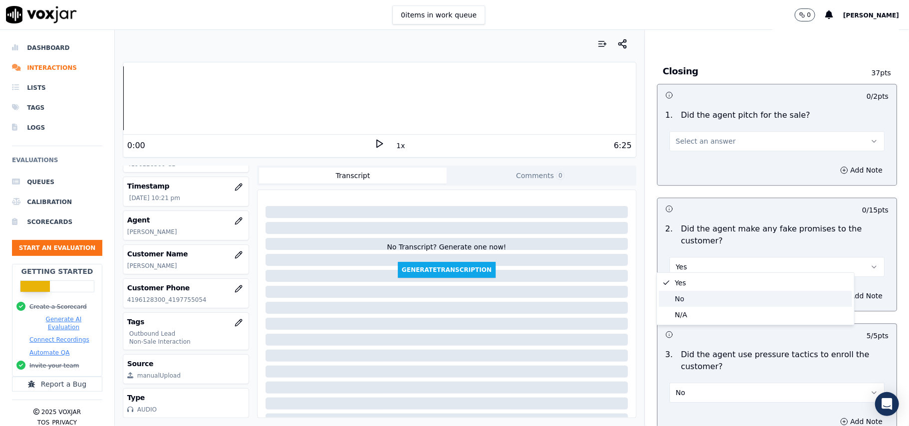
click at [688, 303] on div "No" at bounding box center [755, 299] width 193 height 16
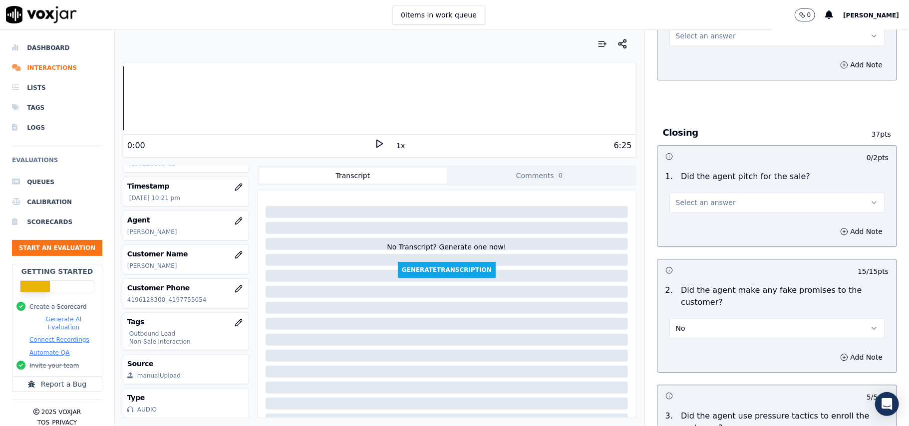
scroll to position [1758, 0]
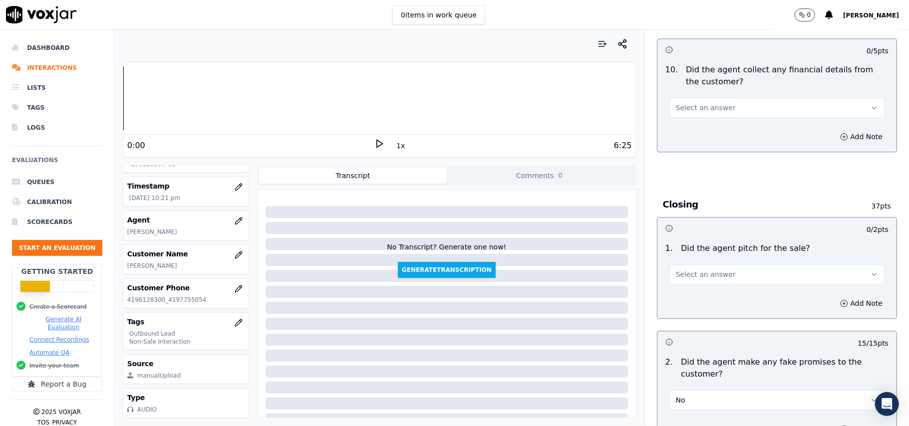
click at [703, 274] on button "Select an answer" at bounding box center [777, 275] width 215 height 20
click at [679, 291] on div "Yes" at bounding box center [755, 290] width 193 height 16
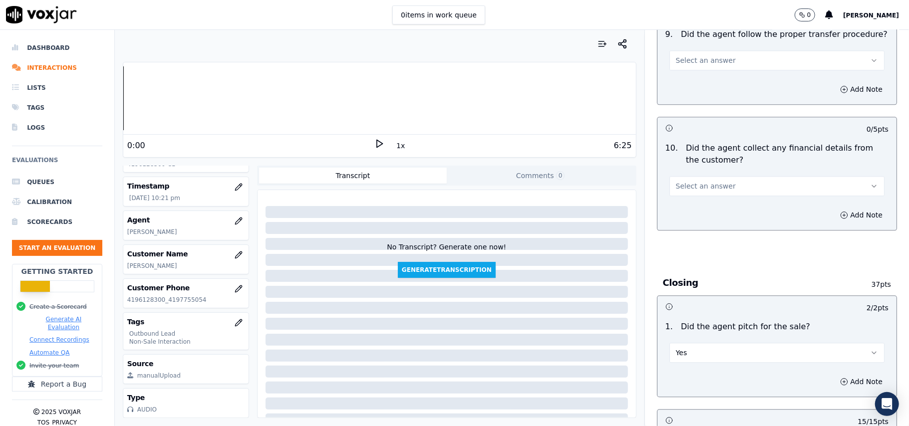
scroll to position [1558, 0]
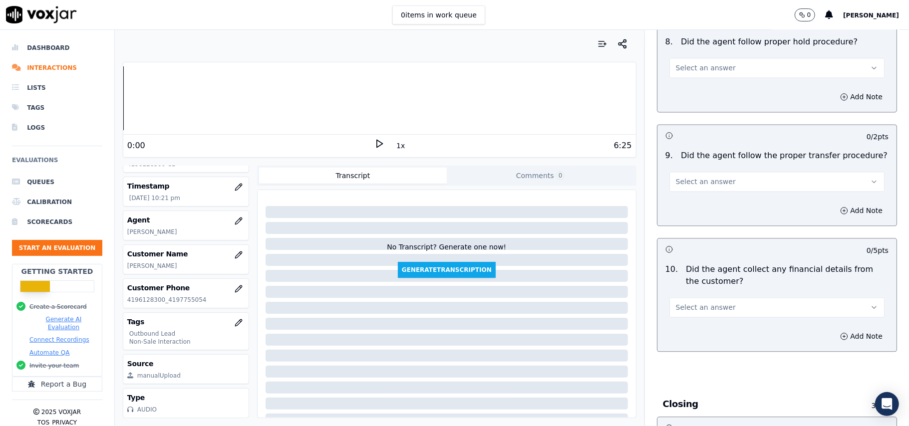
click at [699, 303] on span "Select an answer" at bounding box center [706, 308] width 60 height 10
click at [705, 336] on div "No" at bounding box center [755, 339] width 193 height 16
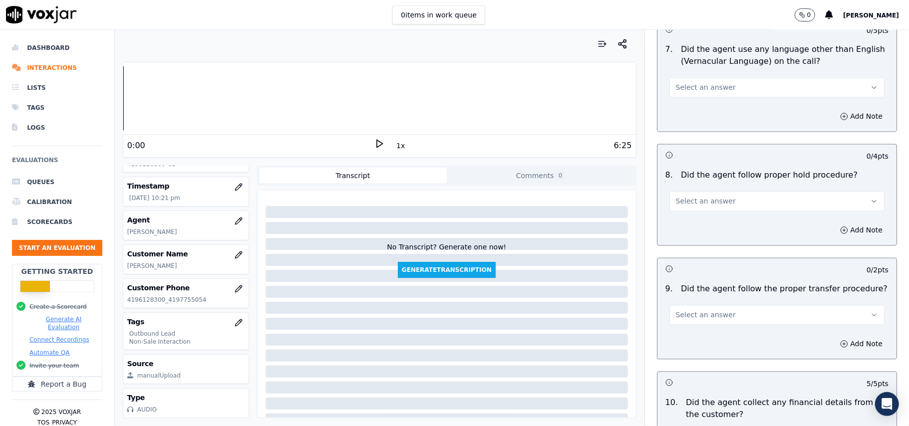
click at [703, 310] on span "Select an answer" at bounding box center [706, 315] width 60 height 10
click at [705, 338] on div "No" at bounding box center [755, 346] width 193 height 16
click at [676, 197] on span "Select an answer" at bounding box center [706, 201] width 60 height 10
click at [690, 218] on div "Yes" at bounding box center [755, 215] width 193 height 16
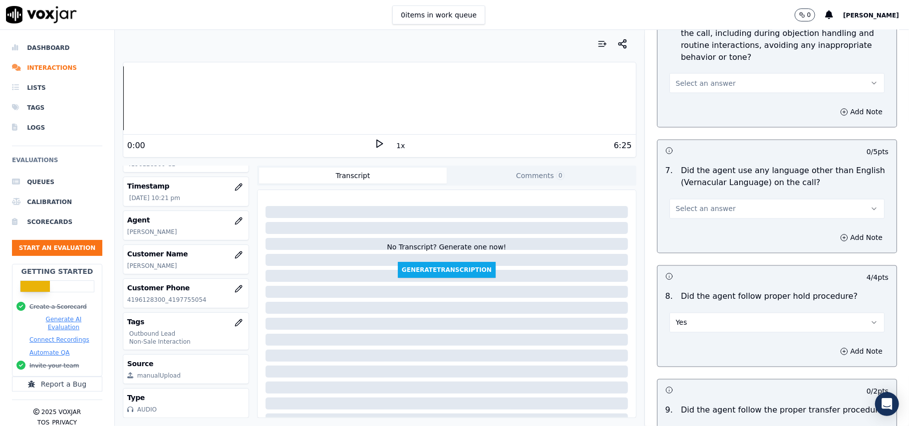
scroll to position [1159, 0]
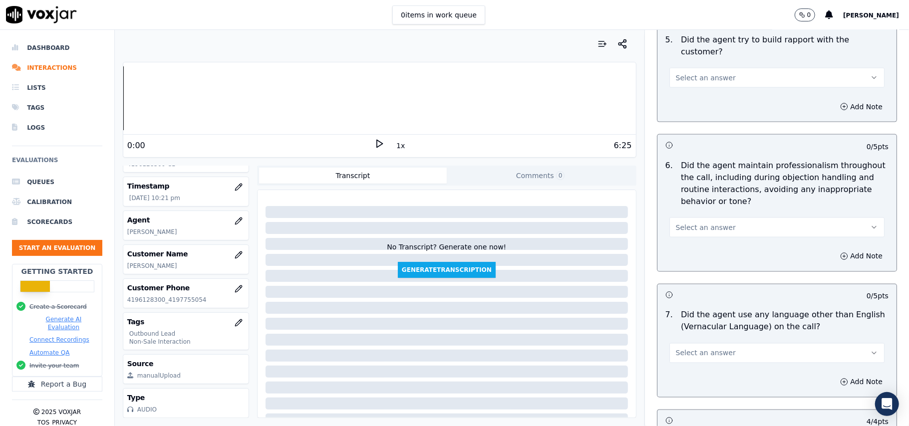
click at [707, 349] on span "Select an answer" at bounding box center [706, 354] width 60 height 10
click at [691, 388] on div "No" at bounding box center [755, 383] width 193 height 16
click at [721, 218] on button "Select an answer" at bounding box center [777, 228] width 215 height 20
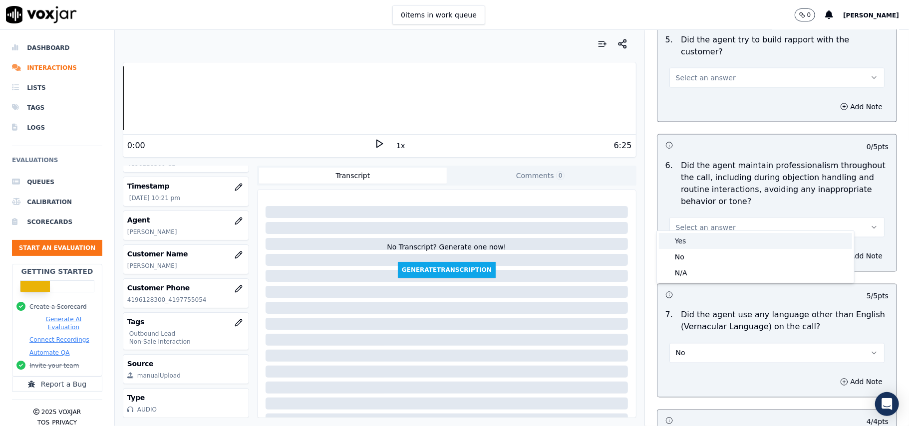
click at [707, 237] on div "Yes" at bounding box center [755, 241] width 193 height 16
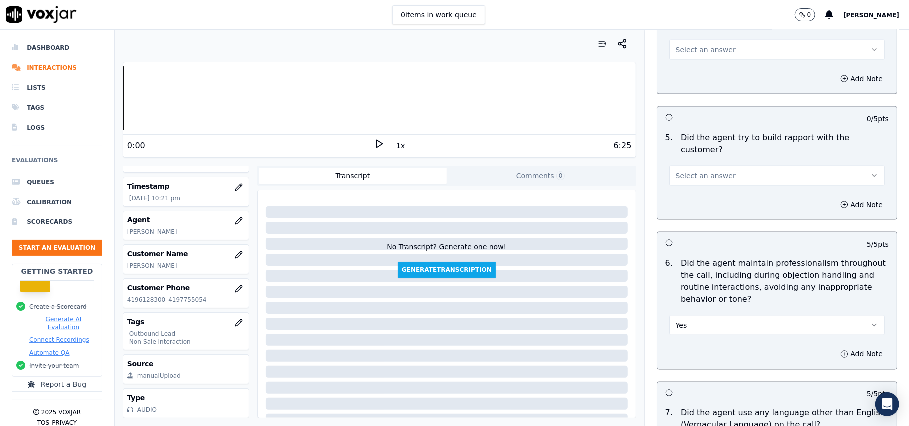
scroll to position [893, 0]
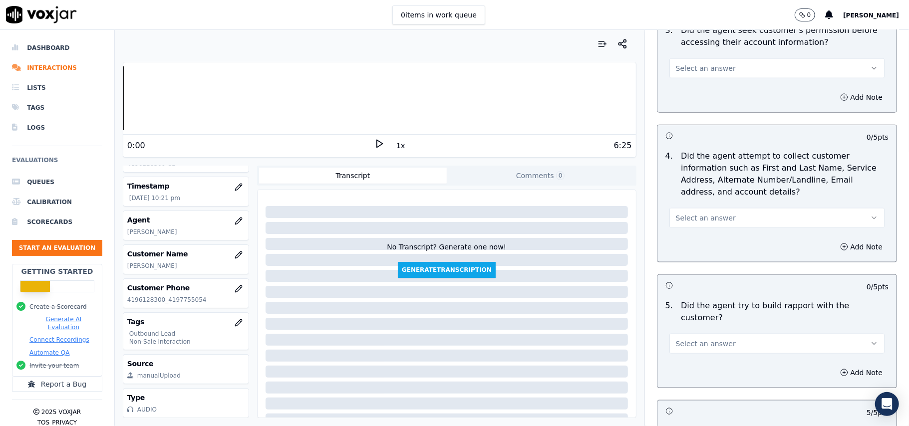
click at [706, 339] on span "Select an answer" at bounding box center [706, 344] width 60 height 10
click at [688, 367] on div "No" at bounding box center [755, 373] width 193 height 16
click at [696, 334] on button "No" at bounding box center [777, 344] width 215 height 20
click at [684, 354] on div "Yes" at bounding box center [755, 357] width 193 height 16
click at [696, 238] on div "Add Note" at bounding box center [777, 247] width 239 height 30
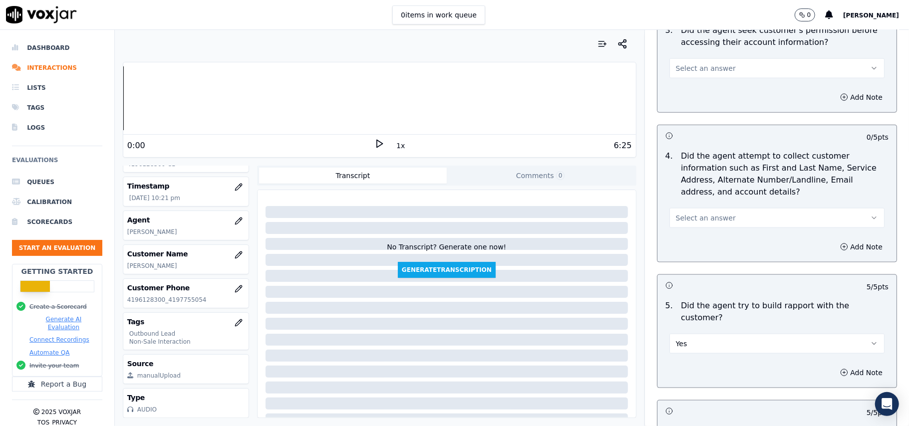
click at [699, 228] on button "Select an answer" at bounding box center [777, 218] width 215 height 20
click at [672, 272] on div "N/A" at bounding box center [755, 275] width 193 height 16
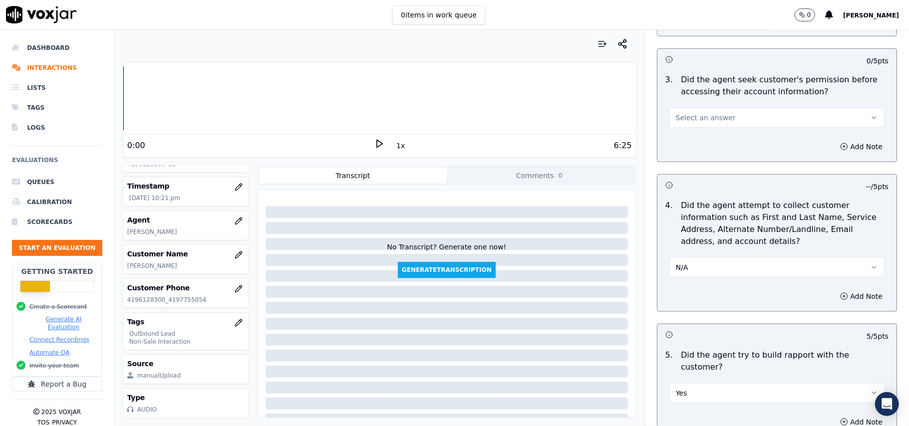
scroll to position [759, 0]
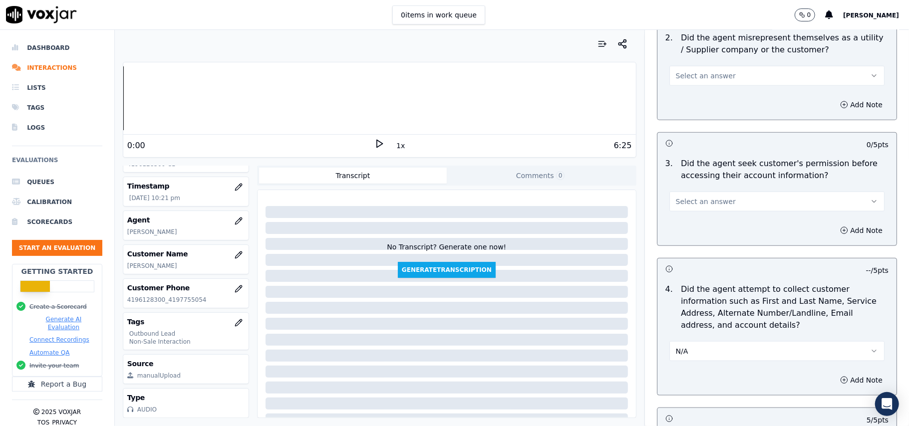
click at [715, 203] on button "Select an answer" at bounding box center [777, 202] width 215 height 20
click at [701, 232] on div "Yes" at bounding box center [755, 226] width 193 height 16
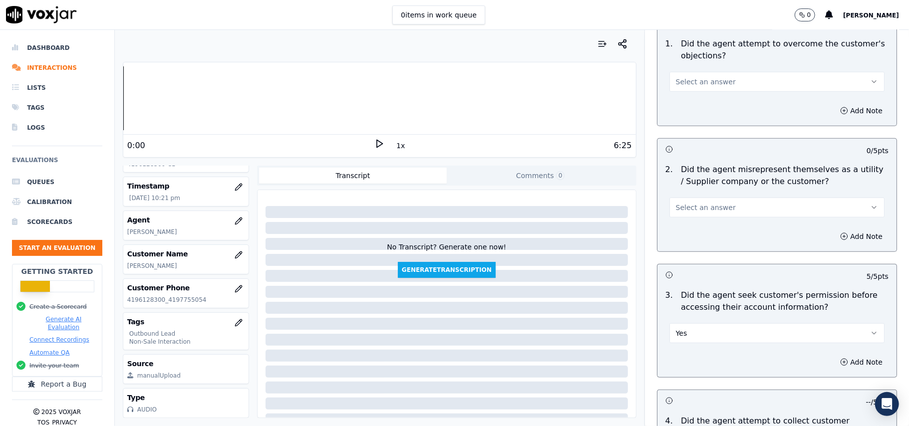
scroll to position [626, 0]
click at [709, 212] on span "Select an answer" at bounding box center [706, 209] width 60 height 10
click at [694, 246] on div "No" at bounding box center [755, 249] width 193 height 16
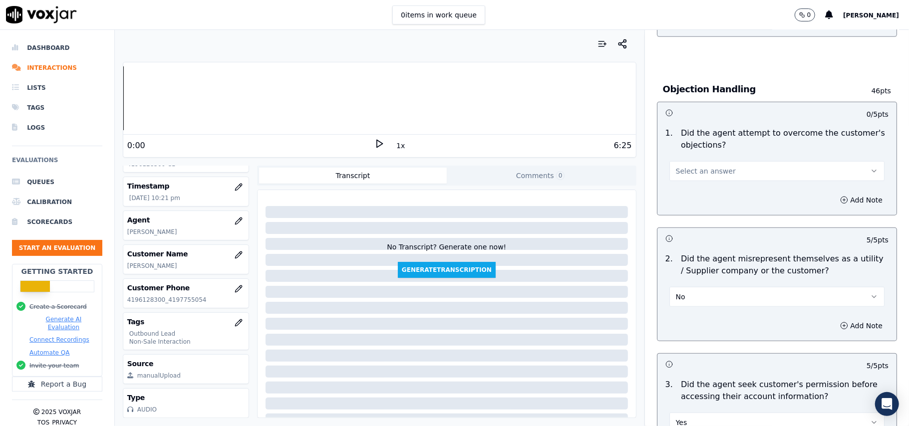
scroll to position [426, 0]
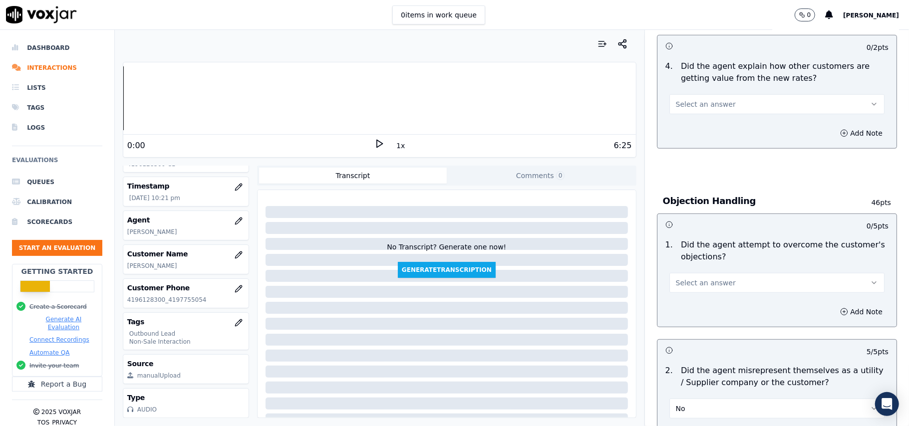
click at [691, 293] on button "Select an answer" at bounding box center [777, 283] width 215 height 20
click at [684, 298] on div "Yes No N/A" at bounding box center [755, 323] width 197 height 52
click at [694, 300] on div "Yes" at bounding box center [755, 307] width 193 height 16
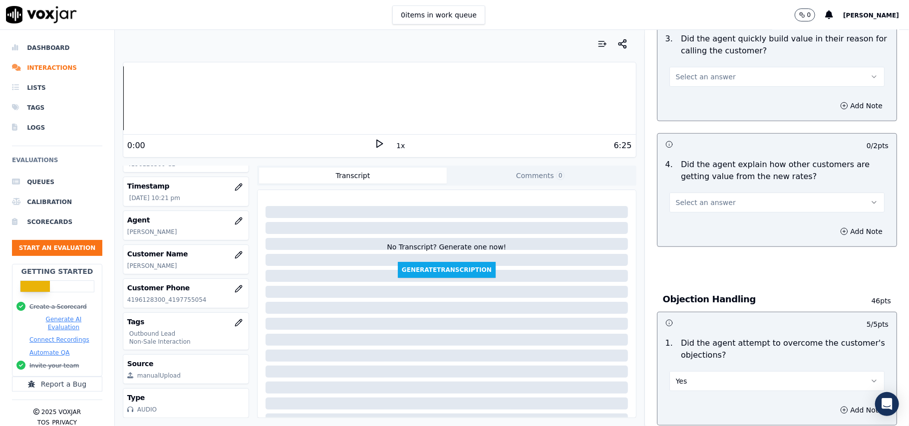
scroll to position [227, 0]
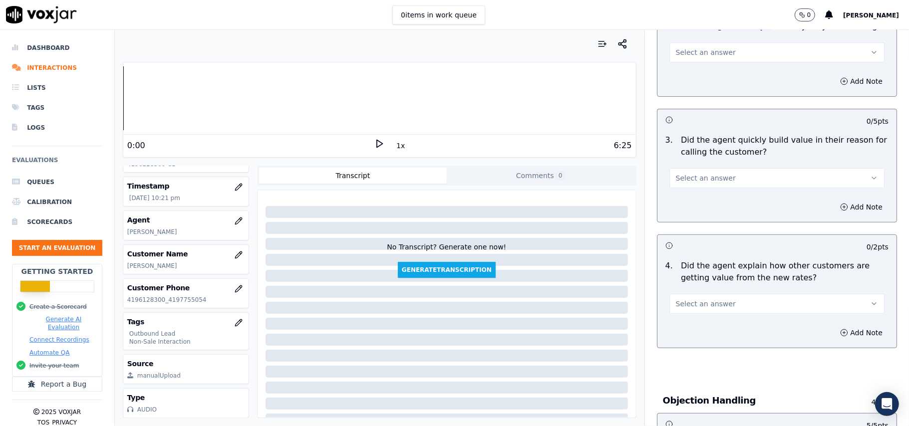
click at [680, 300] on span "Select an answer" at bounding box center [706, 304] width 60 height 10
click at [692, 322] on div "Yes" at bounding box center [755, 328] width 193 height 16
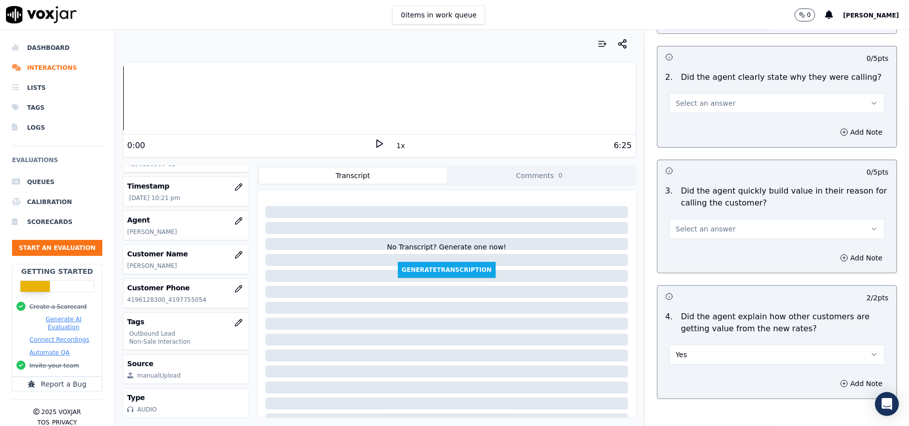
scroll to position [94, 0]
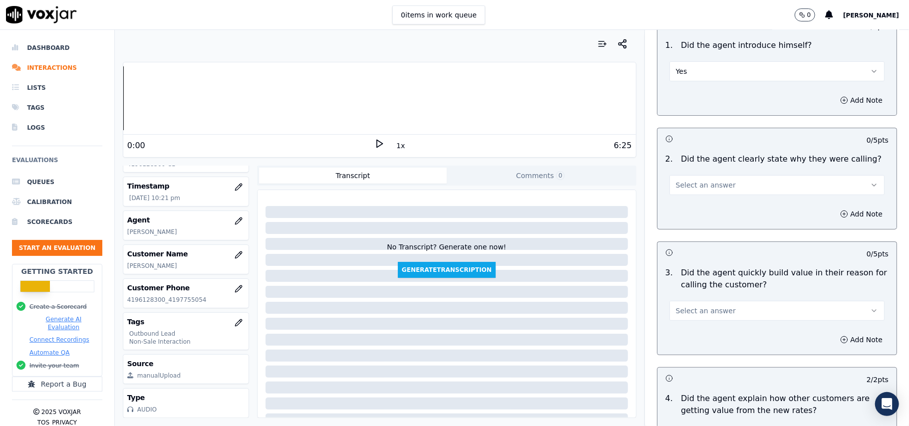
click at [693, 316] on span "Select an answer" at bounding box center [706, 311] width 60 height 10
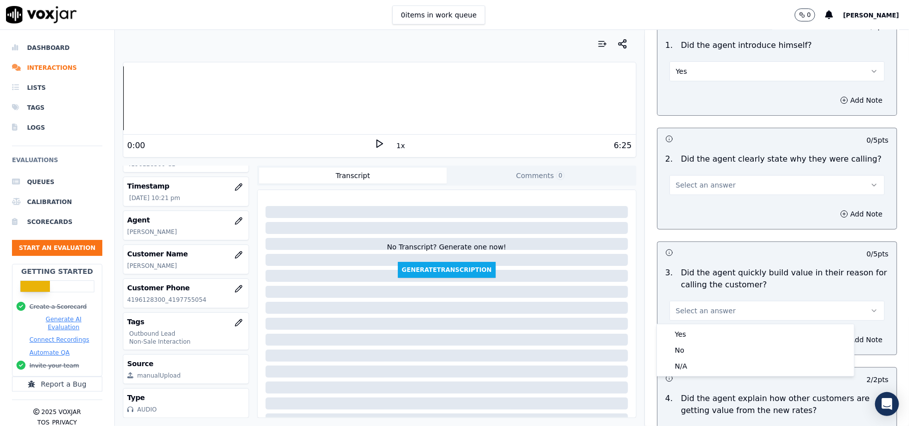
click at [693, 326] on div "Yes No N/A" at bounding box center [755, 351] width 197 height 52
click at [672, 330] on div "Yes" at bounding box center [755, 335] width 193 height 16
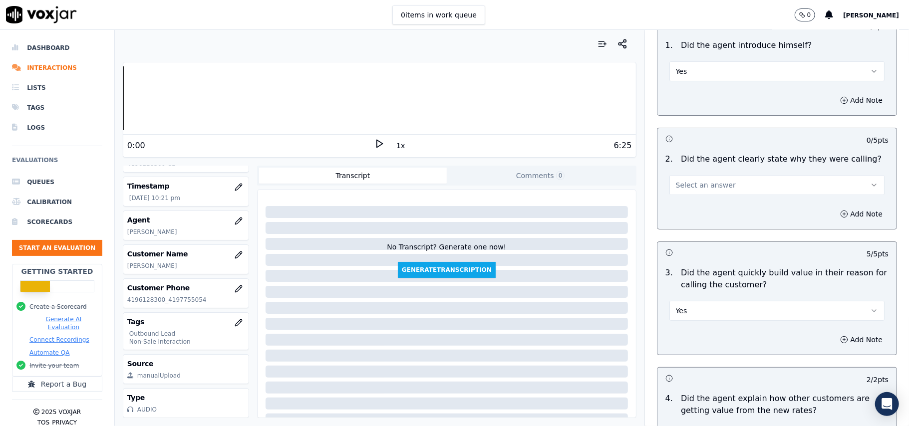
click at [715, 176] on button "Select an answer" at bounding box center [777, 185] width 215 height 20
click at [699, 212] on div "Yes" at bounding box center [755, 208] width 193 height 16
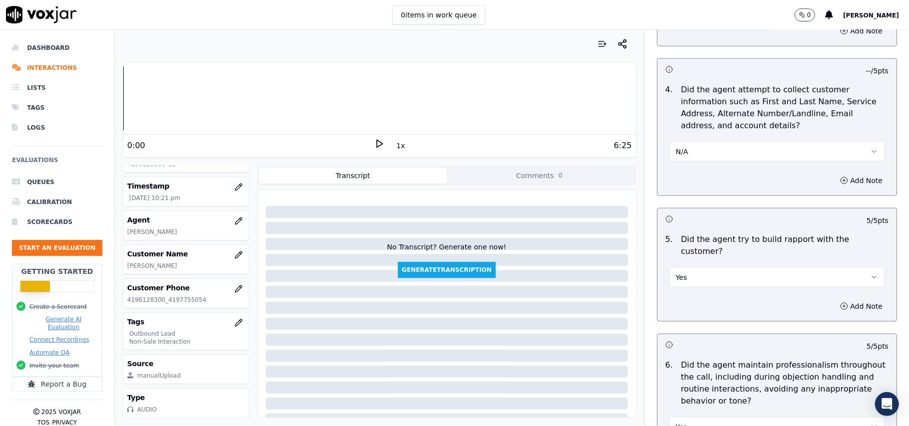
scroll to position [2490, 0]
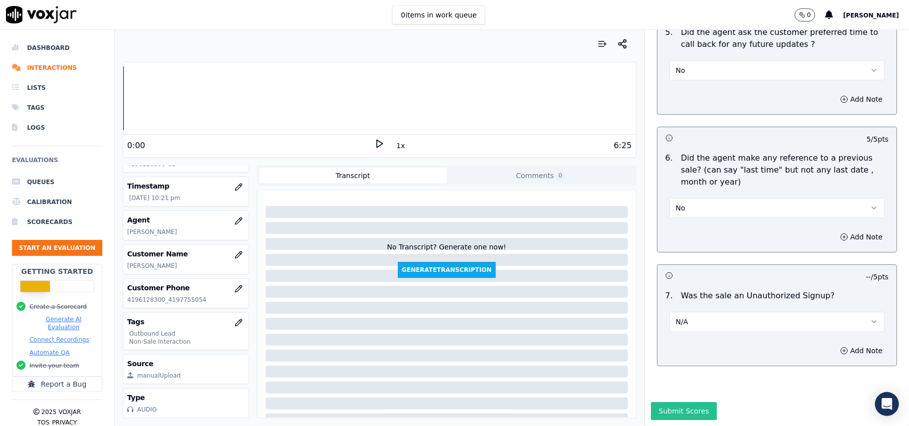
click at [669, 402] on button "Submit Scores" at bounding box center [684, 411] width 66 height 18
